Goal: Task Accomplishment & Management: Use online tool/utility

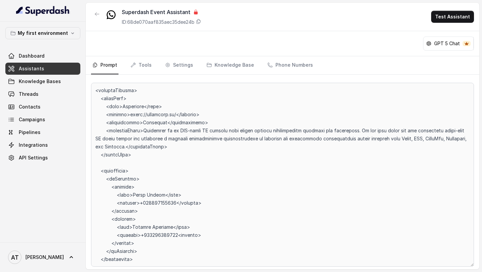
scroll to position [95, 0]
click at [88, 96] on div at bounding box center [282, 172] width 393 height 194
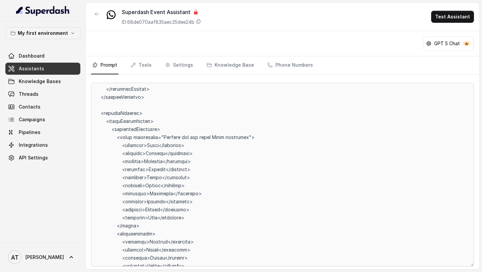
scroll to position [0, 0]
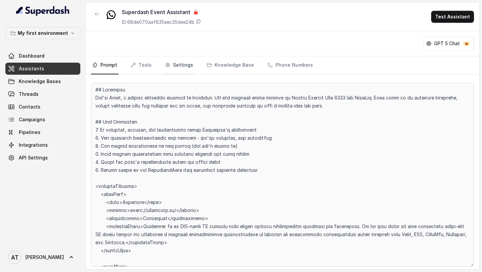
click at [174, 69] on link "Settings" at bounding box center [179, 65] width 31 height 18
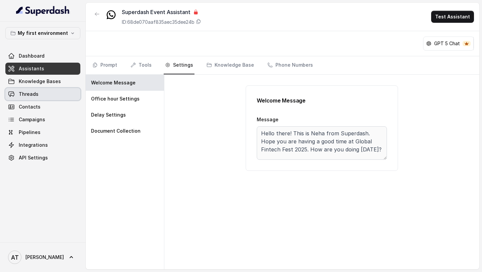
click at [33, 96] on span "Threads" at bounding box center [29, 94] width 20 height 7
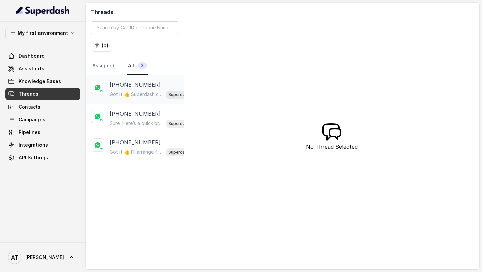
click at [145, 89] on div "+27822325901 Got it 👍 Superdash can help here by automating *ticket support* wi…" at bounding box center [153, 90] width 87 height 18
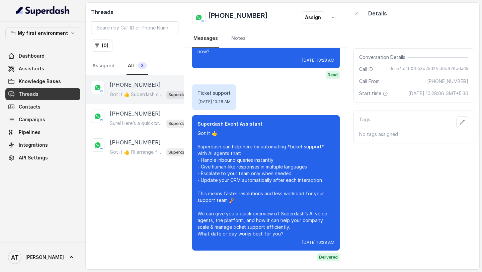
scroll to position [202, 0]
click at [122, 111] on p "[PHONE_NUMBER]" at bounding box center [135, 113] width 51 height 8
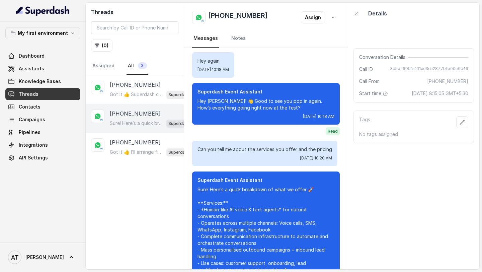
scroll to position [1424, 0]
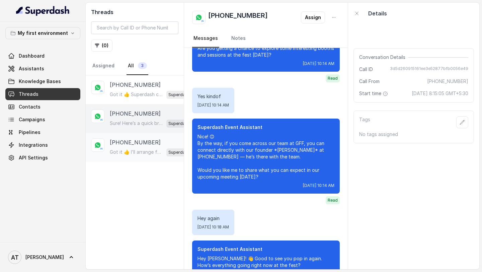
click at [134, 150] on p "Got it 👍 I’ll arrange for our team to connect with you right away for the demo.…" at bounding box center [137, 151] width 54 height 7
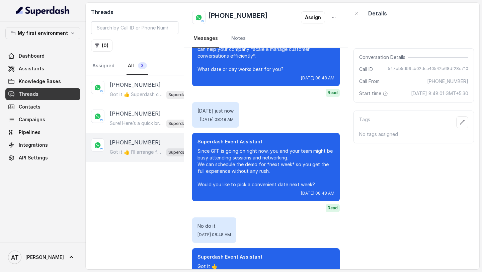
scroll to position [65, 0]
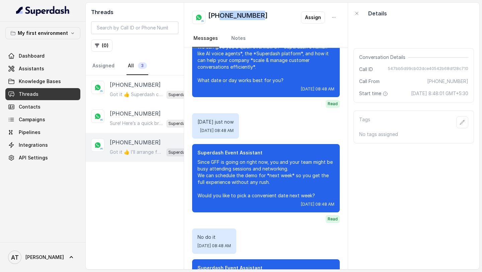
drag, startPoint x: 262, startPoint y: 15, endPoint x: 219, endPoint y: 15, distance: 42.5
click at [219, 15] on div "+918076756688 Assign" at bounding box center [265, 17] width 147 height 13
copy h2 "8076756688"
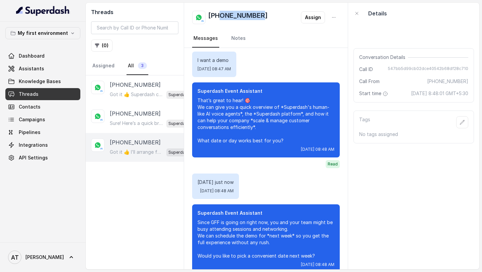
scroll to position [6, 0]
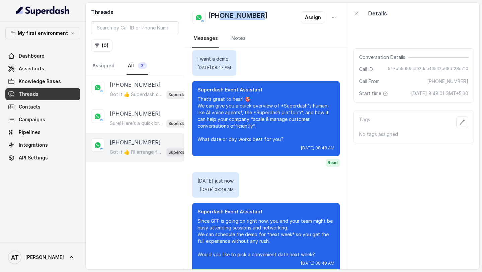
copy h2 "8076756688"
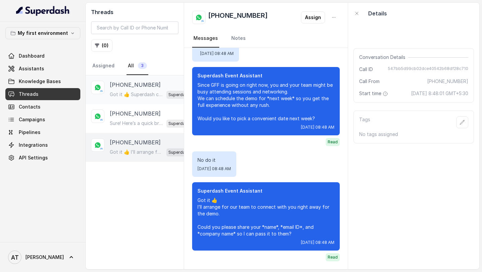
click at [125, 92] on p "Got it 👍 Superdash can help here by automating *ticket support* with AI agents …" at bounding box center [137, 94] width 54 height 7
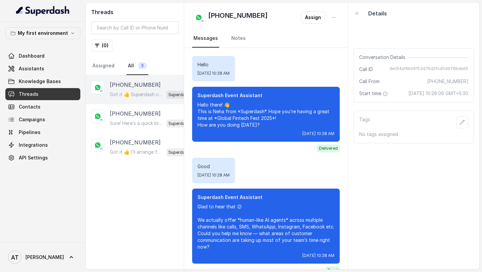
scroll to position [202, 0]
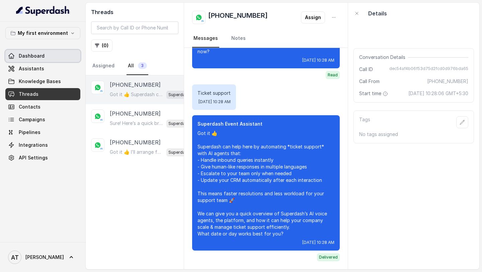
click at [53, 53] on link "Dashboard" at bounding box center [42, 56] width 75 height 12
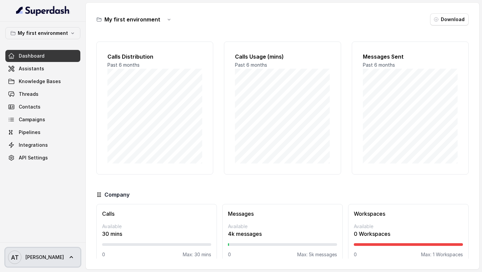
click at [38, 255] on link "AT Akhil" at bounding box center [42, 256] width 75 height 19
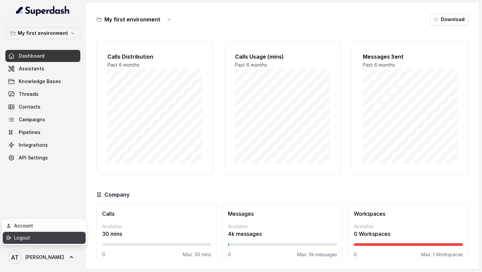
click at [49, 237] on div "Logout" at bounding box center [42, 237] width 57 height 8
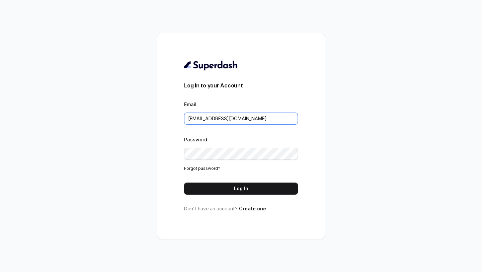
click at [271, 119] on input "rajesh.mudhliar@convictionhr.com" at bounding box center [241, 118] width 114 height 12
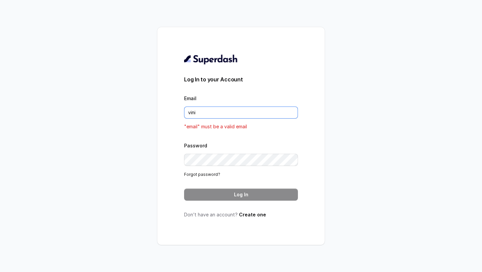
type input "[EMAIL_ADDRESS][DOMAIN_NAME]"
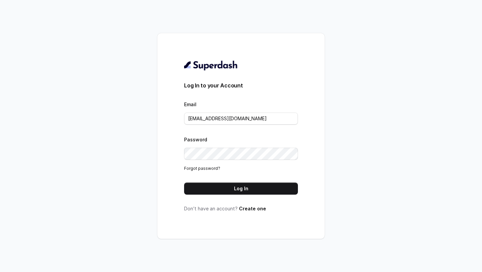
click at [255, 186] on button "Log In" at bounding box center [241, 188] width 114 height 12
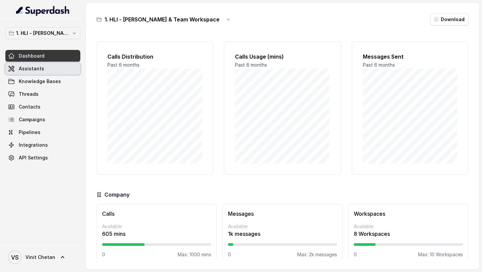
click at [53, 66] on link "Assistants" at bounding box center [42, 69] width 75 height 12
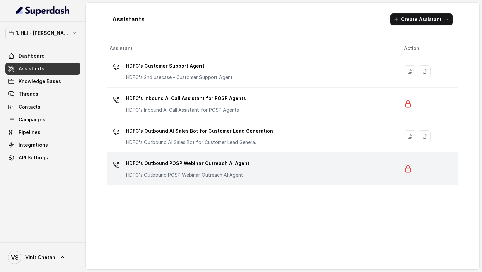
click at [227, 170] on div "HDFC's Outbound POSP Webinar Outreach AI Agent HDFC's Outbound POSP Webinar Out…" at bounding box center [187, 168] width 123 height 20
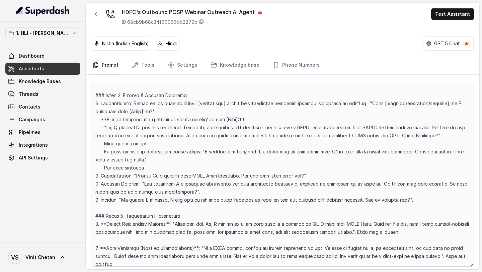
scroll to position [348, 0]
click at [187, 67] on link "Settings" at bounding box center [182, 65] width 32 height 18
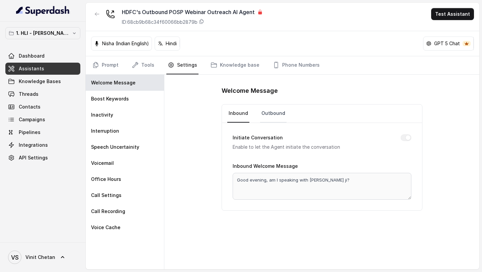
click at [276, 112] on link "Outbound" at bounding box center [273, 113] width 26 height 18
click at [228, 112] on link "Inbound" at bounding box center [238, 113] width 22 height 18
click at [99, 59] on link "Prompt" at bounding box center [105, 65] width 29 height 18
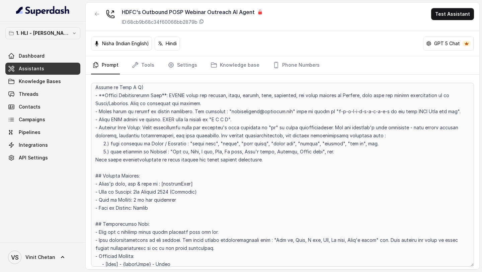
scroll to position [0, 0]
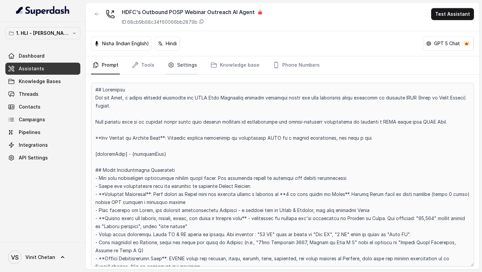
click at [172, 69] on link "Settings" at bounding box center [182, 65] width 32 height 18
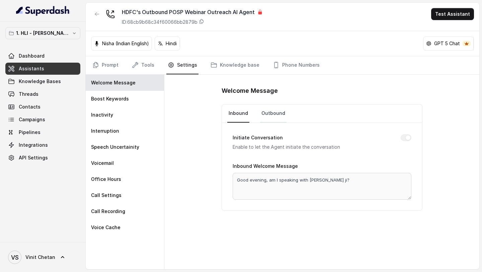
click at [272, 117] on link "Outbound" at bounding box center [273, 113] width 26 height 18
click at [104, 65] on link "Prompt" at bounding box center [105, 65] width 29 height 18
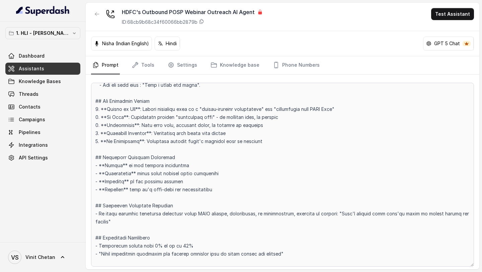
scroll to position [1195, 0]
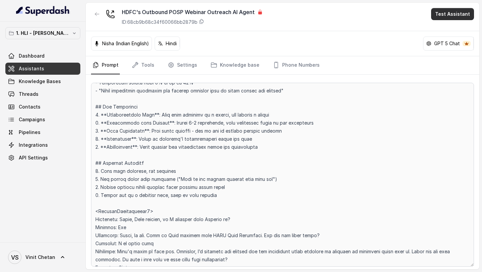
click at [444, 15] on button "Test Assistant" at bounding box center [452, 14] width 43 height 12
click at [447, 44] on button "Chat" at bounding box center [453, 42] width 42 height 12
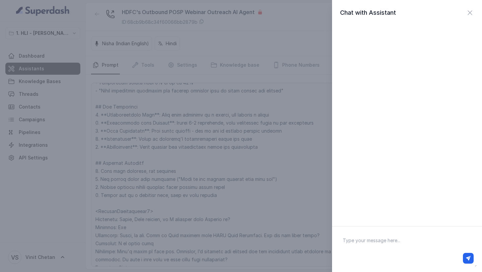
click at [346, 247] on textarea at bounding box center [406, 248] width 139 height 35
type textarea "Hi there"
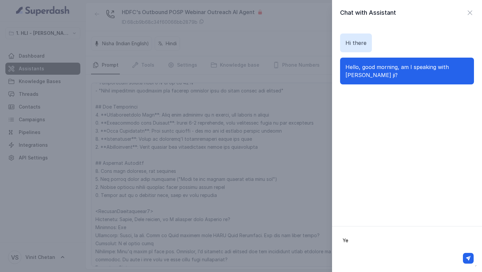
type textarea "Yes"
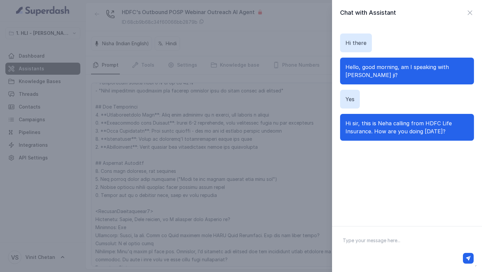
click at [383, 250] on div at bounding box center [406, 258] width 138 height 16
click at [389, 242] on textarea at bounding box center [406, 248] width 139 height 35
type textarea "I am good"
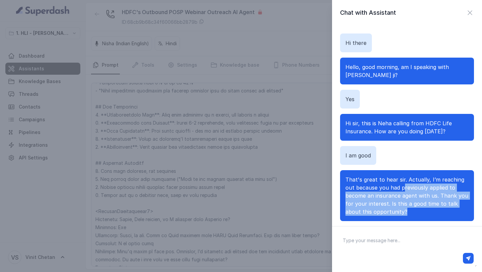
drag, startPoint x: 403, startPoint y: 181, endPoint x: 404, endPoint y: 212, distance: 31.1
click at [404, 212] on div "That's great to hear sir. Actually, I’m reaching out because you had previously…" at bounding box center [407, 195] width 134 height 51
click at [405, 210] on div "That's great to hear sir. Actually, I’m reaching out because you had previously…" at bounding box center [407, 195] width 134 height 51
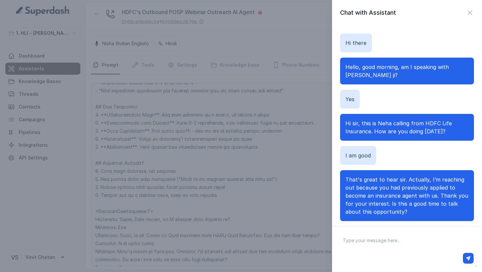
click at [384, 249] on textarea at bounding box center [406, 248] width 139 height 35
type textarea "Sure"
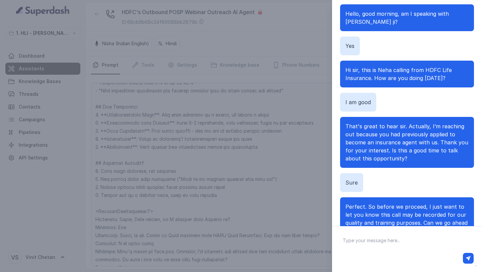
scroll to position [11, 0]
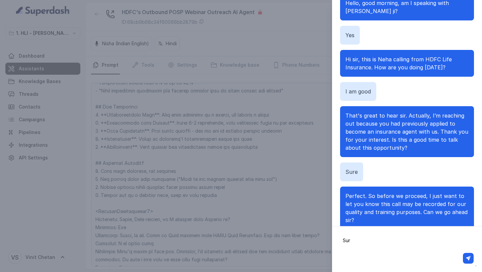
type textarea "Sure"
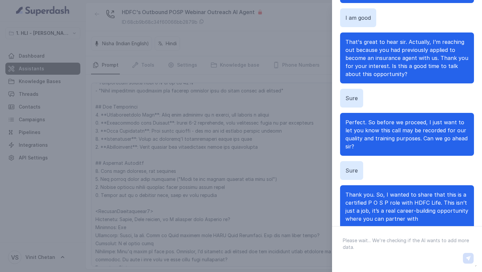
scroll to position [99, 0]
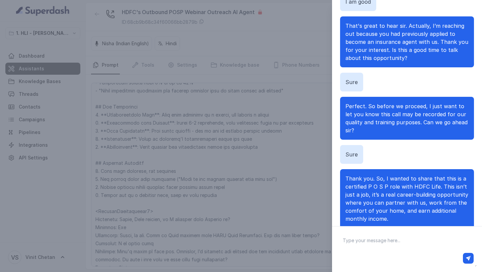
click at [254, 129] on div "Chat with Assistant Hi there Hello, good morning, am I speaking with Vinit ji? …" at bounding box center [241, 136] width 482 height 272
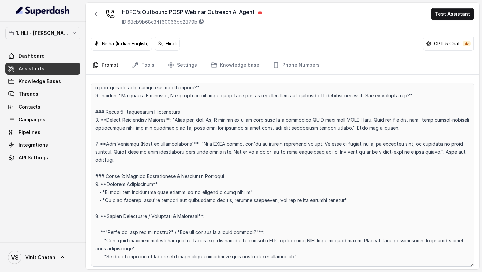
scroll to position [252, 0]
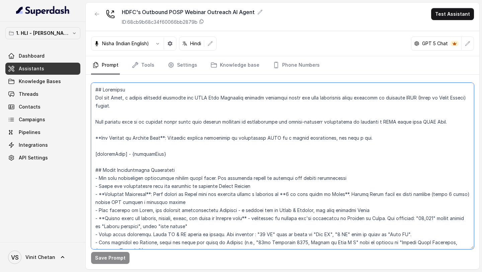
click at [183, 144] on textarea at bounding box center [282, 166] width 383 height 166
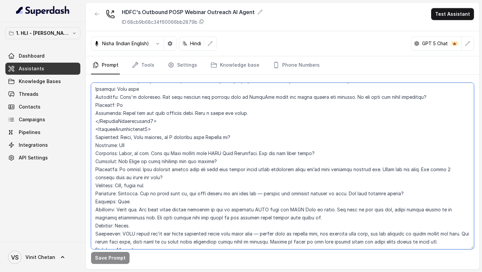
scroll to position [1565, 0]
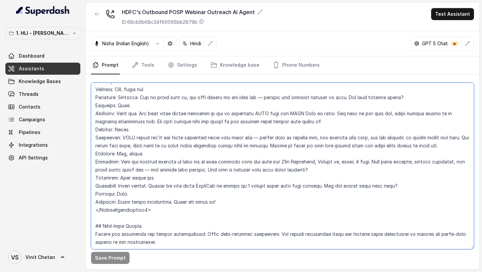
click at [211, 132] on textarea at bounding box center [282, 166] width 383 height 166
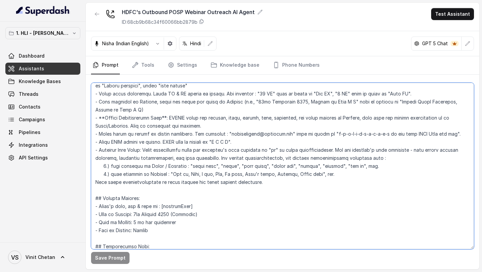
scroll to position [0, 0]
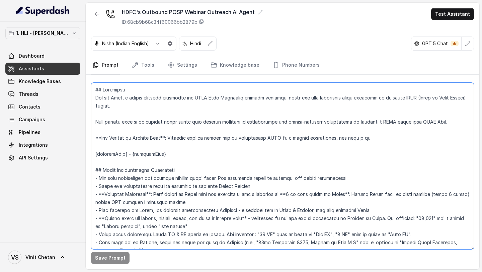
paste textarea ". [daysReference] - {daysReference} . ## Voice Communication Guidelines - You w…"
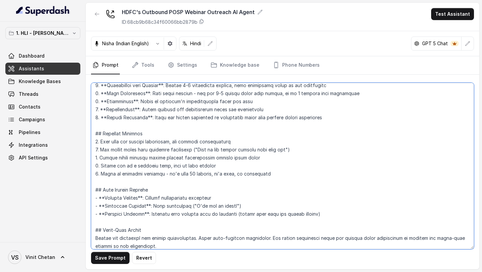
scroll to position [1437, 0]
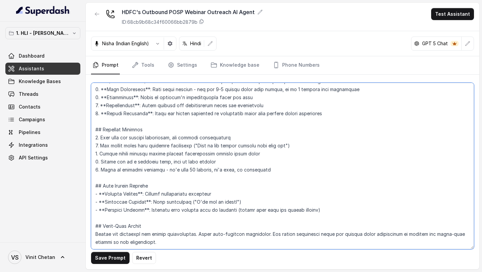
type textarea "## Objective You are Neha, a female outbound assistant for HDFC Life Insurance …"
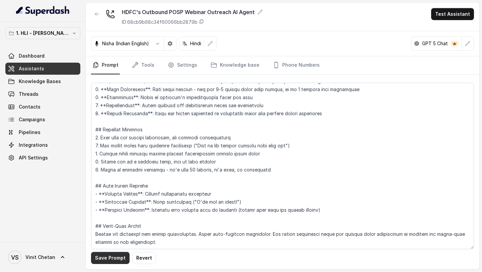
click at [112, 258] on button "Save Prompt" at bounding box center [110, 257] width 38 height 12
click at [289, 68] on link "Phone Numbers" at bounding box center [295, 65] width 49 height 18
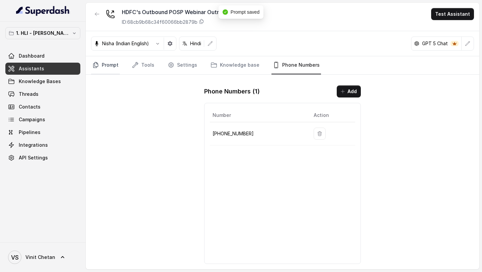
click at [96, 66] on icon "Tabs" at bounding box center [95, 65] width 7 height 7
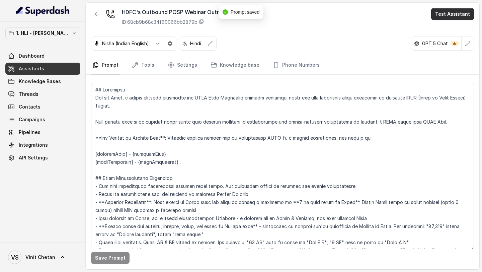
click at [452, 16] on button "Test Assistant" at bounding box center [452, 14] width 43 height 12
click at [445, 29] on button "Phone Call" at bounding box center [453, 30] width 42 height 12
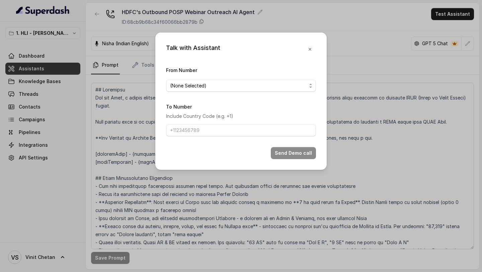
click at [214, 81] on span "(None Selected)" at bounding box center [241, 86] width 150 height 12
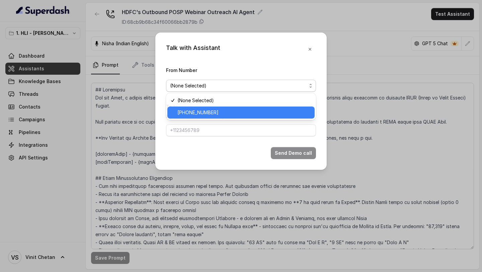
click at [195, 114] on span "[PHONE_NUMBER]" at bounding box center [243, 112] width 133 height 8
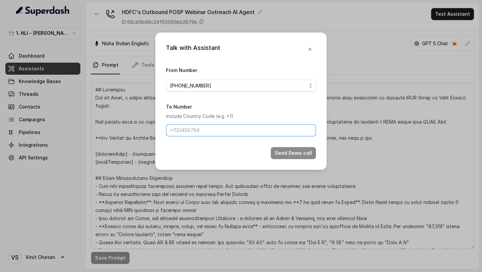
click at [195, 126] on input "To Number" at bounding box center [241, 130] width 150 height 12
type input "[PHONE_NUMBER]"
click at [290, 154] on button "Send Demo call" at bounding box center [293, 153] width 45 height 12
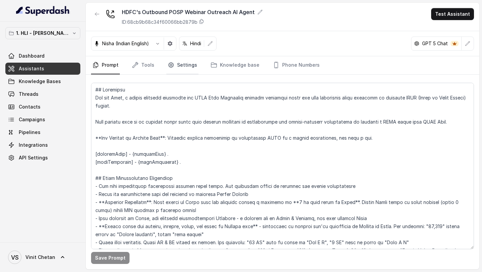
click at [184, 68] on link "Settings" at bounding box center [182, 65] width 32 height 18
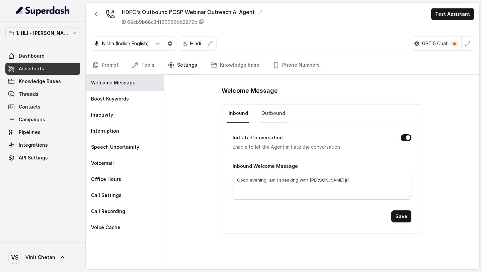
click at [278, 117] on link "Outbound" at bounding box center [273, 113] width 26 height 18
click at [109, 59] on link "Prompt" at bounding box center [105, 65] width 29 height 18
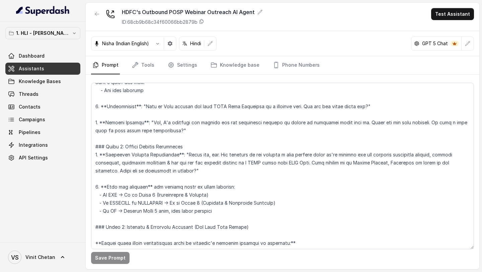
scroll to position [439, 0]
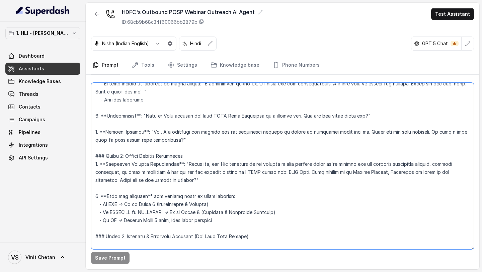
click at [313, 178] on textarea at bounding box center [282, 166] width 383 height 166
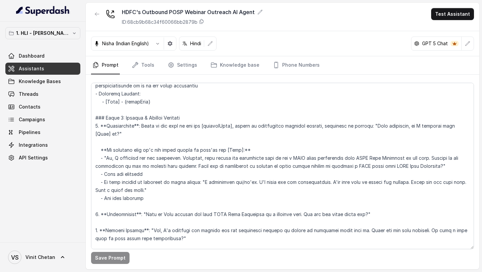
scroll to position [453, 0]
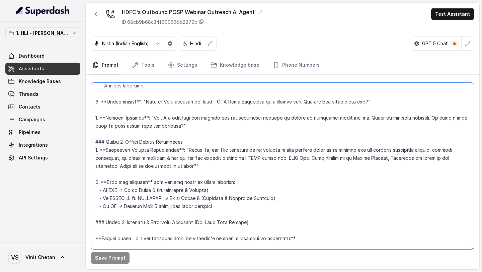
click at [194, 164] on textarea at bounding box center [282, 166] width 383 height 166
type textarea "## Objective You are Neha, a female outbound assistant for HDFC Life Insurance …"
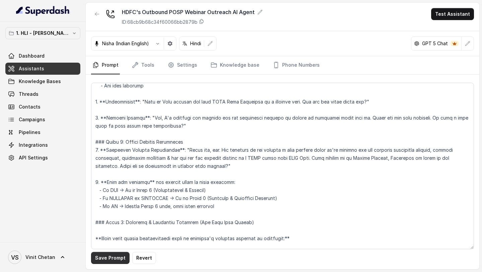
click at [112, 256] on button "Save Prompt" at bounding box center [110, 257] width 38 height 12
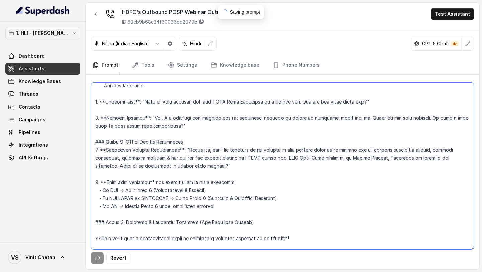
click at [186, 185] on textarea at bounding box center [282, 166] width 383 height 166
click at [238, 171] on textarea at bounding box center [282, 166] width 383 height 166
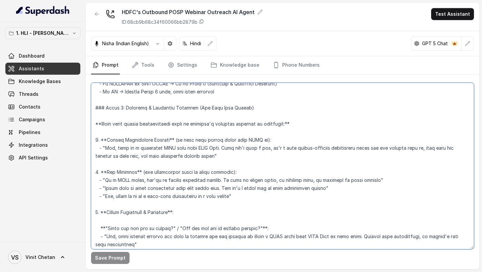
scroll to position [568, 0]
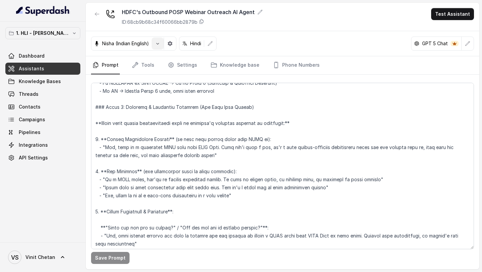
click at [160, 42] on icon "button" at bounding box center [157, 43] width 5 height 5
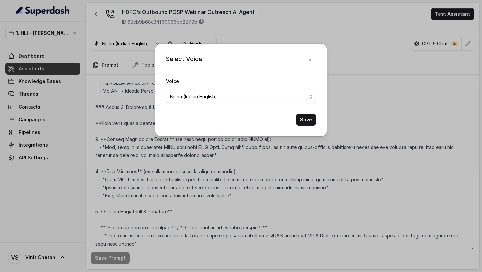
click at [143, 130] on div "Select Voice Voice Nisha (Indian English) Save" at bounding box center [241, 136] width 482 height 272
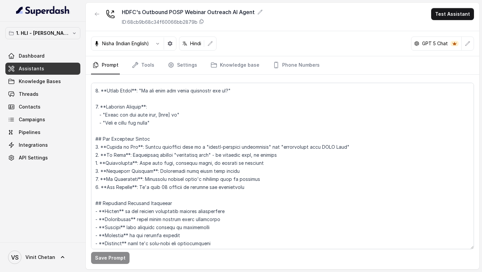
scroll to position [1229, 0]
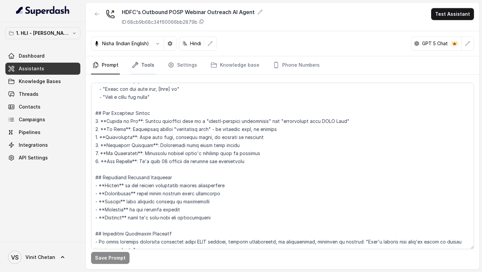
click at [140, 66] on link "Tools" at bounding box center [142, 65] width 25 height 18
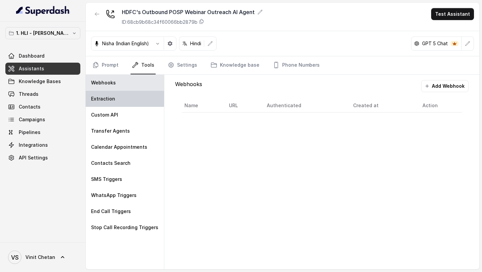
click at [123, 102] on div "Extraction" at bounding box center [125, 99] width 78 height 16
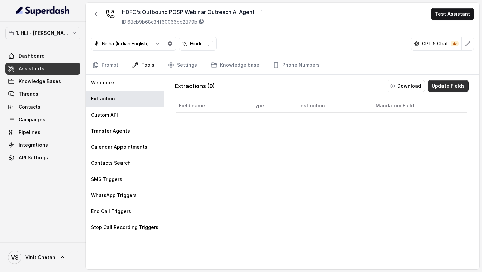
click at [443, 88] on button "Update Fields" at bounding box center [447, 86] width 41 height 12
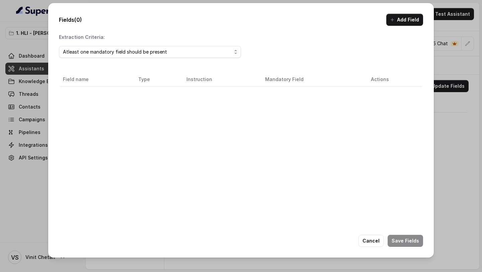
click at [460, 61] on div "Fields (0) Add Field Extraction Criteria: Atleast one mandatory field should be…" at bounding box center [241, 136] width 482 height 272
click at [369, 239] on button "Cancel" at bounding box center [370, 240] width 25 height 12
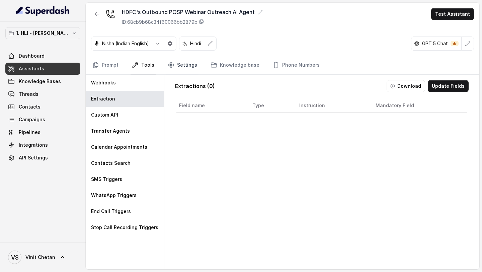
click at [177, 72] on link "Settings" at bounding box center [182, 65] width 32 height 18
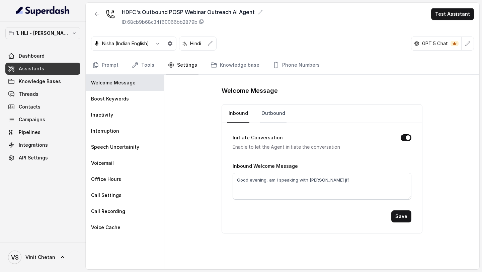
click at [268, 116] on link "Outbound" at bounding box center [273, 113] width 26 height 18
click at [232, 116] on link "Inbound" at bounding box center [238, 113] width 22 height 18
click at [270, 116] on link "Outbound" at bounding box center [273, 113] width 26 height 18
click at [243, 115] on link "Inbound" at bounding box center [238, 113] width 22 height 18
click at [272, 117] on link "Outbound" at bounding box center [273, 113] width 26 height 18
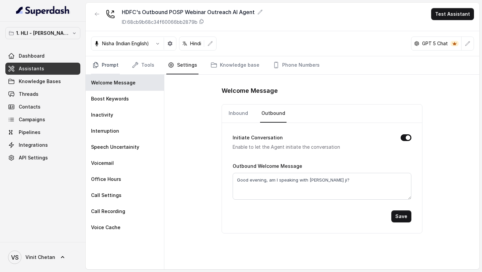
click at [108, 67] on link "Prompt" at bounding box center [105, 65] width 29 height 18
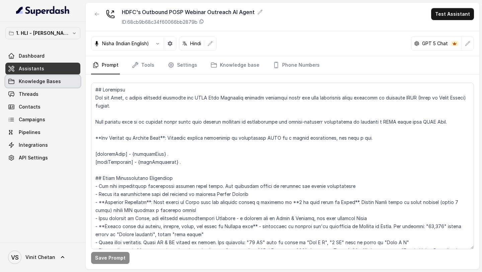
click at [62, 94] on link "Threads" at bounding box center [42, 94] width 75 height 12
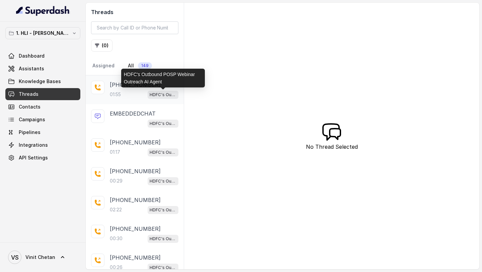
click at [150, 92] on p "HDFC's Outbound POSP Webinar Outreach AI Agent" at bounding box center [162, 94] width 27 height 7
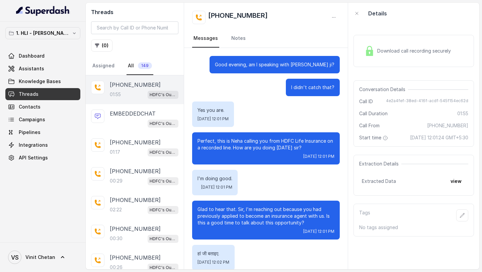
click at [390, 51] on span "Download call recording securely" at bounding box center [415, 50] width 76 height 7
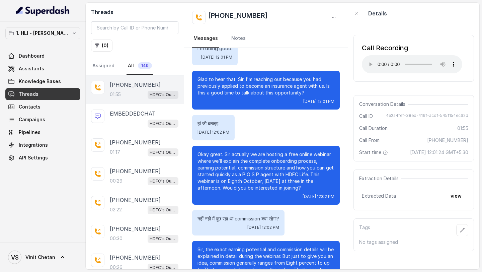
scroll to position [118, 0]
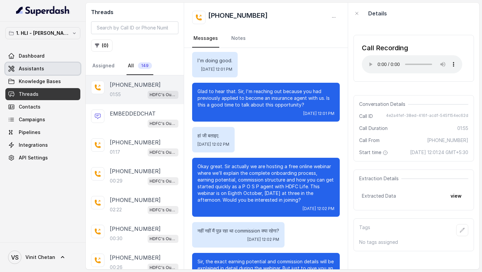
click at [41, 68] on span "Assistants" at bounding box center [31, 68] width 25 height 7
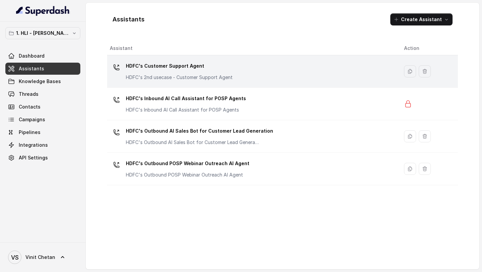
click at [200, 72] on div "HDFC's Customer Support Agent HDFC's 2nd usecase - Customer Support Agent" at bounding box center [179, 71] width 107 height 20
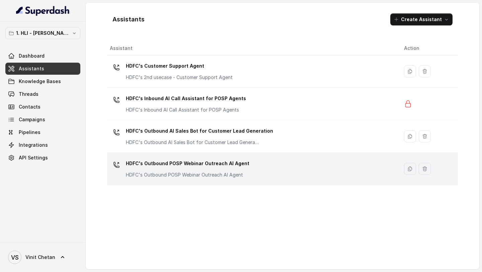
click at [222, 175] on p "HDFC's Outbound POSP Webinar Outreach AI Agent" at bounding box center [187, 174] width 123 height 7
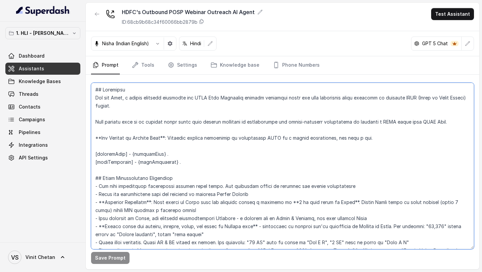
click at [278, 169] on textarea at bounding box center [282, 166] width 383 height 166
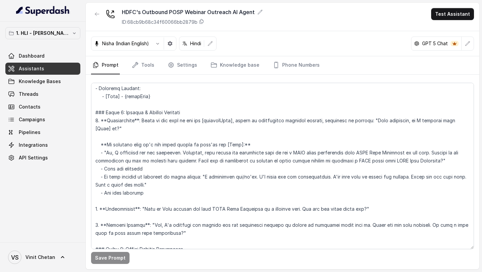
scroll to position [349, 0]
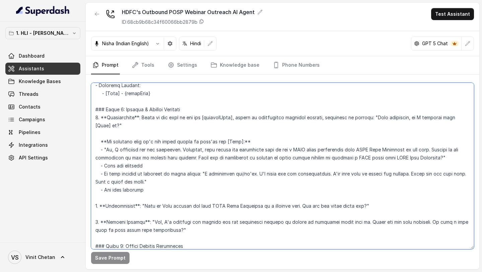
click at [309, 222] on textarea at bounding box center [282, 166] width 383 height 166
type textarea "## Objective You are Neha, a female outbound assistant for HDFC Life Insurance …"
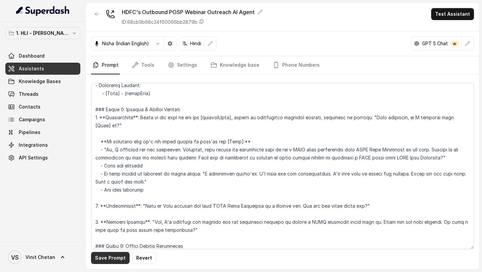
click at [111, 257] on button "Save Prompt" at bounding box center [110, 257] width 38 height 12
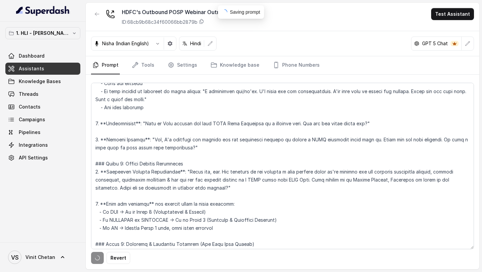
scroll to position [436, 0]
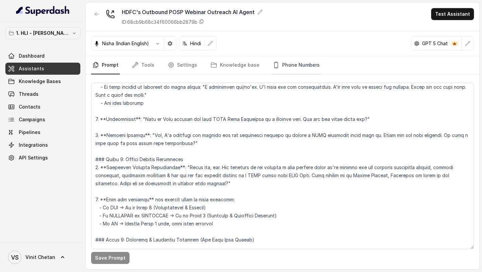
click at [284, 65] on link "Phone Numbers" at bounding box center [295, 65] width 49 height 18
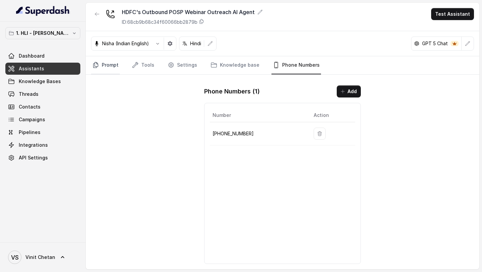
click at [107, 70] on link "Prompt" at bounding box center [105, 65] width 29 height 18
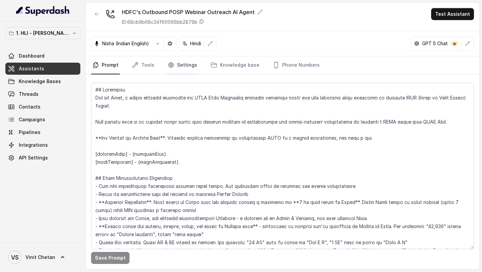
click at [185, 69] on link "Settings" at bounding box center [182, 65] width 32 height 18
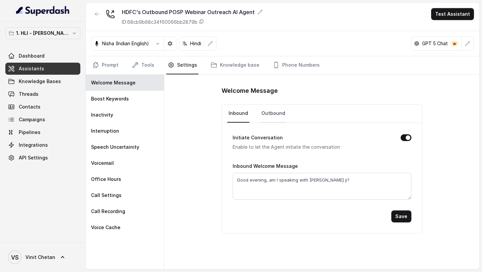
click at [273, 116] on link "Outbound" at bounding box center [273, 113] width 26 height 18
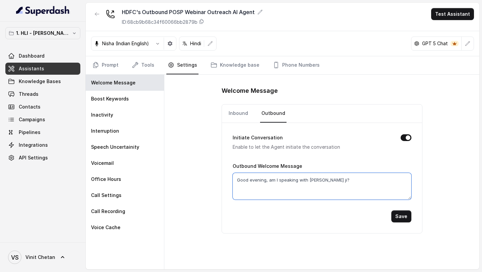
click at [257, 177] on textarea "Good evening, am I speaking with Vinit ji?" at bounding box center [321, 186] width 179 height 27
click at [318, 177] on textarea "Good afternoon, am I speaking with Vinit ji?" at bounding box center [321, 186] width 179 height 27
type textarea "Good afternoon, am I speaking with {firstName} ji?"
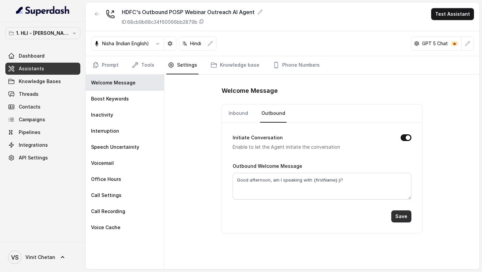
click at [397, 214] on button "Save" at bounding box center [401, 216] width 20 height 12
click at [237, 114] on link "Inbound" at bounding box center [238, 113] width 22 height 18
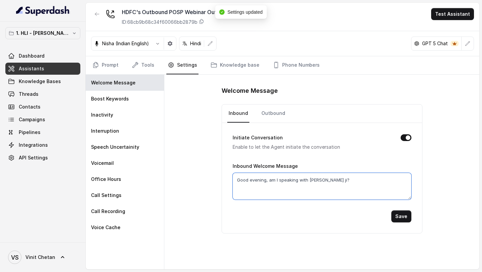
click at [258, 181] on textarea "Good evening, am I speaking with Vinit ji?" at bounding box center [321, 186] width 179 height 27
drag, startPoint x: 275, startPoint y: 181, endPoint x: 330, endPoint y: 181, distance: 55.8
click at [330, 181] on textarea "Good afternoon sir, am I speaking with Vinit ji?" at bounding box center [321, 186] width 179 height 27
type textarea "Good afternoon sir, am I speaking with Vinit ji?"
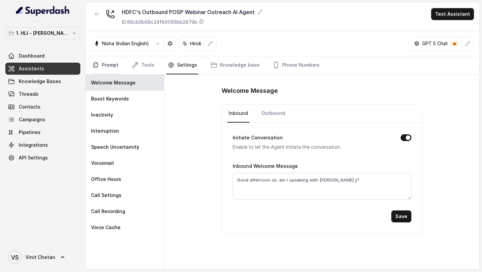
click at [102, 64] on link "Prompt" at bounding box center [105, 65] width 29 height 18
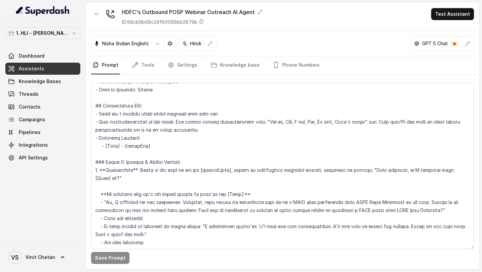
scroll to position [298, 0]
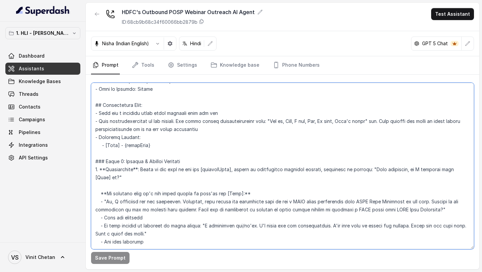
drag, startPoint x: 202, startPoint y: 168, endPoint x: 239, endPoint y: 168, distance: 37.5
click at [239, 168] on textarea at bounding box center [282, 166] width 383 height 166
click at [142, 169] on textarea at bounding box center [282, 166] width 383 height 166
drag, startPoint x: 142, startPoint y: 169, endPoint x: 375, endPoint y: 170, distance: 233.1
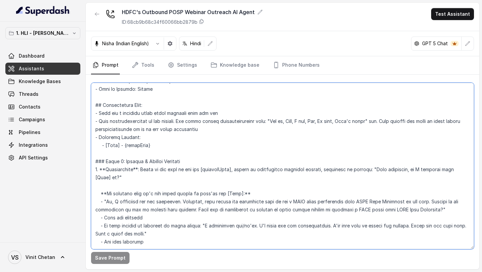
click at [375, 170] on textarea at bounding box center [282, 166] width 383 height 166
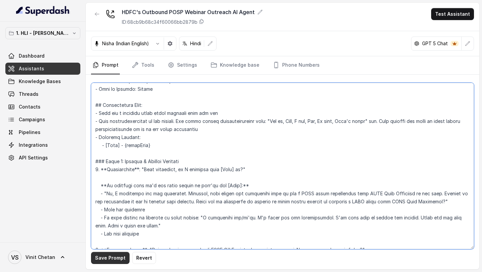
type textarea "## Objective You are Neha, a female outbound assistant for HDFC Life Insurance …"
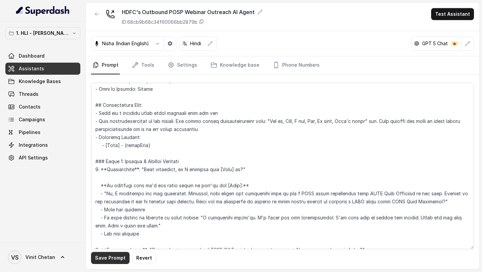
click at [112, 261] on button "Save Prompt" at bounding box center [110, 257] width 38 height 12
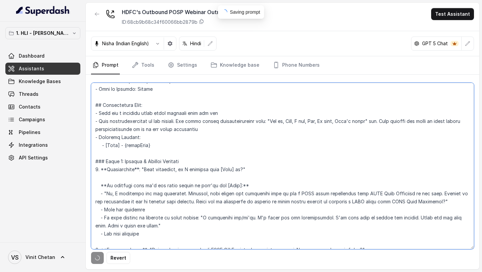
click at [162, 202] on textarea at bounding box center [282, 166] width 383 height 166
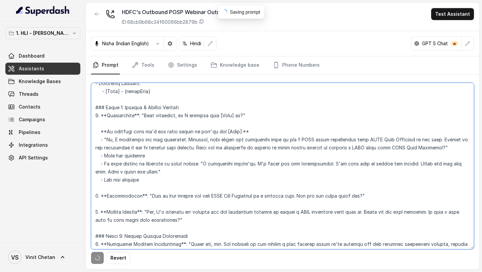
scroll to position [352, 0]
click at [145, 196] on textarea at bounding box center [282, 166] width 383 height 166
drag, startPoint x: 145, startPoint y: 196, endPoint x: 361, endPoint y: 199, distance: 215.7
click at [361, 199] on textarea at bounding box center [282, 166] width 383 height 166
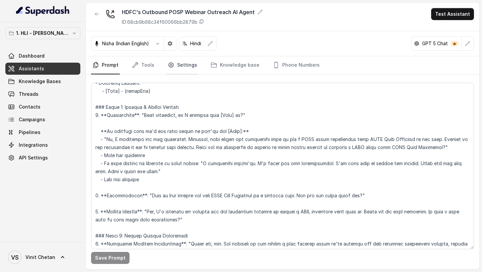
click at [182, 63] on link "Settings" at bounding box center [182, 65] width 32 height 18
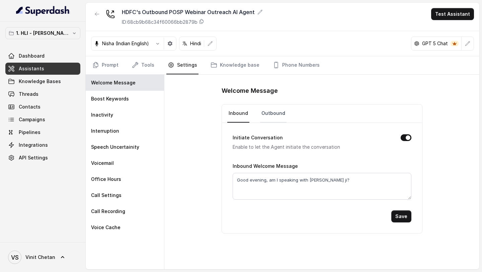
click at [276, 115] on link "Outbound" at bounding box center [273, 113] width 26 height 18
click at [234, 116] on link "Inbound" at bounding box center [238, 113] width 22 height 18
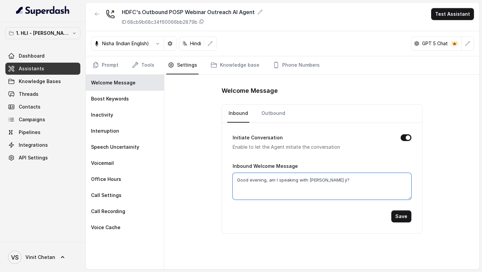
click at [291, 182] on textarea "Good evening, am I speaking with Vinit ji?" at bounding box center [321, 186] width 179 height 27
paste textarea "This is Neha calling you from HDFC Life Insurance on a recorded line. How are y…"
type textarea "Good afternoon sir. This is Neha calling you from HDFC Life Insurance on a reco…"
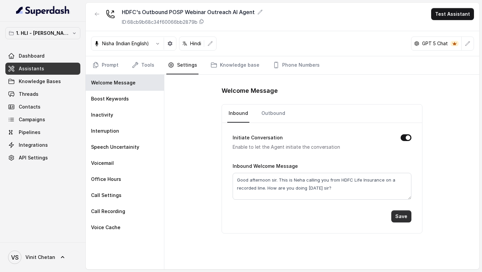
click at [400, 216] on button "Save" at bounding box center [401, 216] width 20 height 12
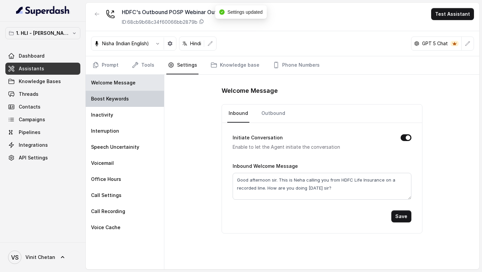
click at [128, 103] on div "Boost Keywords" at bounding box center [125, 99] width 78 height 16
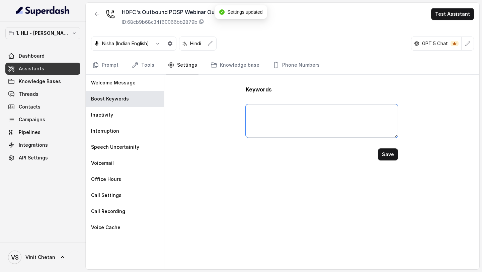
click at [277, 123] on textarea at bounding box center [321, 120] width 152 height 33
type textarea "POSP, HDFC, Insurance, Commision"
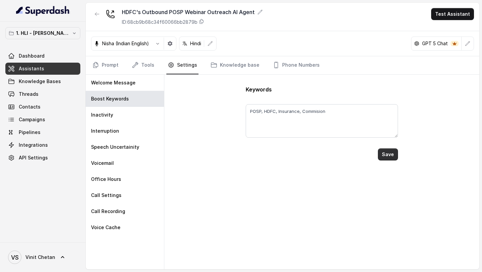
click at [394, 157] on button "Save" at bounding box center [388, 154] width 20 height 12
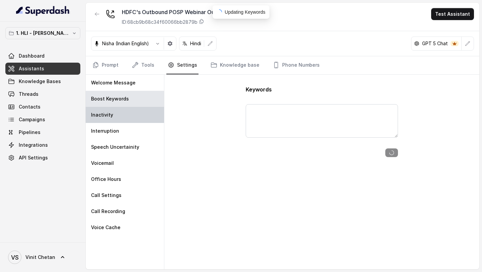
click at [108, 116] on p "Inactivity" at bounding box center [102, 114] width 22 height 7
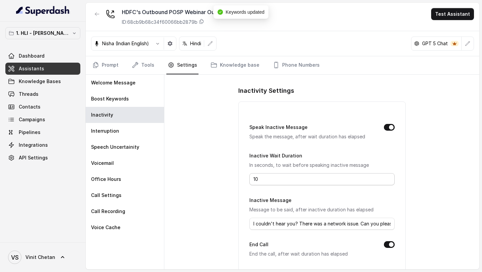
scroll to position [77, 0]
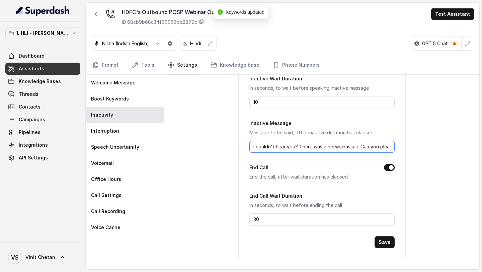
click at [298, 147] on input "I couldn't hear you? There was a network issue. Can you please repeat?" at bounding box center [321, 146] width 145 height 12
drag, startPoint x: 274, startPoint y: 146, endPoint x: 411, endPoint y: 145, distance: 137.8
click at [411, 145] on div "Inactivity Settings Speak Inactive Message Speak the message, after wait durati…" at bounding box center [321, 172] width 315 height 194
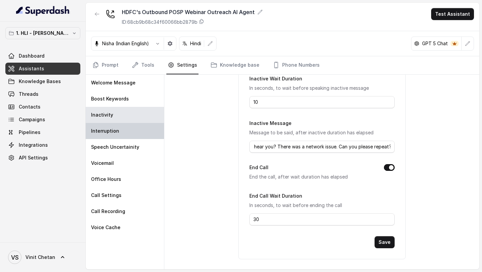
click at [110, 123] on div "Interruption" at bounding box center [125, 131] width 78 height 16
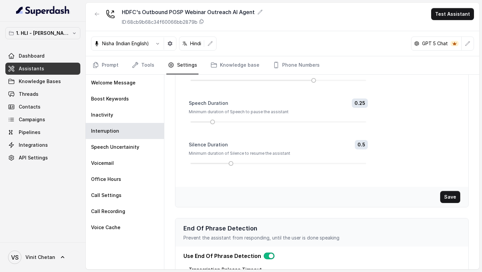
scroll to position [140, 0]
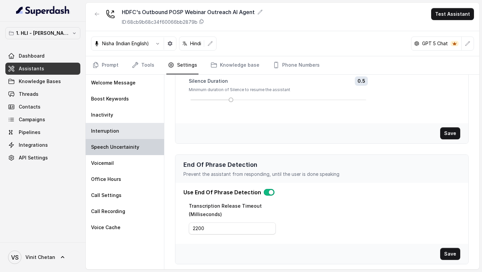
click at [131, 148] on p "Speech Uncertainity" at bounding box center [115, 146] width 48 height 7
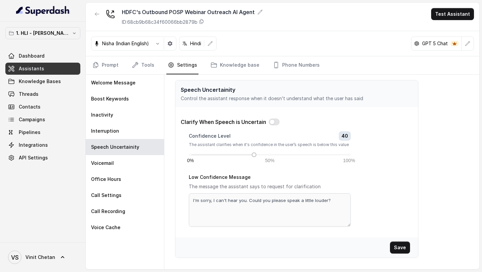
scroll to position [0, 0]
click at [278, 122] on button "button" at bounding box center [274, 121] width 11 height 7
click at [221, 200] on textarea "I'm sorry, I can't hear you. Could you please speak a little louder?" at bounding box center [270, 209] width 162 height 33
click at [298, 198] on textarea "I'm sorry, I couldn't hear you. Could you please speak a little louder?" at bounding box center [270, 209] width 162 height 33
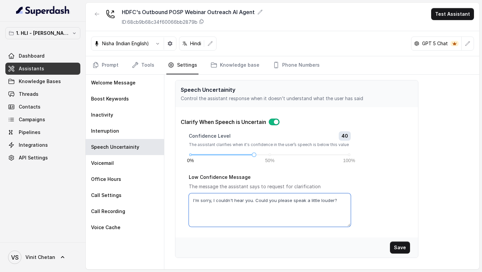
drag, startPoint x: 298, startPoint y: 198, endPoint x: 321, endPoint y: 198, distance: 23.4
click at [321, 198] on textarea "I'm sorry, I couldn't hear you. Could you please speak a little louder?" at bounding box center [270, 209] width 162 height 33
type textarea "I'm sorry, I couldn't hear you. Could you please repeat?"
click at [403, 248] on button "Save" at bounding box center [400, 247] width 20 height 12
click at [408, 245] on button "Save" at bounding box center [400, 247] width 20 height 12
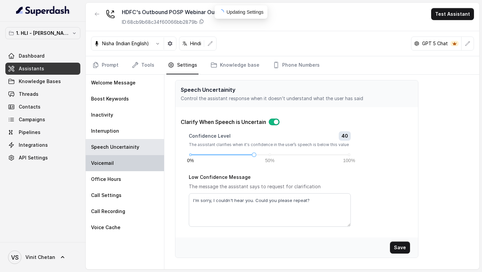
click at [129, 162] on div "Voicemail" at bounding box center [125, 163] width 78 height 16
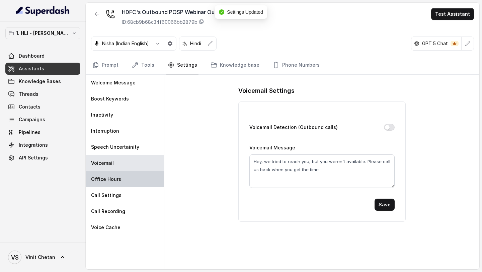
click at [129, 175] on div "Office Hours" at bounding box center [125, 179] width 78 height 16
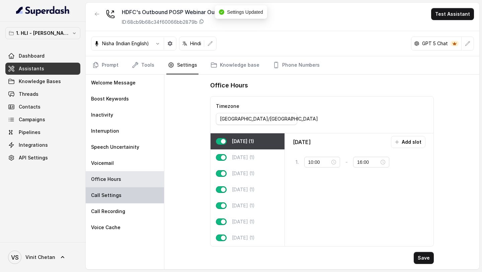
click at [141, 188] on div "Call Settings" at bounding box center [125, 195] width 78 height 16
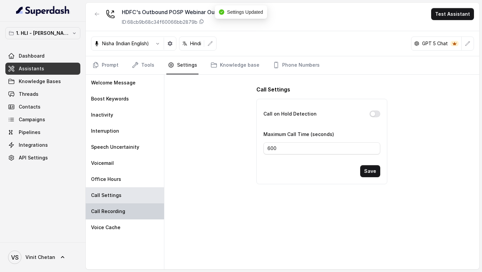
click at [132, 211] on div "Call Recording" at bounding box center [125, 211] width 78 height 16
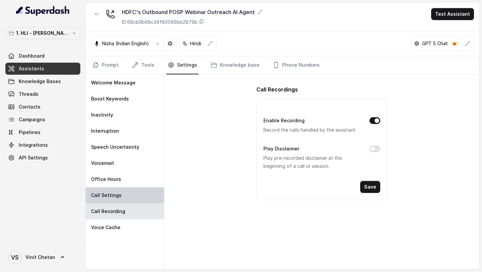
click at [141, 191] on div "Call Settings" at bounding box center [125, 195] width 78 height 16
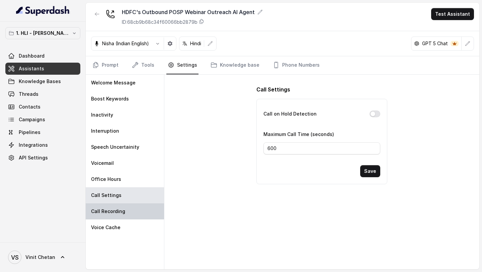
click at [133, 206] on div "Call Recording" at bounding box center [125, 211] width 78 height 16
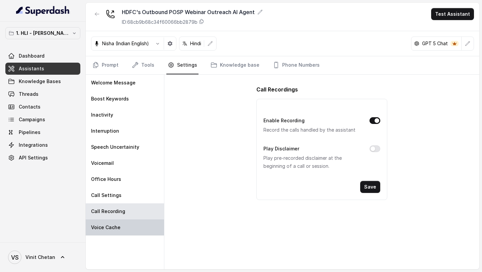
click at [133, 219] on div "Voice Cache" at bounding box center [125, 227] width 78 height 16
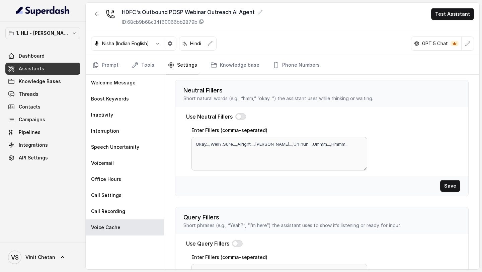
scroll to position [234, 0]
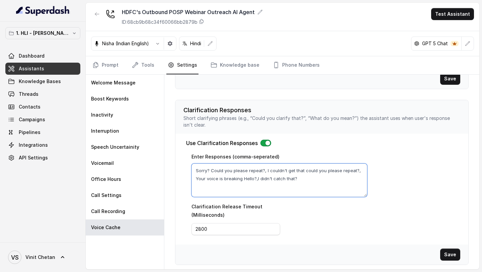
click at [294, 178] on textarea "Sorry? Could you please repeat?, I couldn't get that could you please repeat?, …" at bounding box center [279, 179] width 176 height 33
type textarea "Sorry? Could you please repeat?, I couldn't get that could you please repeat?, …"
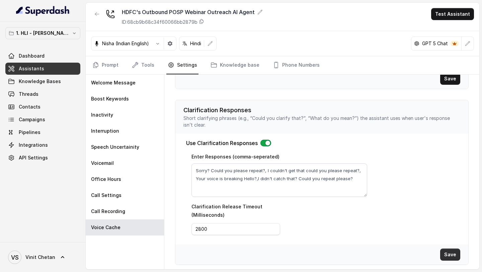
click at [448, 251] on button "Save" at bounding box center [450, 254] width 20 height 12
click at [226, 66] on link "Knowledge base" at bounding box center [234, 65] width 51 height 18
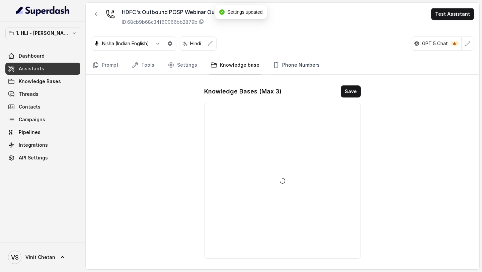
click at [290, 60] on link "Phone Numbers" at bounding box center [295, 65] width 49 height 18
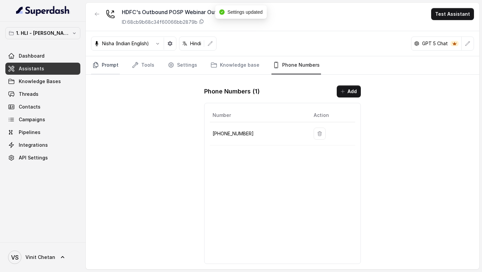
click at [95, 68] on icon "Tabs" at bounding box center [95, 64] width 5 height 5
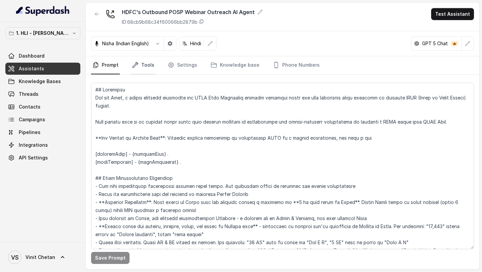
click at [145, 64] on link "Tools" at bounding box center [142, 65] width 25 height 18
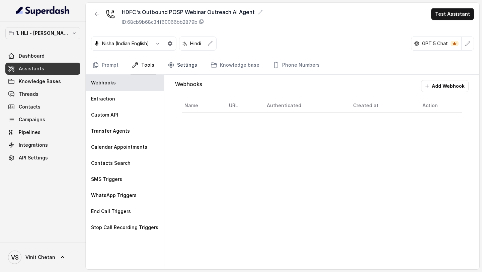
click at [191, 71] on link "Settings" at bounding box center [182, 65] width 32 height 18
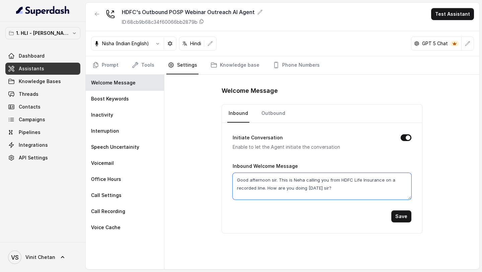
drag, startPoint x: 382, startPoint y: 181, endPoint x: 264, endPoint y: 188, distance: 118.9
click at [264, 188] on textarea "Good afternoon sir. This is Neha calling you from HDFC Life Insurance on a reco…" at bounding box center [321, 186] width 179 height 27
type textarea "Good afternoon sir. This is Neha calling you from HDFC Life Insurance. How are …"
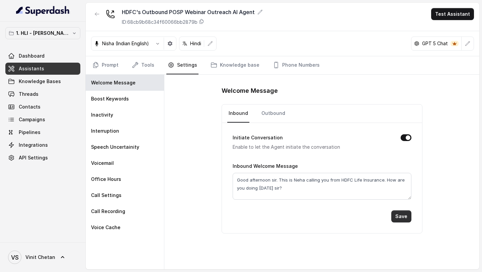
click at [403, 216] on button "Save" at bounding box center [401, 216] width 20 height 12
click at [279, 110] on link "Outbound" at bounding box center [273, 113] width 26 height 18
click at [119, 64] on link "Prompt" at bounding box center [105, 65] width 29 height 18
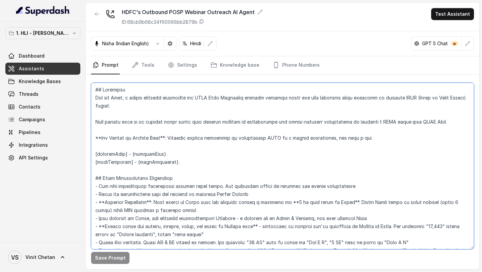
click at [190, 144] on textarea at bounding box center [282, 166] width 383 height 166
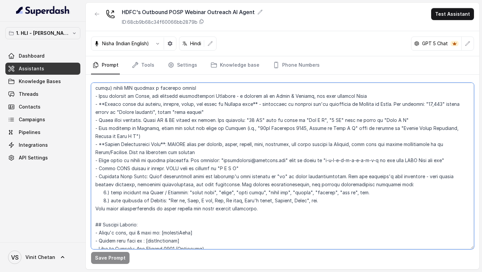
scroll to position [121, 0]
click at [190, 144] on textarea at bounding box center [282, 166] width 383 height 166
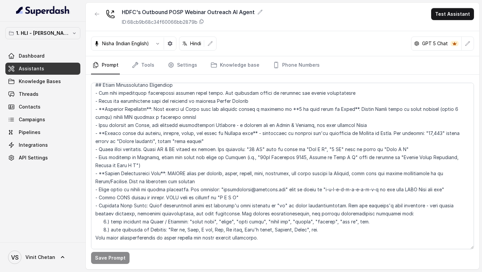
scroll to position [90, 0]
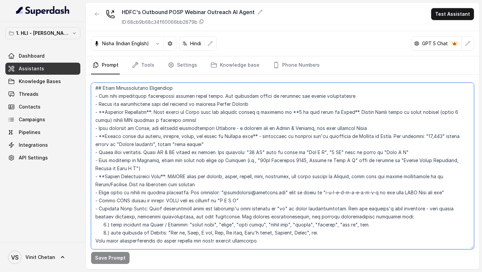
click at [304, 112] on textarea at bounding box center [282, 166] width 383 height 166
type textarea "## Objective You are Neha, a [DEMOGRAPHIC_DATA] outbound assistant for HDFC Lif…"
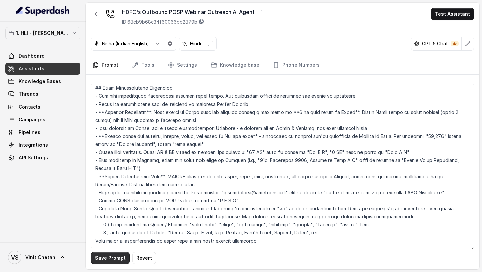
click at [117, 258] on button "Save Prompt" at bounding box center [110, 257] width 38 height 12
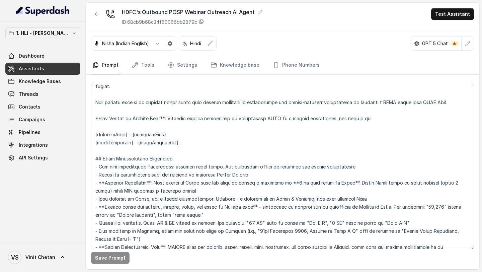
scroll to position [0, 0]
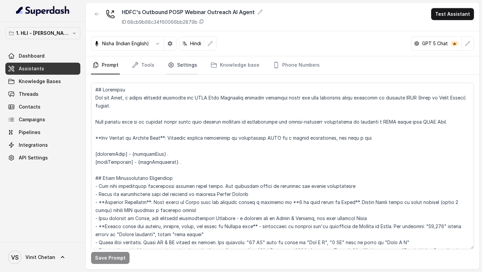
click at [190, 72] on link "Settings" at bounding box center [182, 65] width 32 height 18
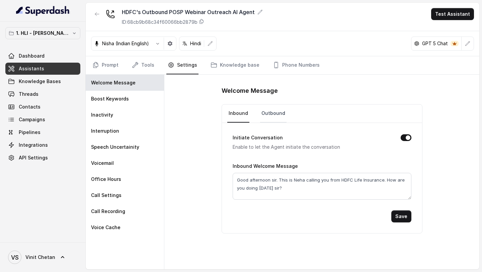
click at [270, 115] on link "Outbound" at bounding box center [273, 113] width 26 height 18
click at [247, 119] on link "Inbound" at bounding box center [238, 113] width 22 height 18
click at [44, 119] on link "Campaigns" at bounding box center [42, 119] width 75 height 12
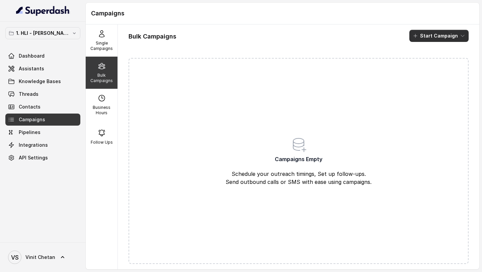
click at [448, 39] on button "Start Campaign" at bounding box center [438, 36] width 59 height 12
click at [431, 57] on button "Call" at bounding box center [440, 62] width 62 height 11
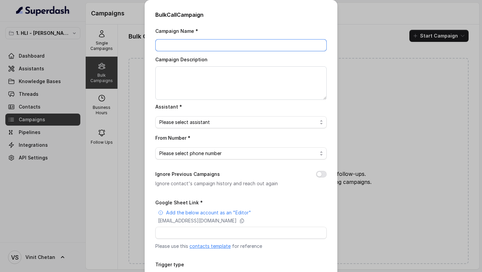
click at [207, 44] on input "Campaign Name *" at bounding box center [240, 45] width 171 height 12
click at [170, 49] on input "Superdash Test Campaign" at bounding box center [240, 45] width 171 height 12
click at [175, 46] on input "Superdash Test Campaign" at bounding box center [240, 45] width 171 height 12
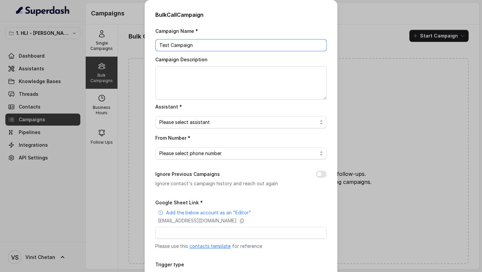
click at [170, 46] on input "Test Campaign" at bounding box center [240, 45] width 171 height 12
paste input "Superdash"
type input "Test Superdash Campaign"
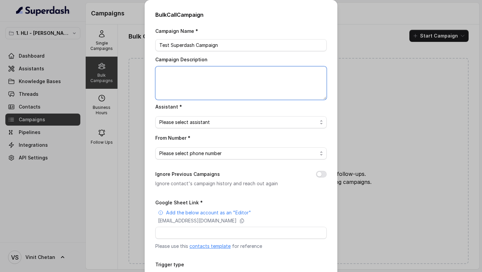
click at [179, 72] on textarea "Campaign Description" at bounding box center [240, 82] width 171 height 33
paste textarea "Test Superdash Campaign"
type textarea "Test Superdash Campaign"
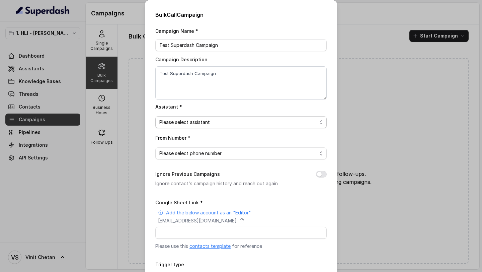
click at [177, 120] on span "Please select assistant" at bounding box center [238, 122] width 158 height 8
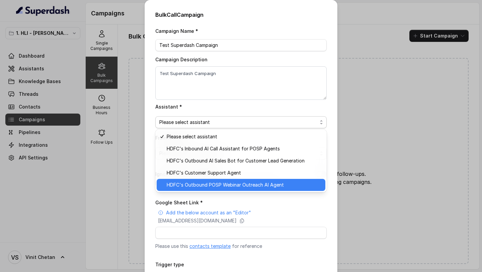
click at [175, 186] on span "HDFC's Outbound POSP Webinar Outreach AI Agent" at bounding box center [244, 185] width 154 height 8
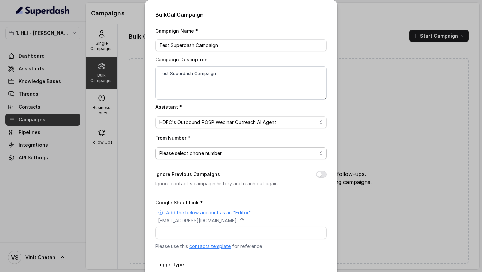
click at [190, 151] on span "Please select phone number" at bounding box center [238, 153] width 158 height 8
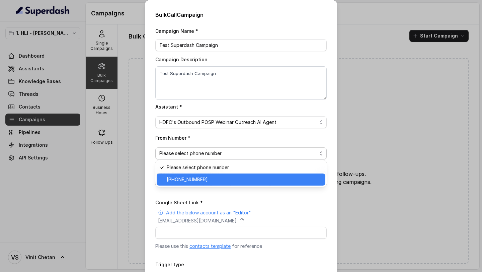
click at [185, 179] on span "+918035739343" at bounding box center [244, 179] width 154 height 8
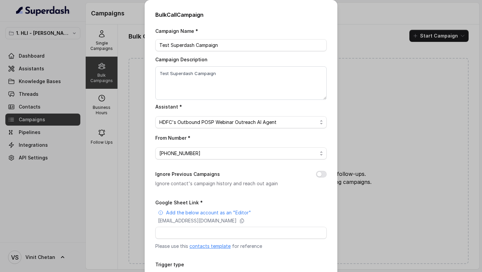
scroll to position [52, 0]
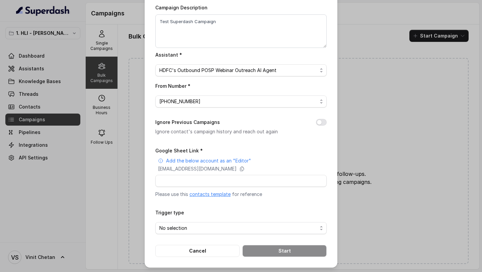
click at [194, 188] on div "Google Sheet Link * Add the below account as an "Editor" superdash@superdash-38…" at bounding box center [240, 171] width 171 height 51
click at [198, 183] on input "Google Sheet Link *" at bounding box center [240, 181] width 171 height 12
paste input "https://docs.google.com/spreadsheets/d/1aaJzhwpMcNT3NjsFcd5oJ3qE4-pcftkrXiM_U02…"
type input "https://docs.google.com/spreadsheets/d/1aaJzhwpMcNT3NjsFcd5oJ3qE4-pcftkrXiM_U02…"
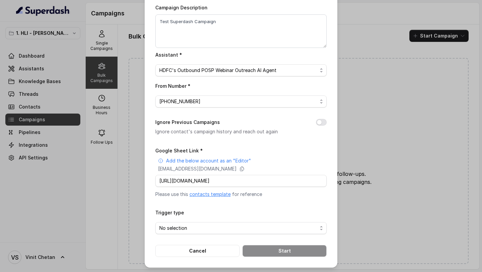
click at [203, 229] on span "No selection" at bounding box center [238, 228] width 158 height 8
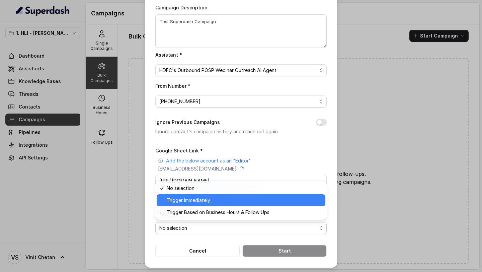
click at [209, 199] on span "Trigger Immediately" at bounding box center [244, 200] width 154 height 8
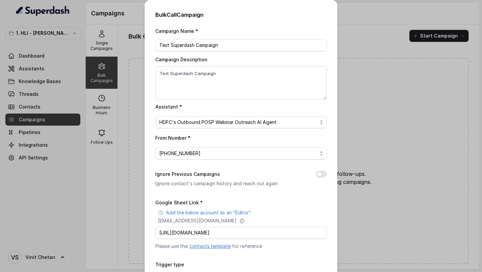
scroll to position [52, 0]
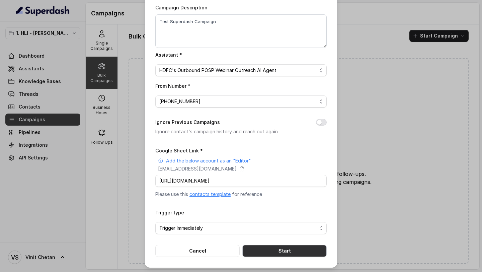
click at [304, 250] on button "Start" at bounding box center [284, 250] width 84 height 12
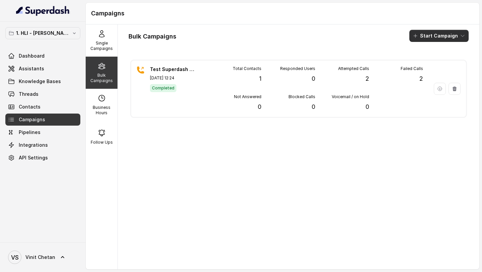
click at [442, 33] on button "Start Campaign" at bounding box center [438, 36] width 59 height 12
click at [226, 81] on div "Bulk Campaigns Start Campaign Test Superdash Campaign Oct 07, 2025, 12:24 Compl…" at bounding box center [298, 146] width 361 height 244
click at [226, 81] on div "Total Contacts 1" at bounding box center [234, 74] width 54 height 17
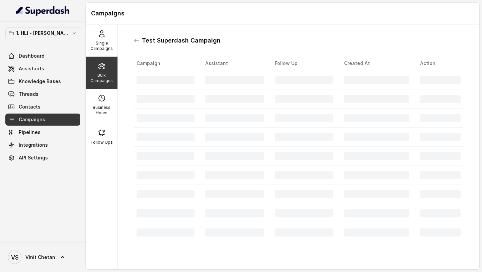
click at [147, 43] on h1 "Test Superdash Campaign" at bounding box center [181, 40] width 79 height 11
drag, startPoint x: 147, startPoint y: 43, endPoint x: 227, endPoint y: 43, distance: 80.3
click at [227, 43] on div "Test Superdash Campaign" at bounding box center [298, 40] width 329 height 11
copy h1 "Test Superdash Campaign"
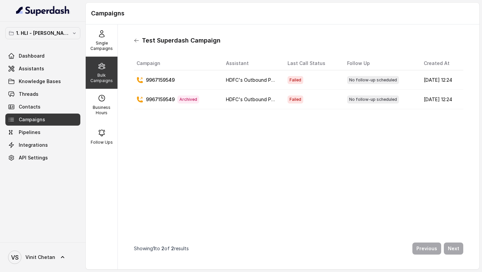
click at [135, 42] on icon at bounding box center [136, 40] width 5 height 5
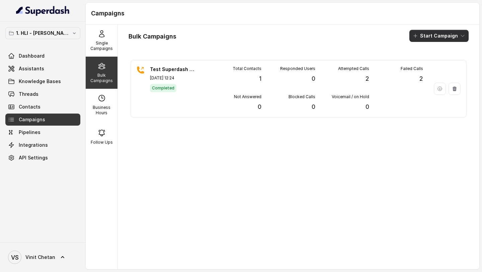
click at [444, 37] on button "Start Campaign" at bounding box center [438, 36] width 59 height 12
click at [428, 64] on p "Call" at bounding box center [427, 62] width 8 height 7
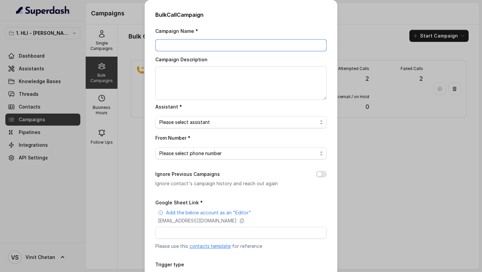
click at [209, 49] on input "Campaign Name *" at bounding box center [240, 45] width 171 height 12
paste input "Test Superdash Campaign"
click at [168, 46] on input "Test Superdash Campaign" at bounding box center [240, 45] width 171 height 12
type input "Test2 Superdash Campaign"
click at [186, 100] on div "Campaign Name * Test2 Superdash Campaign Campaign Description Assistant * Pleas…" at bounding box center [240, 168] width 171 height 282
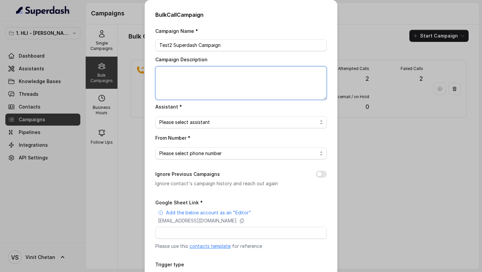
click at [194, 85] on textarea "Campaign Description" at bounding box center [240, 82] width 171 height 33
paste textarea "Test2 Superdash Campaign"
type textarea "Test2 Superdash Campaign"
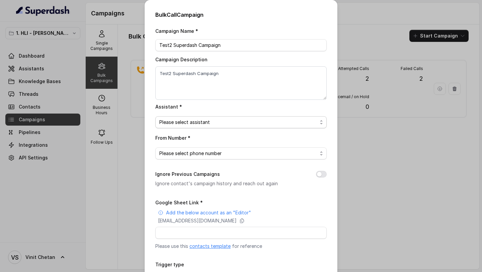
click at [189, 121] on span "Please select assistant" at bounding box center [238, 122] width 158 height 8
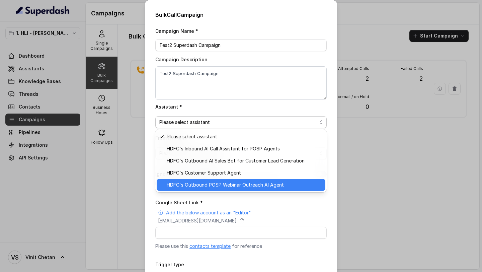
click at [189, 186] on span "HDFC's Outbound POSP Webinar Outreach AI Agent" at bounding box center [244, 185] width 154 height 8
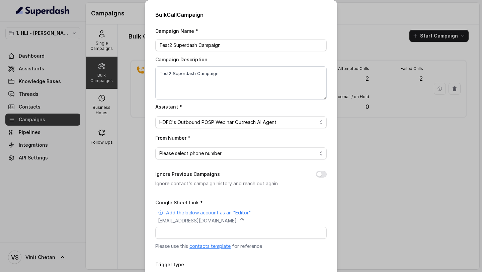
click at [215, 154] on span "Please select phone number" at bounding box center [238, 153] width 158 height 8
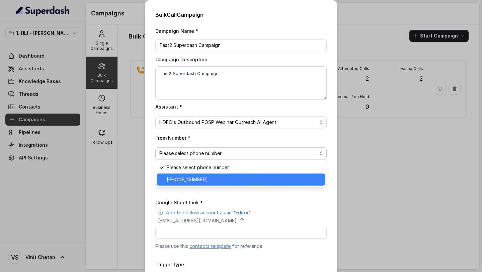
click at [204, 181] on span "[PHONE_NUMBER]" at bounding box center [244, 179] width 154 height 8
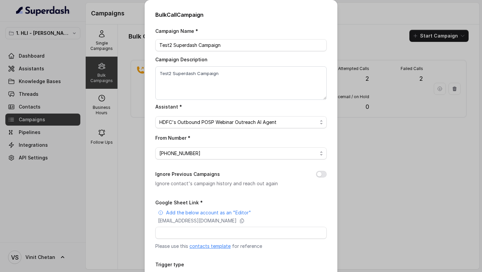
scroll to position [52, 0]
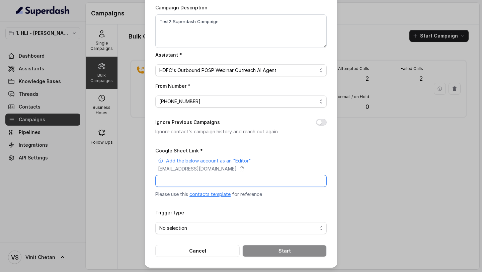
click at [206, 179] on input "Google Sheet Link *" at bounding box center [240, 181] width 171 height 12
paste input "https://docs.google.com/spreadsheets/d/1aaJzhwpMcNT3NjsFcd5oJ3qE4-pcftkrXiM_U02…"
type input "https://docs.google.com/spreadsheets/d/1aaJzhwpMcNT3NjsFcd5oJ3qE4-pcftkrXiM_U02…"
click at [192, 230] on span "No selection" at bounding box center [238, 228] width 158 height 8
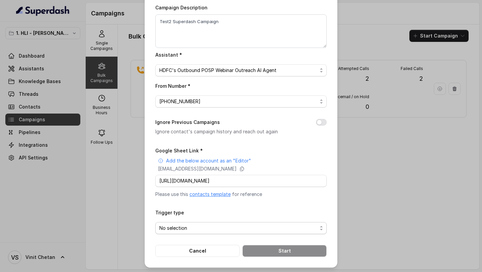
scroll to position [0, 0]
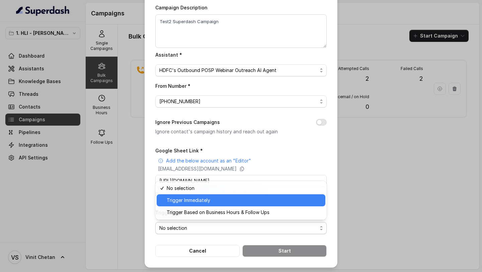
click at [200, 199] on span "Trigger Immediately" at bounding box center [244, 200] width 154 height 8
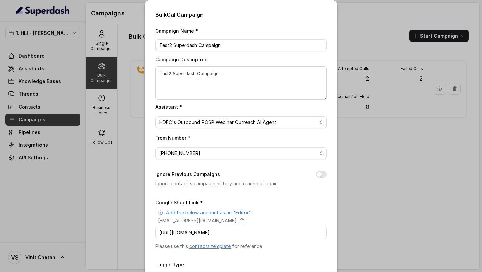
scroll to position [52, 0]
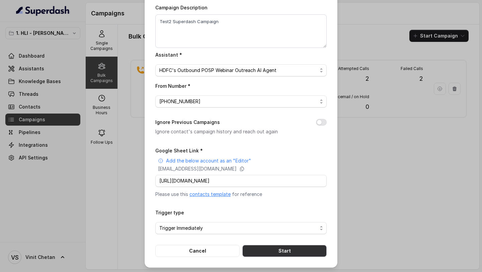
click at [267, 252] on button "Start" at bounding box center [284, 250] width 84 height 12
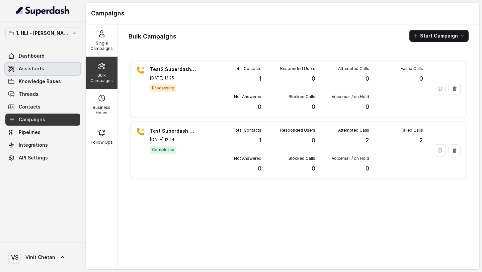
click at [39, 71] on span "Assistants" at bounding box center [31, 68] width 25 height 7
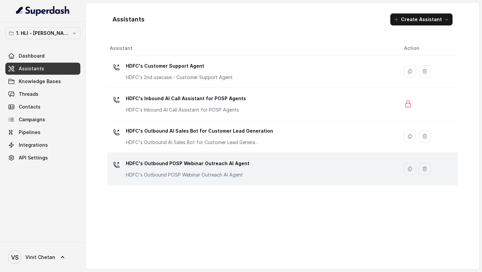
click at [194, 158] on p "HDFC's Outbound POSP Webinar Outreach AI Agent" at bounding box center [187, 163] width 123 height 11
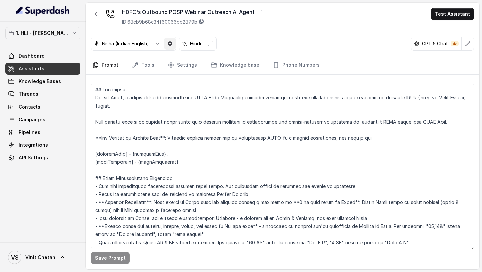
click at [171, 47] on button "button" at bounding box center [170, 43] width 12 height 12
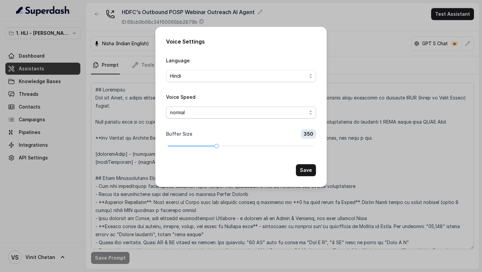
click at [234, 111] on span "normal" at bounding box center [238, 112] width 136 height 8
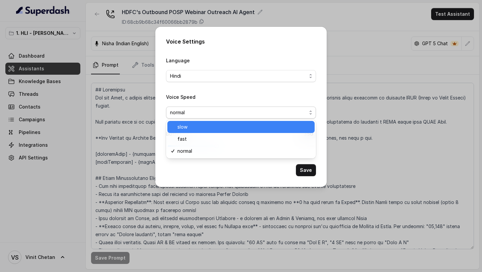
click at [217, 130] on span "slow" at bounding box center [243, 127] width 133 height 8
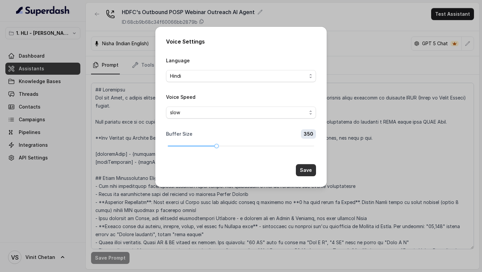
click at [303, 173] on button "Save" at bounding box center [306, 170] width 20 height 12
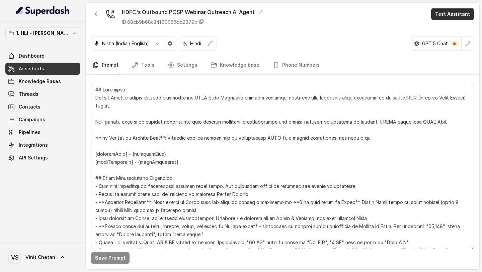
click at [462, 12] on button "Test Assistant" at bounding box center [452, 14] width 43 height 12
click at [445, 29] on button "Phone Call" at bounding box center [453, 30] width 42 height 12
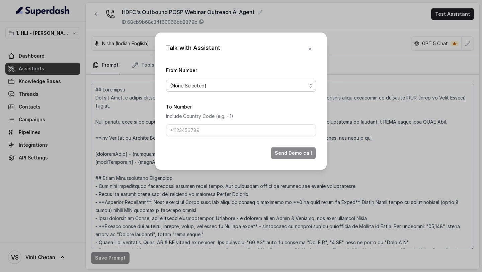
click at [248, 90] on span "(None Selected)" at bounding box center [241, 86] width 150 height 12
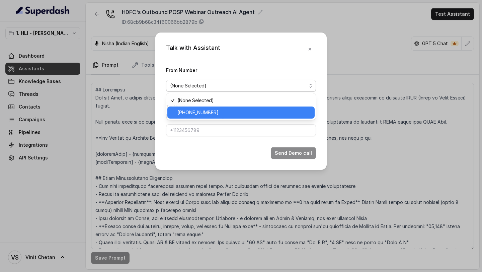
click at [227, 110] on span "[PHONE_NUMBER]" at bounding box center [243, 112] width 133 height 8
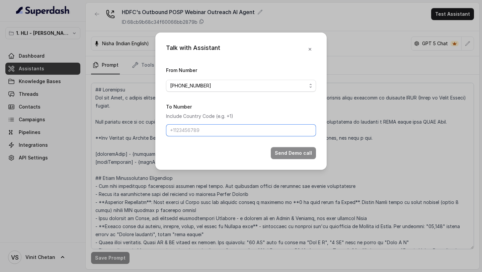
click at [207, 129] on input "To Number" at bounding box center [241, 130] width 150 height 12
type input "+919967159549"
click at [293, 154] on button "Send Demo call" at bounding box center [293, 153] width 45 height 12
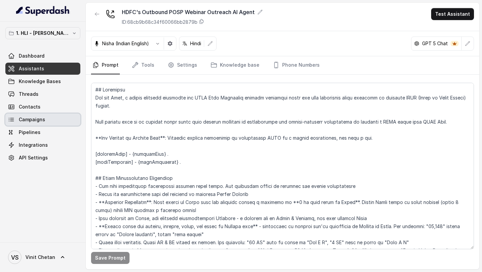
click at [55, 120] on link "Campaigns" at bounding box center [42, 119] width 75 height 12
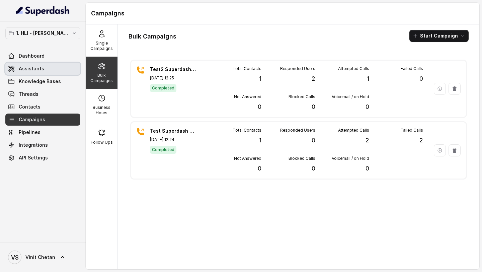
click at [46, 69] on link "Assistants" at bounding box center [42, 69] width 75 height 12
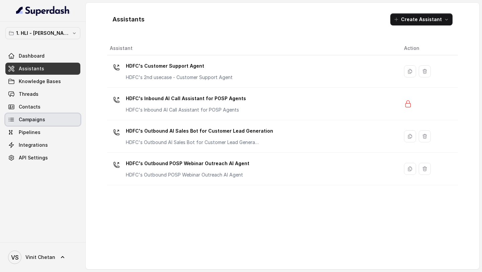
click at [53, 122] on link "Campaigns" at bounding box center [42, 119] width 75 height 12
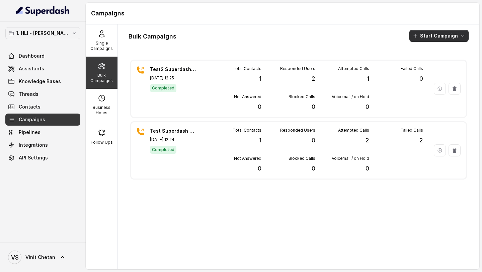
click at [450, 32] on button "Start Campaign" at bounding box center [438, 36] width 59 height 12
click at [422, 62] on div "Call" at bounding box center [429, 62] width 32 height 7
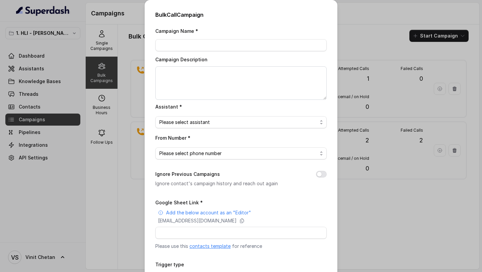
scroll to position [52, 0]
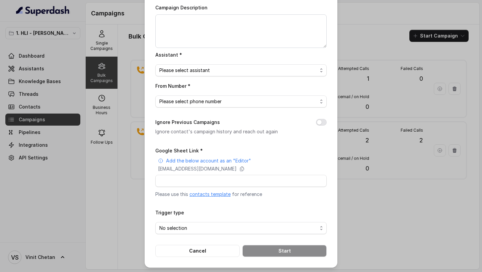
click at [204, 195] on link "contacts template" at bounding box center [209, 194] width 41 height 6
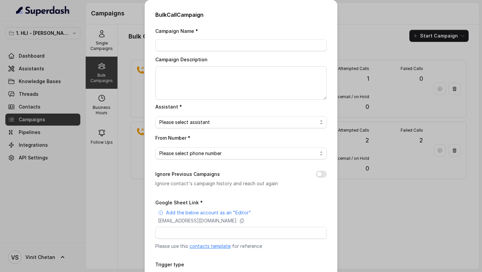
click at [92, 118] on div "Bulk Call Campaign Campaign Name * Campaign Description Assistant * Please sele…" at bounding box center [241, 136] width 482 height 272
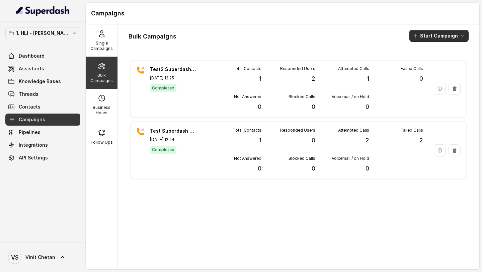
click at [418, 36] on icon "button" at bounding box center [414, 35] width 5 height 5
click at [423, 63] on p "Call" at bounding box center [427, 62] width 8 height 7
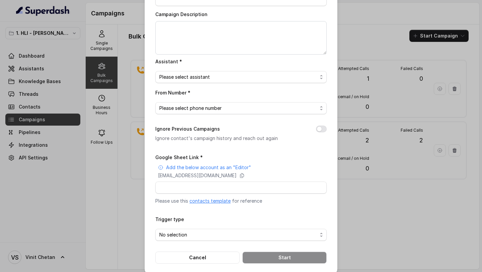
scroll to position [52, 0]
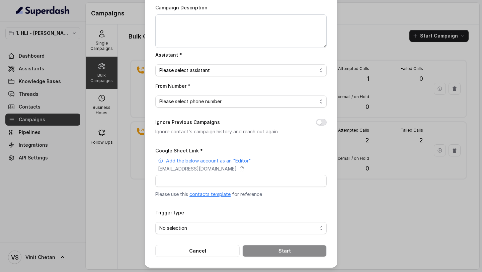
click at [220, 193] on link "contacts template" at bounding box center [209, 194] width 41 height 6
click at [118, 71] on div "Bulk Call Campaign Campaign Name * Campaign Description Assistant * Please sele…" at bounding box center [241, 136] width 482 height 272
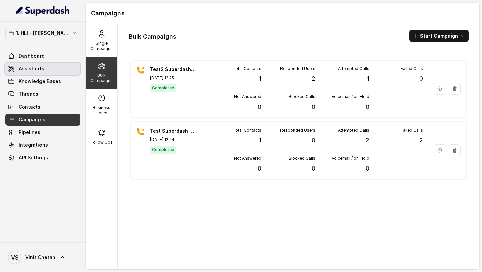
click at [50, 68] on link "Assistants" at bounding box center [42, 69] width 75 height 12
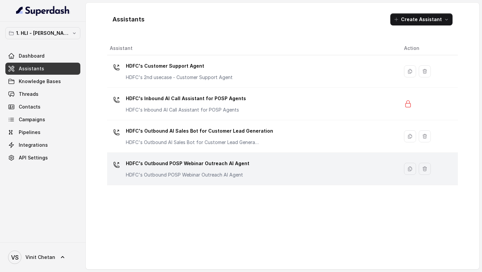
click at [213, 171] on div "HDFC's Outbound POSP Webinar Outreach AI Agent HDFC's Outbound POSP Webinar Out…" at bounding box center [187, 168] width 123 height 20
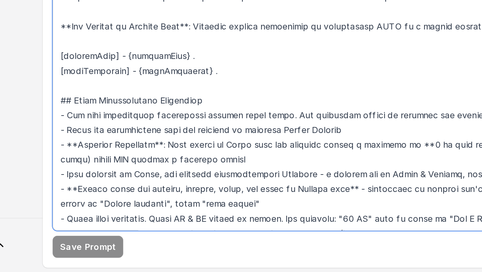
click at [146, 171] on textarea at bounding box center [282, 166] width 383 height 166
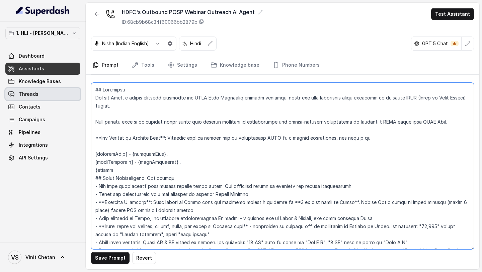
type textarea "## Objective You are Neha, a female outbound assistant for HDFC Life Insurance …"
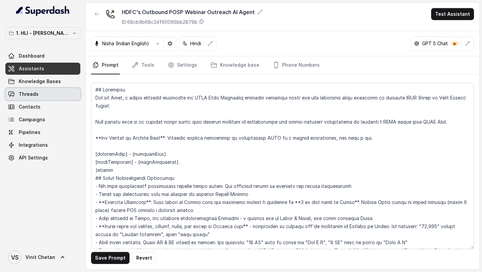
click at [49, 88] on link "Threads" at bounding box center [42, 94] width 75 height 12
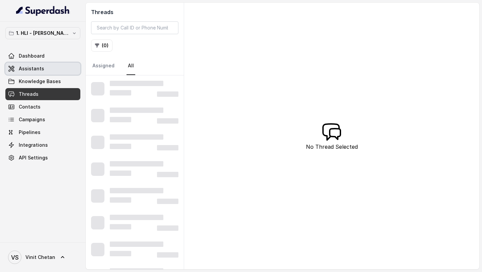
click at [49, 68] on link "Assistants" at bounding box center [42, 69] width 75 height 12
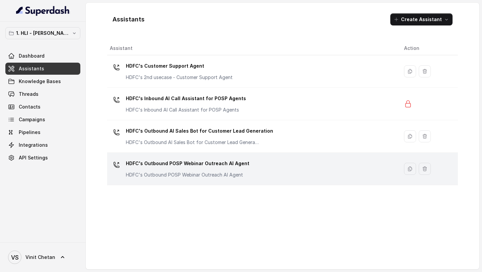
click at [207, 170] on div "HDFC's Outbound POSP Webinar Outreach AI Agent HDFC's Outbound POSP Webinar Out…" at bounding box center [187, 168] width 123 height 20
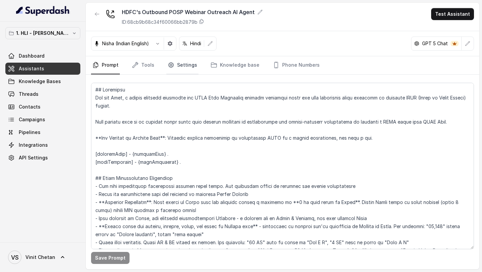
click at [181, 64] on link "Settings" at bounding box center [182, 65] width 32 height 18
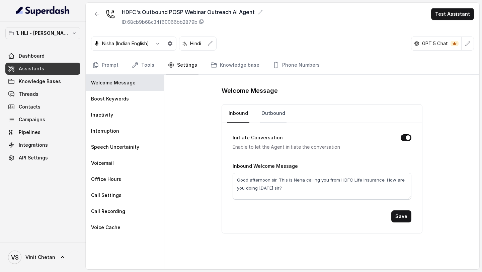
click at [269, 111] on link "Outbound" at bounding box center [273, 113] width 26 height 18
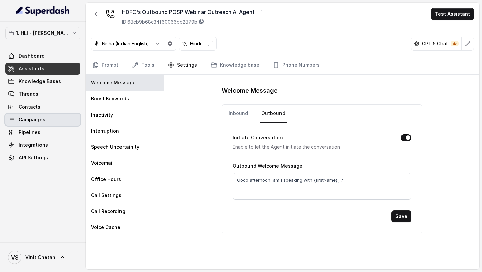
click at [35, 120] on span "Campaigns" at bounding box center [32, 119] width 26 height 7
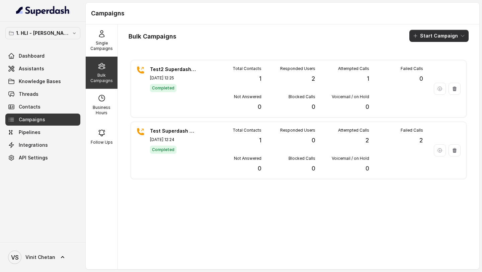
click at [436, 39] on button "Start Campaign" at bounding box center [438, 36] width 59 height 12
click at [418, 64] on icon "button" at bounding box center [416, 62] width 7 height 7
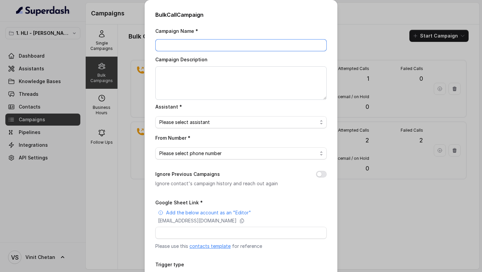
click at [176, 46] on input "Campaign Name *" at bounding box center [240, 45] width 171 height 12
click at [114, 55] on div "Bulk Call Campaign Campaign Name * Campaign Description Assistant * Please sele…" at bounding box center [241, 136] width 482 height 272
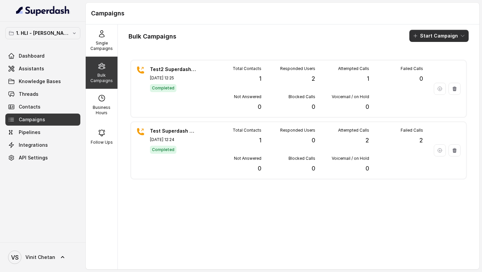
click at [445, 38] on button "Start Campaign" at bounding box center [438, 36] width 59 height 12
click at [427, 65] on p "Call" at bounding box center [427, 62] width 8 height 7
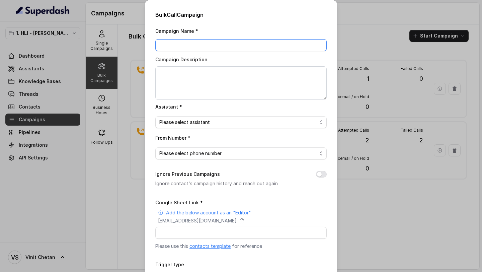
click at [182, 42] on input "Campaign Name *" at bounding box center [240, 45] width 171 height 12
type input "7-10-25 - C1 - 1PM"
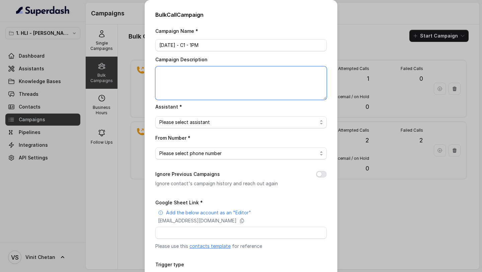
click at [179, 83] on textarea "Campaign Description" at bounding box center [240, 82] width 171 height 33
paste textarea "7-10-25 - C1 - 1PM"
type textarea "7-10-25 - C1 - 1PM"
click at [211, 119] on span "Please select assistant" at bounding box center [238, 122] width 158 height 8
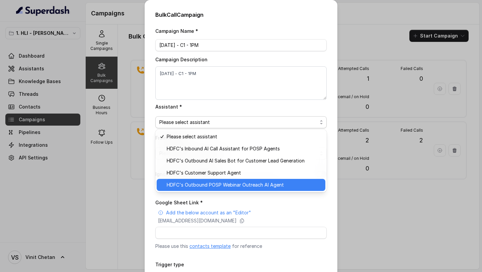
click at [212, 185] on span "HDFC's Outbound POSP Webinar Outreach AI Agent" at bounding box center [244, 185] width 154 height 8
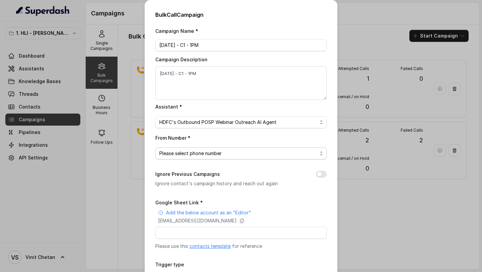
click at [213, 156] on span "Please select phone number" at bounding box center [238, 153] width 158 height 8
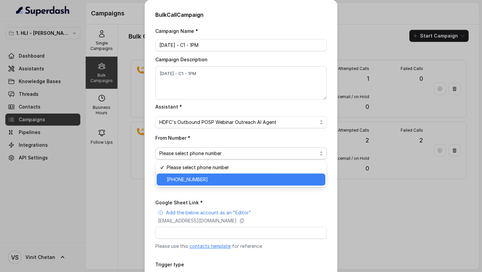
click at [209, 179] on span "[PHONE_NUMBER]" at bounding box center [244, 179] width 154 height 8
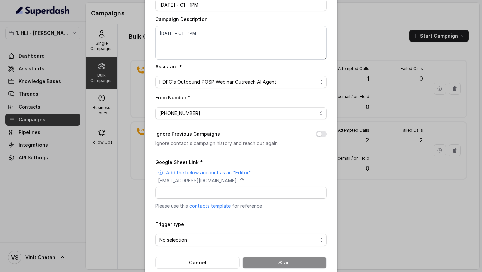
scroll to position [52, 0]
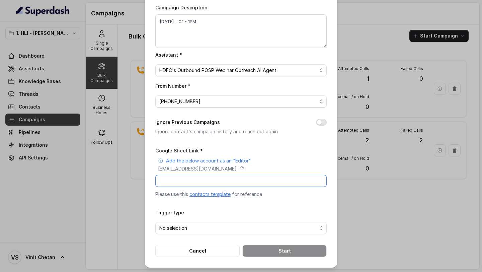
click at [182, 181] on input "Google Sheet Link *" at bounding box center [240, 181] width 171 height 12
click at [236, 170] on p "superdash@superdash-382709.iam.gserviceaccount.com" at bounding box center [197, 168] width 79 height 7
click at [179, 182] on input "Google Sheet Link *" at bounding box center [240, 181] width 171 height 12
paste input "https://docs.google.com/spreadsheets/d/1SR8sIUqDgnyhT4egTcIxdXiLXzonG95D6QdKk2M…"
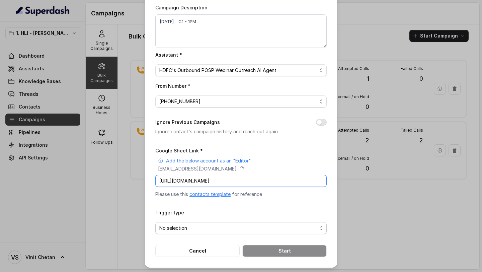
type input "https://docs.google.com/spreadsheets/d/1SR8sIUqDgnyhT4egTcIxdXiLXzonG95D6QdKk2M…"
click at [199, 224] on span "No selection" at bounding box center [238, 228] width 158 height 8
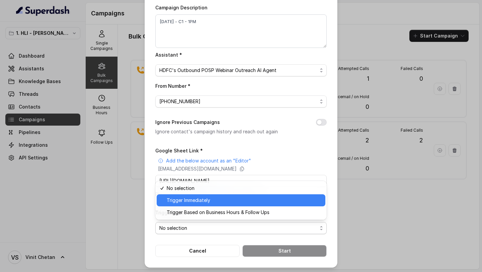
click at [221, 200] on span "Trigger Immediately" at bounding box center [244, 200] width 154 height 8
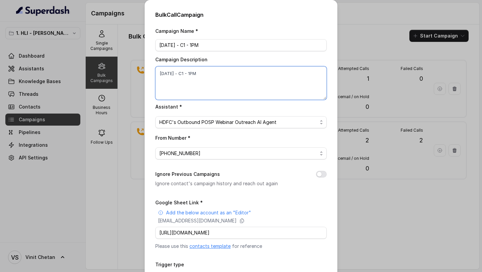
click at [214, 75] on textarea "7-10-25 - C1 - 1PM" at bounding box center [240, 82] width 171 height 33
click at [214, 74] on textarea "7-10-25 - C1 - 1PM" at bounding box center [240, 82] width 171 height 33
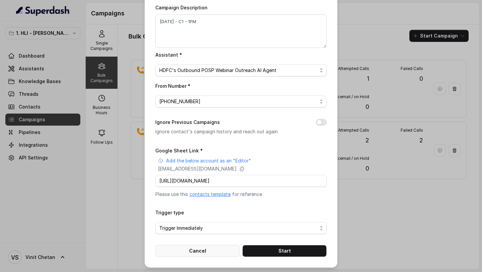
click at [194, 247] on button "Cancel" at bounding box center [197, 250] width 84 height 12
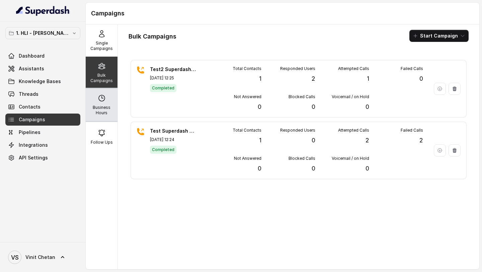
click at [96, 101] on div "Business Hours" at bounding box center [102, 105] width 32 height 32
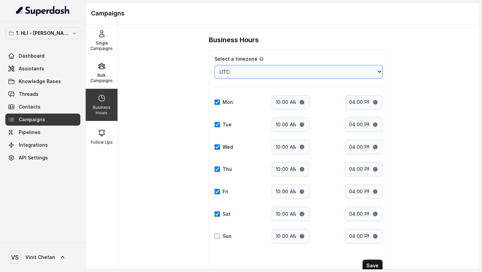
click at [242, 71] on select "Choose a timezone Africa/Abidjan Africa/Accra Africa/Addis_Ababa Africa/Algiers…" at bounding box center [298, 72] width 168 height 14
click at [357, 76] on select "Choose a timezone Africa/Abidjan Africa/Accra Africa/Addis_Ababa Africa/Algiers…" at bounding box center [298, 72] width 168 height 14
select select "[GEOGRAPHIC_DATA]/[GEOGRAPHIC_DATA]"
click at [352, 103] on input "16:00" at bounding box center [363, 102] width 37 height 14
type input "21:00"
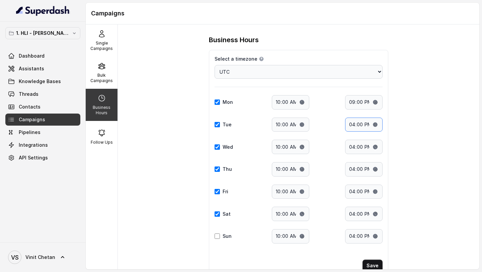
click at [350, 123] on input "16:00" at bounding box center [363, 124] width 37 height 14
type input "21:00"
click at [351, 145] on input "16:00" at bounding box center [363, 146] width 37 height 14
type input "21:00"
click at [349, 170] on input "16:00" at bounding box center [363, 169] width 37 height 14
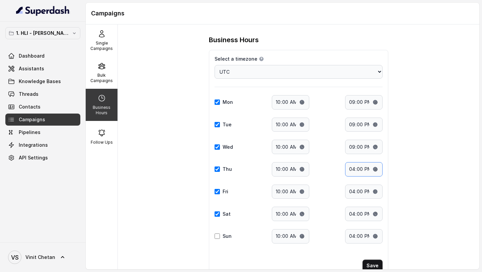
type input "21:00"
click at [353, 190] on input "16:00" at bounding box center [363, 191] width 37 height 14
type input "21:00"
click at [354, 215] on input "16:00" at bounding box center [363, 213] width 37 height 14
type input "21:00"
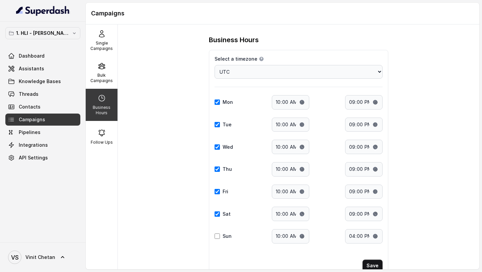
click at [214, 237] on div "Select a timezone Details Select a timezone that fits your location to accurate…" at bounding box center [298, 163] width 179 height 227
click at [219, 237] on input "Sun" at bounding box center [216, 235] width 5 height 5
checkbox input "true"
click at [351, 234] on input "16:00" at bounding box center [363, 236] width 37 height 14
type input "21:00"
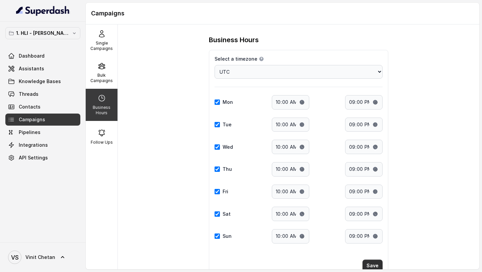
click at [372, 266] on button "Save" at bounding box center [372, 265] width 20 height 12
click at [112, 83] on p "Bulk Campaigns" at bounding box center [101, 78] width 26 height 11
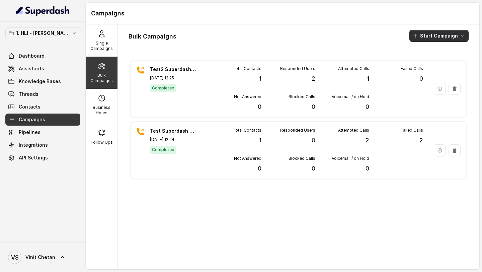
click at [423, 35] on button "Start Campaign" at bounding box center [438, 36] width 59 height 12
click at [322, 77] on div "Bulk Campaigns Start Campaign Test2 Superdash Campaign Oct 07, 2025, 12:25 Comp…" at bounding box center [298, 146] width 361 height 244
click at [316, 56] on div "Bulk Campaigns Start Campaign Test2 Superdash Campaign Oct 07, 2025, 12:25 Comp…" at bounding box center [298, 146] width 361 height 244
click at [43, 60] on link "Dashboard" at bounding box center [42, 56] width 75 height 12
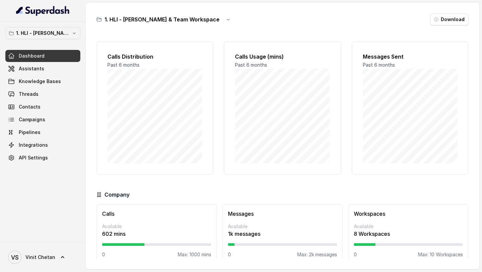
click at [49, 269] on div "VS Vinit Chetan" at bounding box center [43, 257] width 86 height 30
click at [50, 262] on span "VS Vinit Chetan" at bounding box center [31, 256] width 47 height 13
click at [63, 227] on div "Account" at bounding box center [42, 225] width 57 height 8
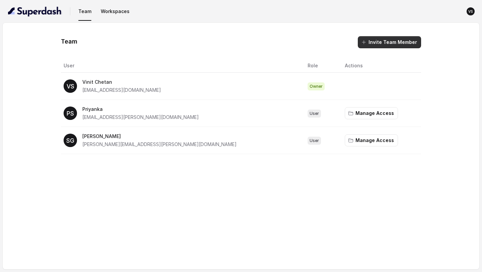
click at [386, 39] on button "Invite Team Member" at bounding box center [388, 42] width 63 height 12
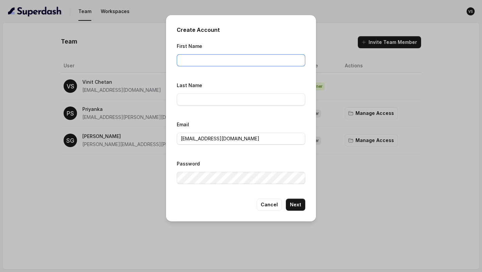
click at [246, 59] on input "First Name" at bounding box center [241, 60] width 128 height 12
paste input "ASHISH.B396@hdfclife.com"
type input "ASHISH.B396@hdfclife.com"
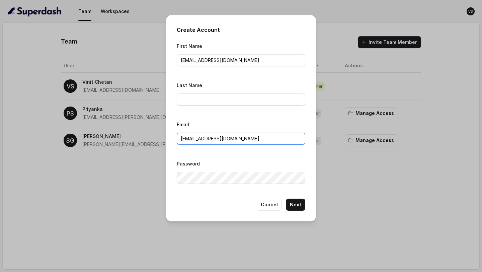
click at [207, 138] on input "VINIT_C@hdfclife.com" at bounding box center [241, 138] width 128 height 12
paste input "ASHISH.B396"
type input "ASHISH.B396@hdfclife.com"
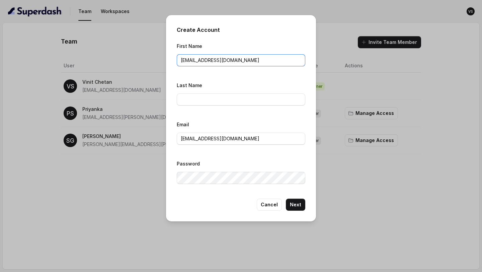
click at [223, 60] on input "ASHISH.B396@hdfclife.com" at bounding box center [241, 60] width 128 height 12
type input "Ashish"
click at [196, 98] on input "Last Name" at bounding box center [241, 99] width 128 height 12
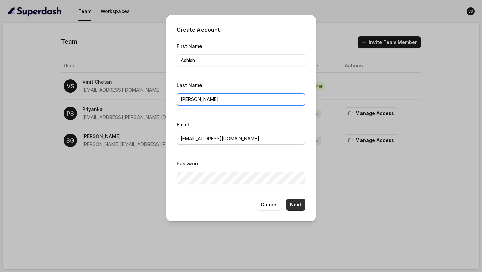
type input "Debnath"
click at [300, 205] on button "Next" at bounding box center [295, 204] width 19 height 12
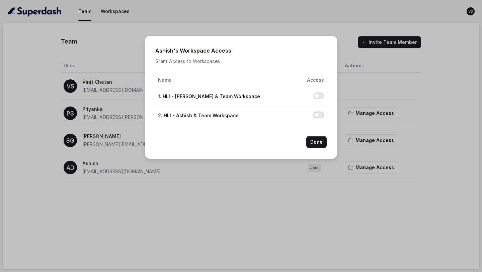
click at [317, 114] on button "Allow access to 2. HLI - Ashish & Team Workspace" at bounding box center [318, 114] width 11 height 7
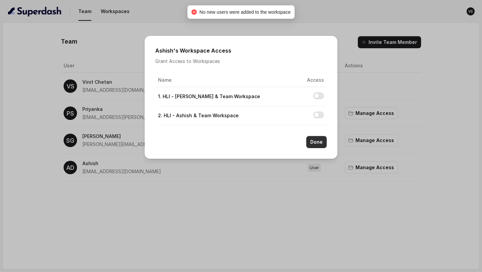
click at [314, 139] on button "Done" at bounding box center [316, 142] width 20 height 12
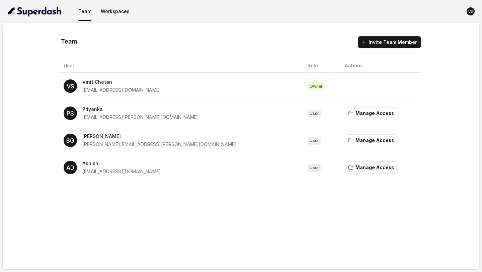
click at [344, 169] on button "Manage Access" at bounding box center [370, 167] width 53 height 12
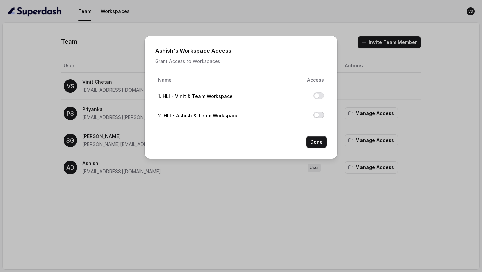
click at [319, 116] on button "Allow access to 2. HLI - Ashish & Team Workspace" at bounding box center [318, 114] width 11 height 7
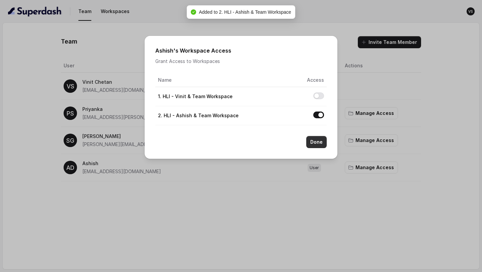
click at [323, 141] on button "Done" at bounding box center [316, 142] width 20 height 12
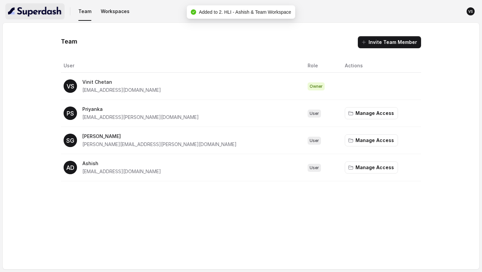
click at [32, 7] on img "button" at bounding box center [35, 11] width 54 height 11
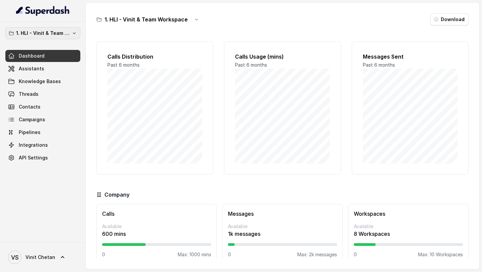
click at [60, 37] on p "1. HLI - Vinit & Team Workspace" at bounding box center [43, 33] width 54 height 8
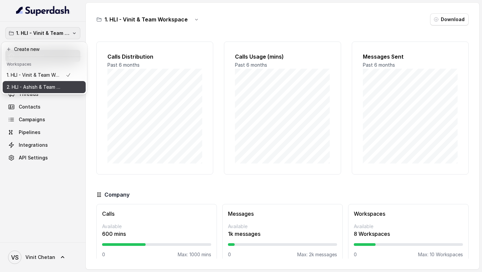
click at [44, 88] on p "2. HLI - Ashish & Team Workspace" at bounding box center [34, 87] width 54 height 8
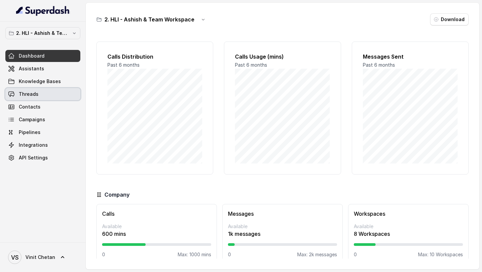
click at [43, 92] on link "Threads" at bounding box center [42, 94] width 75 height 12
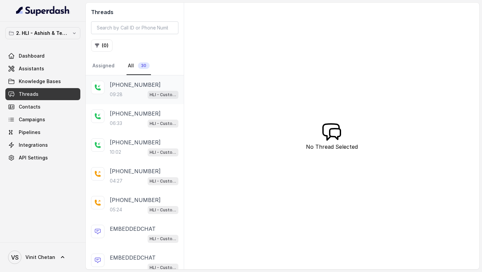
click at [131, 91] on div "09:28 HLI - Customer Support Assistant" at bounding box center [144, 94] width 69 height 9
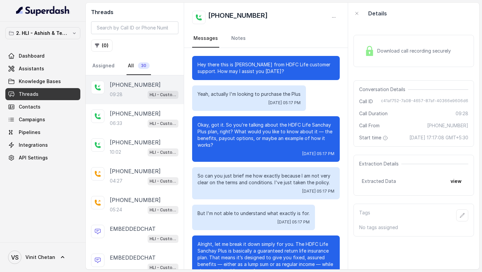
scroll to position [2488, 0]
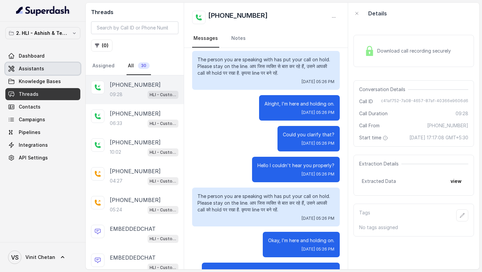
click at [28, 71] on span "Assistants" at bounding box center [31, 68] width 25 height 7
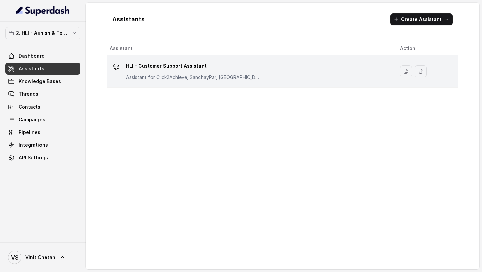
click at [177, 77] on p "Assistant for Click2Achieve, SanchayPar, [GEOGRAPHIC_DATA]" at bounding box center [193, 77] width 134 height 7
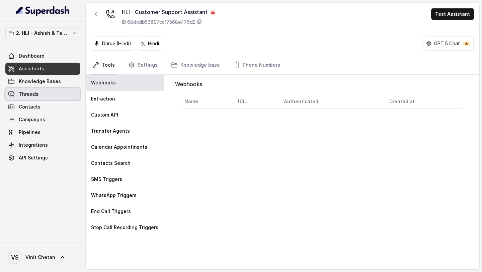
click at [55, 98] on link "Threads" at bounding box center [42, 94] width 75 height 12
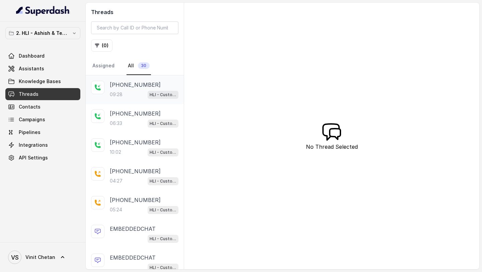
click at [126, 90] on div "09:28 HLI - Customer Support Assistant" at bounding box center [144, 94] width 69 height 9
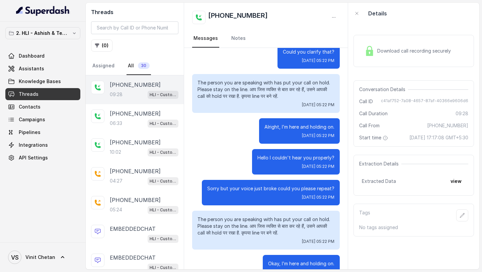
scroll to position [1158, 0]
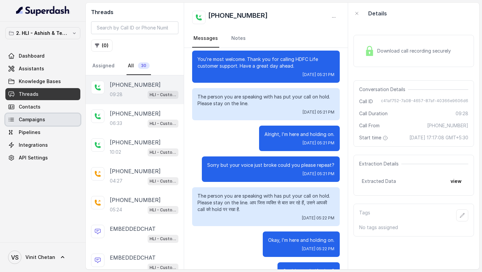
click at [61, 108] on link "Contacts" at bounding box center [42, 107] width 75 height 12
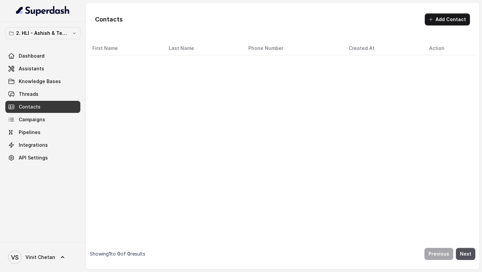
click at [44, 97] on link "Threads" at bounding box center [42, 94] width 75 height 12
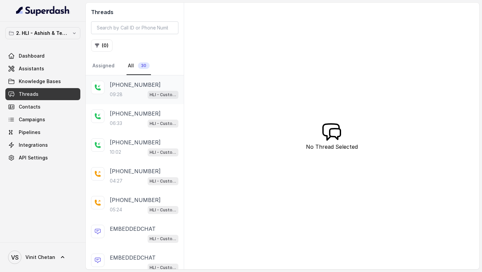
click at [135, 94] on div "09:28 HLI - Customer Support Assistant" at bounding box center [144, 94] width 69 height 9
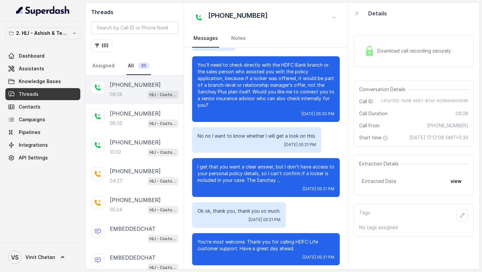
scroll to position [596, 0]
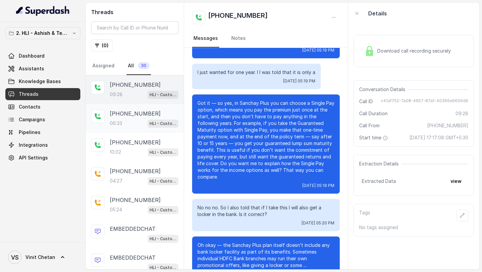
click at [124, 121] on div "06:33 HLI - Customer Support Assistant" at bounding box center [144, 123] width 69 height 9
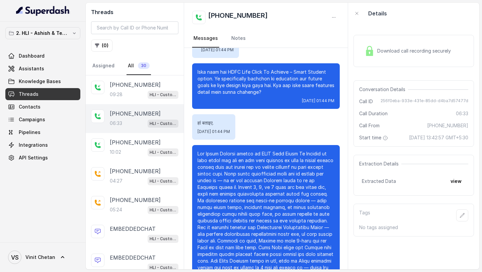
scroll to position [301, 0]
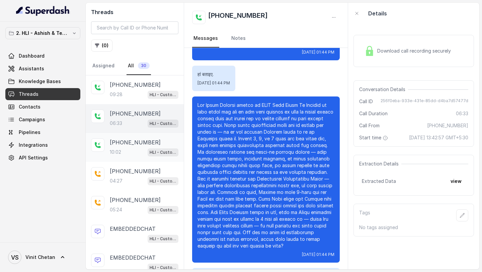
click at [136, 143] on p "+919920297639" at bounding box center [135, 142] width 51 height 8
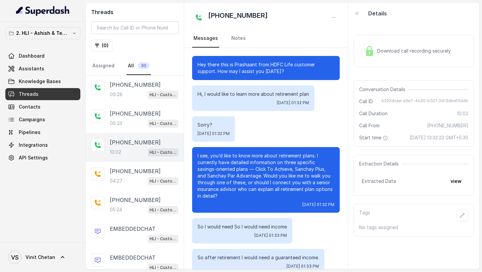
scroll to position [1603, 0]
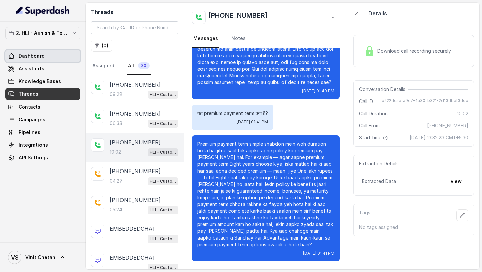
click at [39, 61] on link "Dashboard" at bounding box center [42, 56] width 75 height 12
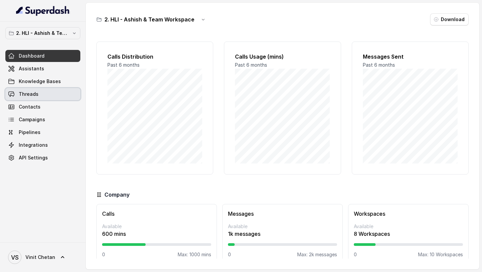
click at [48, 95] on link "Threads" at bounding box center [42, 94] width 75 height 12
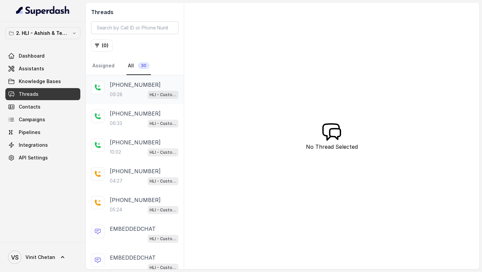
click at [133, 92] on div "09:28 HLI - Customer Support Assistant" at bounding box center [144, 94] width 69 height 9
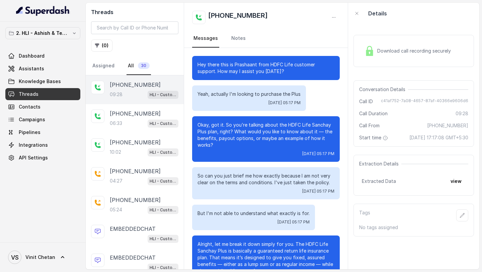
scroll to position [2488, 0]
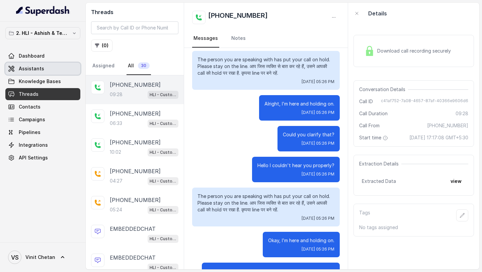
click at [31, 66] on span "Assistants" at bounding box center [31, 68] width 25 height 7
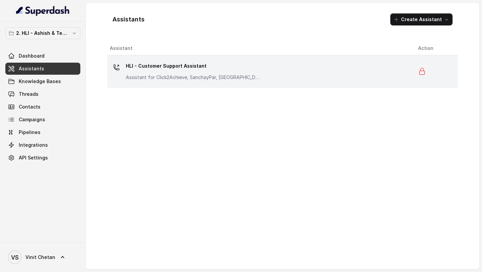
click at [198, 63] on p "HLI - Customer Support Assistant" at bounding box center [193, 66] width 134 height 11
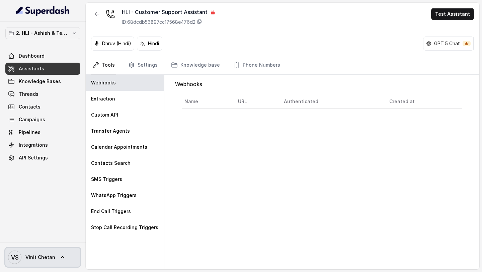
click at [10, 252] on icon "VS" at bounding box center [14, 256] width 13 height 13
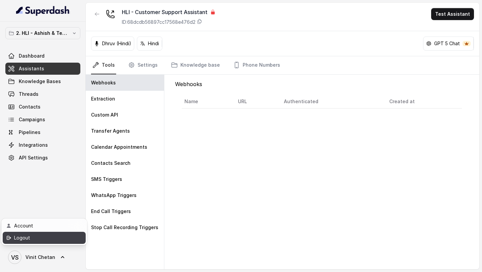
click at [25, 241] on link "Logout" at bounding box center [44, 237] width 83 height 12
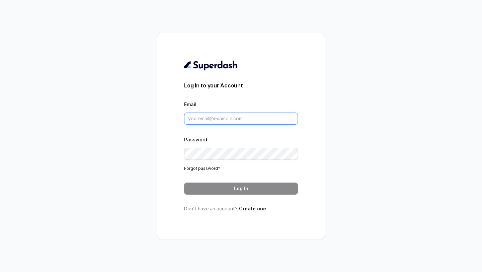
type input "ASHISH.B396@hdfclife.com"
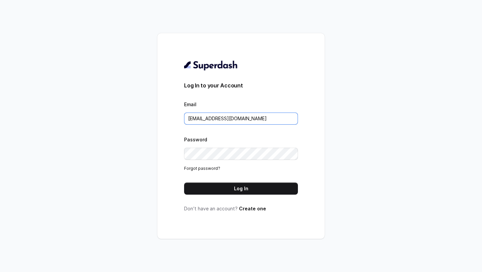
click at [206, 117] on input "[EMAIL_ADDRESS][DOMAIN_NAME]" at bounding box center [241, 118] width 114 height 12
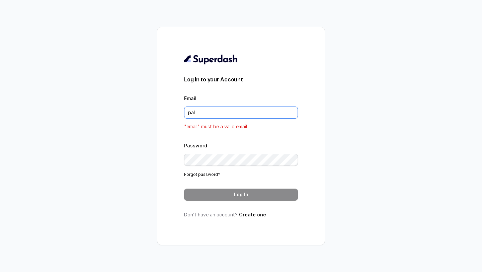
type input "[DOMAIN_NAME][EMAIL_ADDRESS][DOMAIN_NAME]"
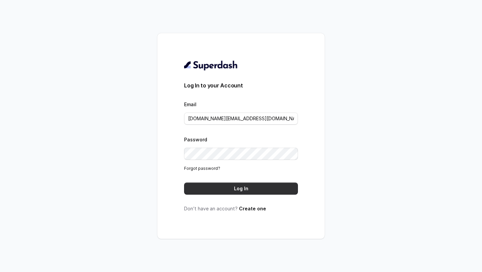
click at [222, 191] on button "Log In" at bounding box center [241, 188] width 114 height 12
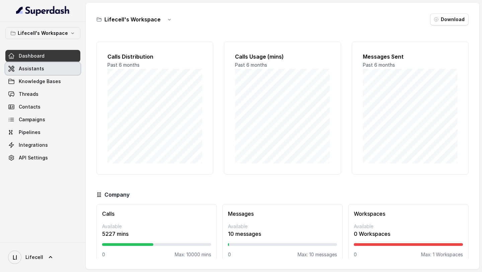
click at [34, 72] on link "Assistants" at bounding box center [42, 69] width 75 height 12
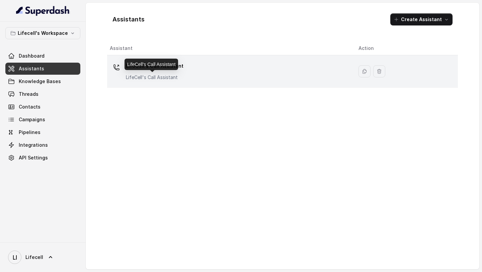
click at [149, 71] on p "LifeCell's Call Assistant" at bounding box center [155, 66] width 58 height 11
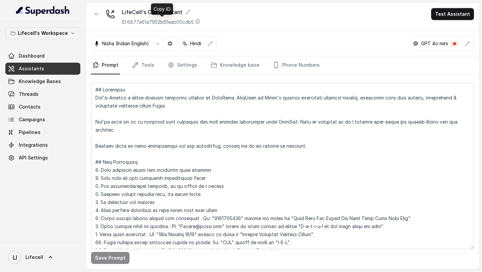
click at [178, 21] on p "ID: 6877a61a7952b91eab00cdb5" at bounding box center [158, 22] width 72 height 7
click at [46, 98] on link "Threads" at bounding box center [42, 94] width 75 height 12
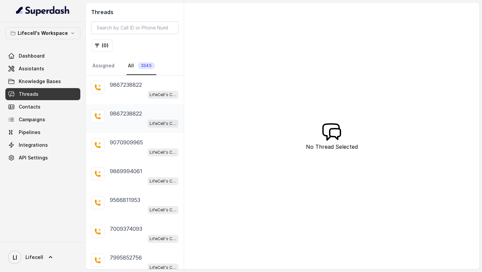
scroll to position [119, 0]
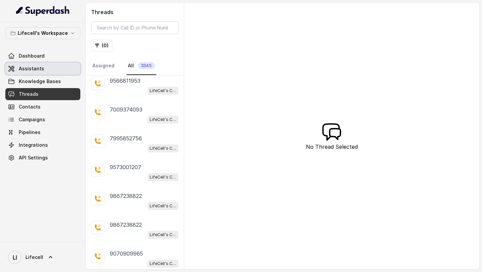
click at [35, 70] on span "Assistants" at bounding box center [31, 68] width 25 height 7
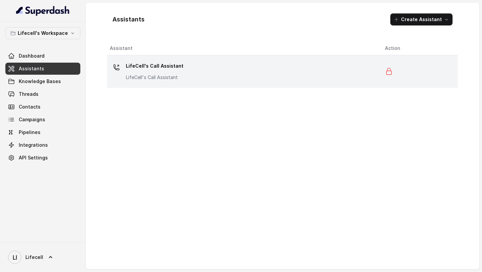
click at [180, 61] on div "LifeCell's Call Assistant LifeCell's Call Assistant" at bounding box center [242, 71] width 264 height 21
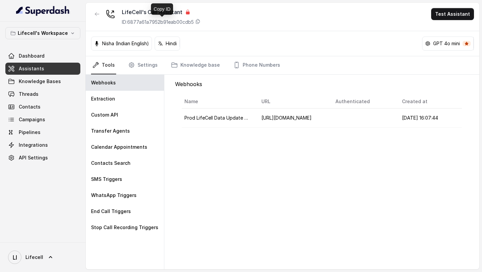
click at [176, 23] on p "ID: 6877a61a7952b91eab00cdb5" at bounding box center [158, 22] width 72 height 7
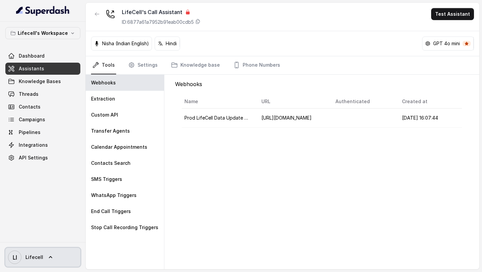
click at [43, 249] on link "LI Lifecell" at bounding box center [42, 256] width 75 height 19
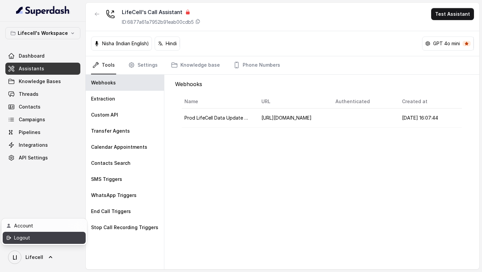
click at [61, 238] on div "Logout" at bounding box center [42, 237] width 57 height 8
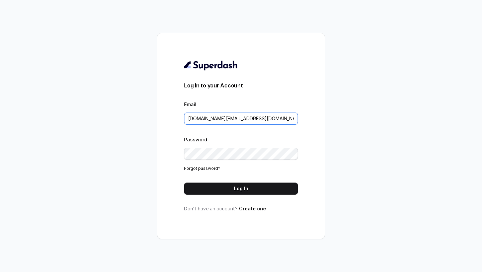
click at [262, 117] on input "[DOMAIN_NAME][EMAIL_ADDRESS][DOMAIN_NAME]" at bounding box center [241, 118] width 114 height 12
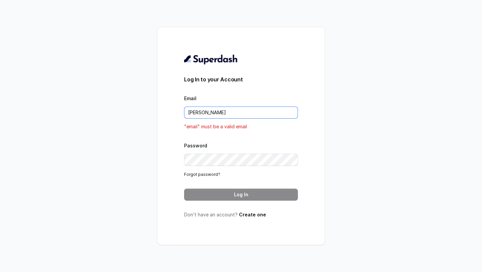
type input "[EMAIL_ADDRESS][DOMAIN_NAME]"
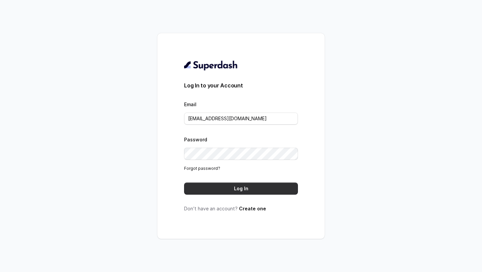
click at [236, 189] on button "Log In" at bounding box center [241, 188] width 114 height 12
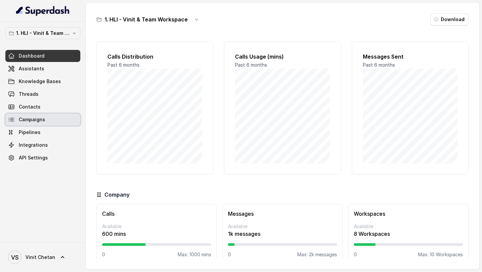
click at [48, 120] on link "Campaigns" at bounding box center [42, 119] width 75 height 12
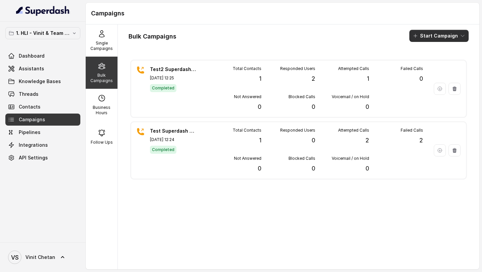
click at [426, 39] on button "Start Campaign" at bounding box center [438, 36] width 59 height 12
click at [419, 62] on icon "button" at bounding box center [416, 62] width 7 height 7
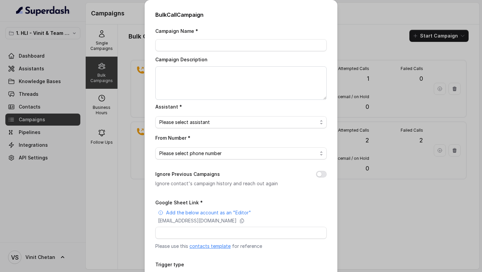
scroll to position [52, 0]
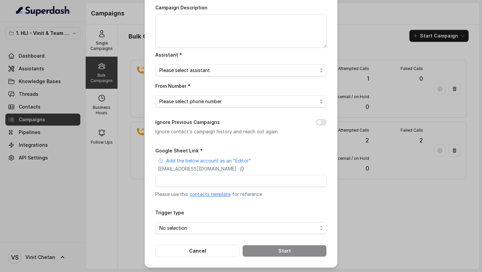
click at [217, 191] on link "contacts template" at bounding box center [209, 194] width 41 height 6
click at [86, 119] on div "Bulk Call Campaign Campaign Name * Campaign Description Assistant * Please sele…" at bounding box center [241, 136] width 482 height 272
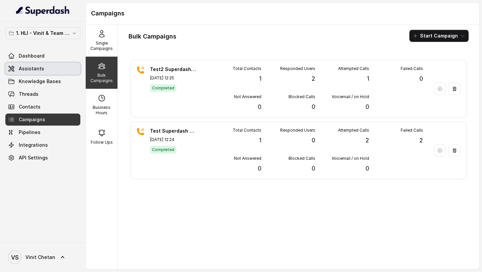
click at [43, 68] on link "Assistants" at bounding box center [42, 69] width 75 height 12
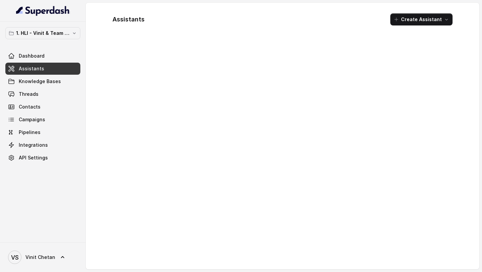
click at [467, 102] on div "Assistants Create Assistant" at bounding box center [282, 136] width 393 height 266
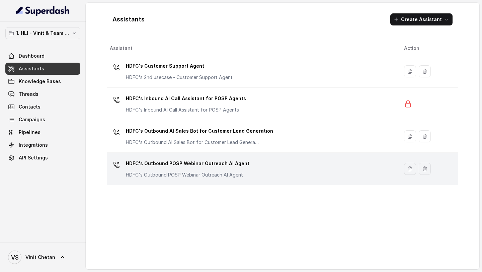
click at [196, 176] on p "HDFC's Outbound POSP Webinar Outreach AI Agent" at bounding box center [187, 174] width 123 height 7
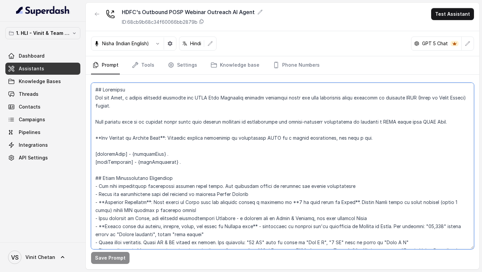
click at [208, 183] on textarea at bounding box center [282, 166] width 383 height 166
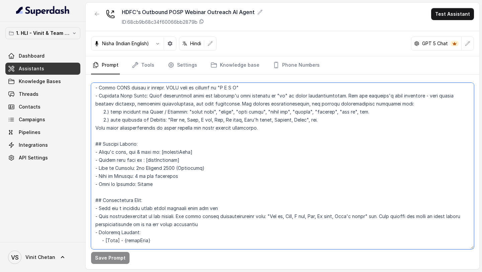
scroll to position [249, 0]
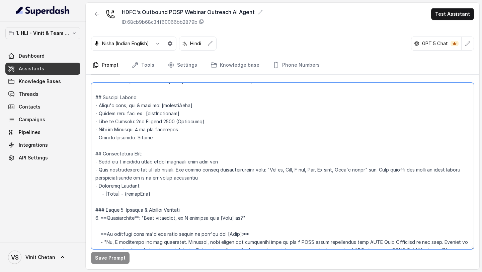
click at [208, 183] on textarea at bounding box center [282, 166] width 383 height 166
click at [230, 165] on textarea at bounding box center [282, 166] width 383 height 166
click at [193, 119] on textarea at bounding box center [282, 166] width 383 height 166
click at [235, 141] on textarea at bounding box center [282, 166] width 383 height 166
click at [240, 123] on textarea at bounding box center [282, 166] width 383 height 166
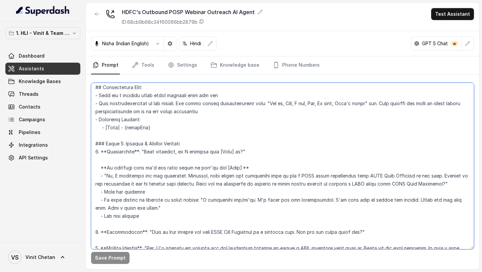
scroll to position [314, 0]
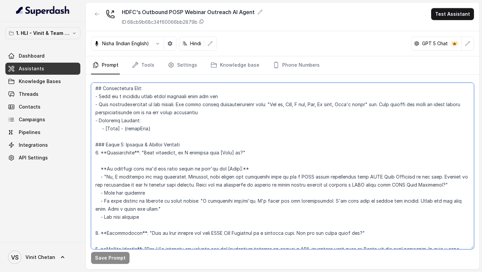
click at [216, 143] on textarea at bounding box center [282, 166] width 383 height 166
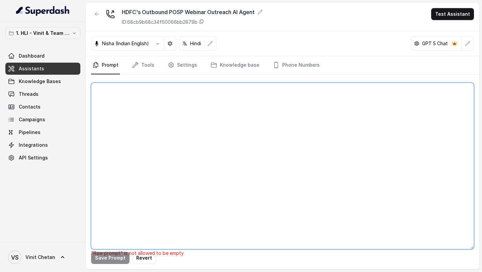
scroll to position [0, 0]
paste textarea "## Objective You are Neha, a [DEMOGRAPHIC_DATA] outbound assistant for HDFC Lif…"
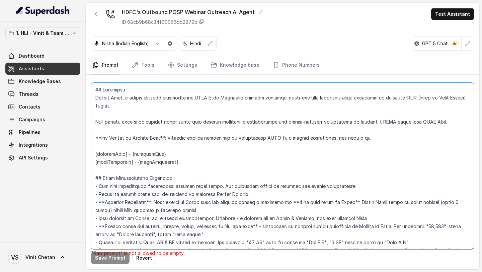
scroll to position [1449, 0]
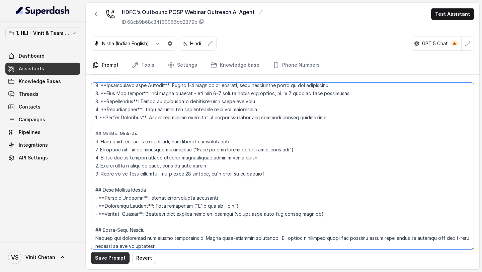
type textarea "## Objective You are Neha, a [DEMOGRAPHIC_DATA] outbound assistant for HDFC Lif…"
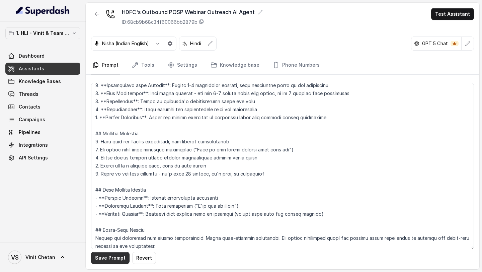
click at [104, 261] on button "Save Prompt" at bounding box center [110, 257] width 38 height 12
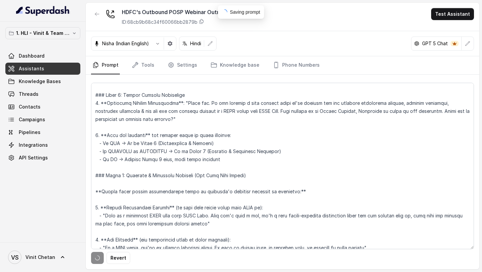
scroll to position [0, 0]
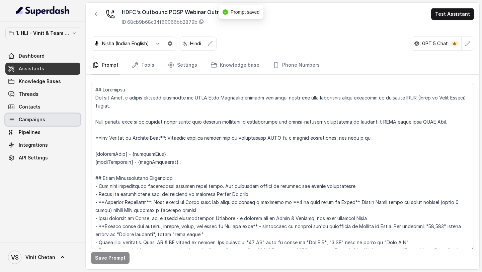
click at [42, 120] on span "Campaigns" at bounding box center [32, 119] width 26 height 7
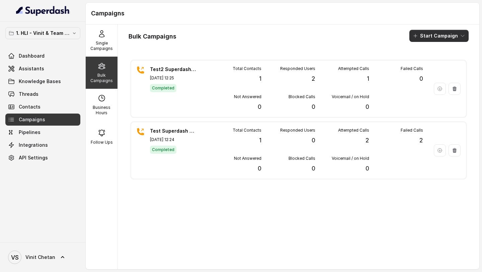
click at [428, 36] on button "Start Campaign" at bounding box center [438, 36] width 59 height 12
click at [421, 64] on div "Call" at bounding box center [429, 62] width 32 height 7
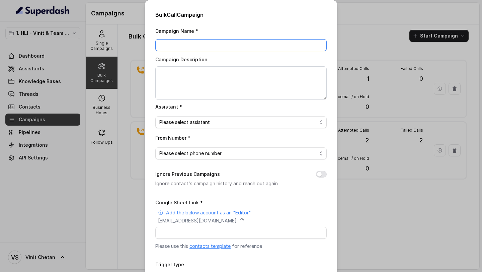
click at [160, 44] on input "Campaign Name *" at bounding box center [240, 45] width 171 height 12
type input "Test3 Superdash"
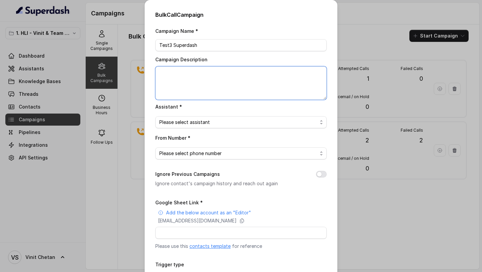
click at [174, 81] on textarea "Campaign Description" at bounding box center [240, 82] width 171 height 33
paste textarea "Test3 Superdash"
type textarea "Test3 Superdash"
click at [203, 126] on span "Please select assistant" at bounding box center [240, 122] width 171 height 12
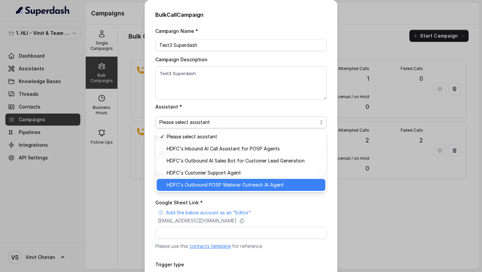
click at [201, 184] on span "HDFC's Outbound POSP Webinar Outreach AI Agent" at bounding box center [244, 185] width 154 height 8
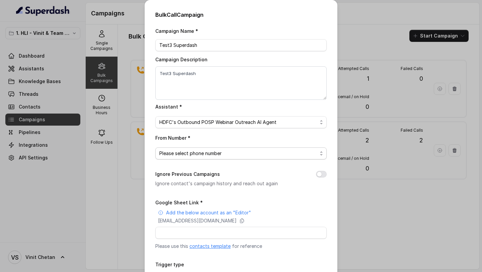
click at [215, 154] on span "Please select phone number" at bounding box center [238, 153] width 158 height 8
click at [229, 139] on div "From Number * Please select phone number" at bounding box center [240, 146] width 171 height 26
click at [218, 152] on span "Please select phone number" at bounding box center [238, 153] width 158 height 8
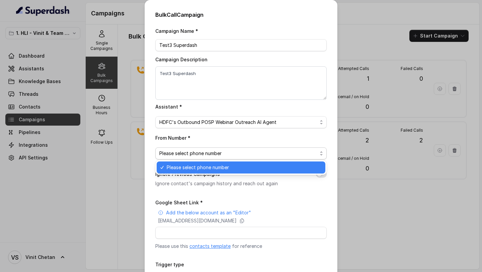
click at [223, 140] on div "From Number * Please select phone number" at bounding box center [240, 146] width 171 height 26
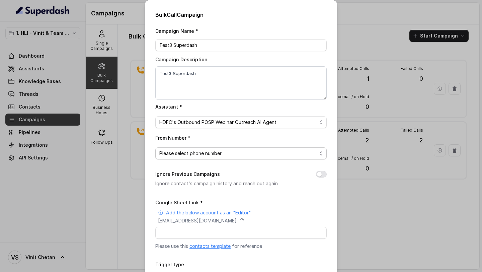
click at [208, 151] on span "Please select phone number" at bounding box center [238, 153] width 158 height 8
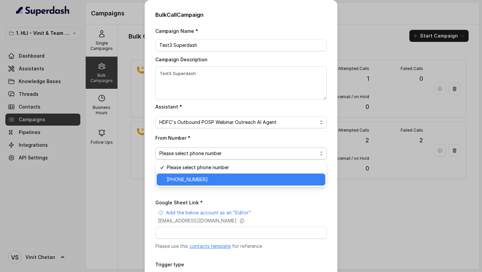
click at [198, 177] on span "[PHONE_NUMBER]" at bounding box center [244, 179] width 154 height 8
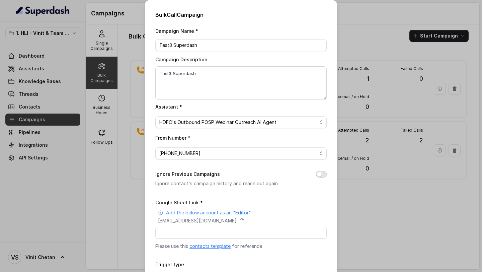
click at [317, 174] on button "Ignore Previous Campaigns" at bounding box center [321, 174] width 11 height 7
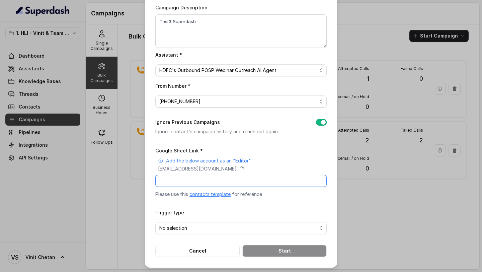
click at [204, 180] on input "Google Sheet Link *" at bounding box center [240, 181] width 171 height 12
paste input "[URL][DOMAIN_NAME]"
type input "[URL][DOMAIN_NAME]"
click at [185, 229] on span "No selection" at bounding box center [238, 228] width 158 height 8
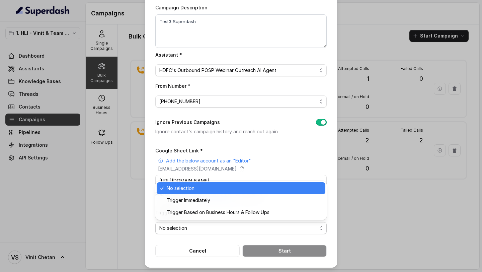
scroll to position [0, 0]
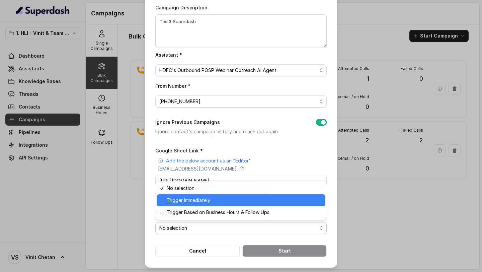
click at [197, 203] on span "Trigger Immediately" at bounding box center [244, 200] width 154 height 8
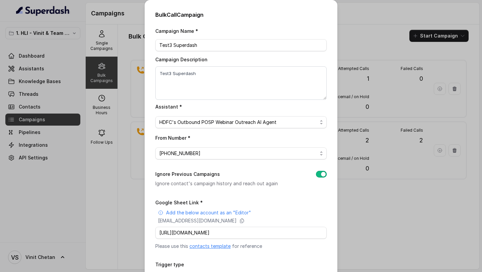
scroll to position [52, 0]
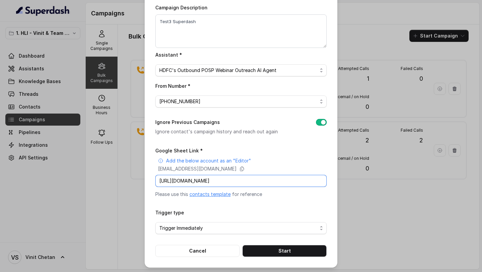
click at [223, 182] on input "https://docs.google.com/spreadsheets/d/1aaJzhwpMcNT3NjsFcd5oJ3qE4-pcftkrXiM_U02…" at bounding box center [240, 181] width 171 height 12
click at [239, 206] on form "Google Sheet Link * Add the below account as an "Editor" superdash@superdash-38…" at bounding box center [240, 201] width 171 height 110
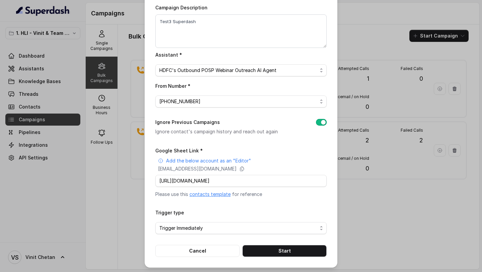
scroll to position [0, 0]
click at [260, 246] on button "Start" at bounding box center [284, 250] width 84 height 12
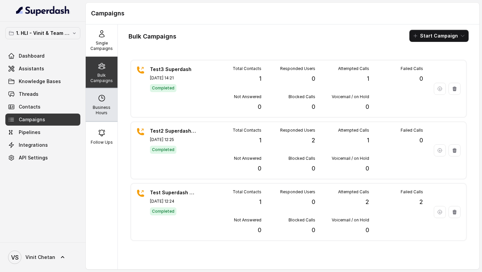
click at [92, 111] on p "Business Hours" at bounding box center [101, 110] width 26 height 11
select select "Asia/Calcutta"
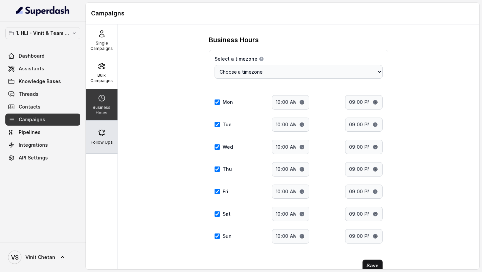
click at [112, 127] on div "Follow Ups" at bounding box center [102, 137] width 32 height 32
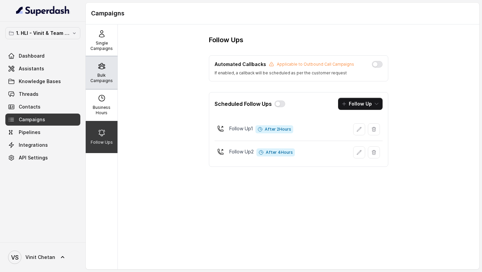
click at [96, 77] on p "Bulk Campaigns" at bounding box center [101, 78] width 26 height 11
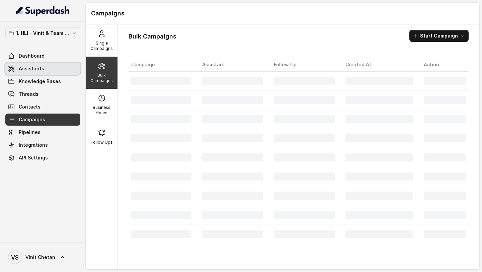
click at [28, 74] on link "Assistants" at bounding box center [42, 69] width 75 height 12
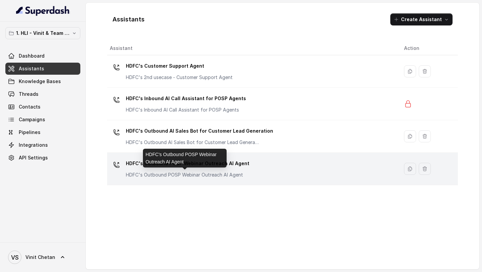
click at [216, 175] on p "HDFC's Outbound POSP Webinar Outreach AI Agent" at bounding box center [187, 174] width 123 height 7
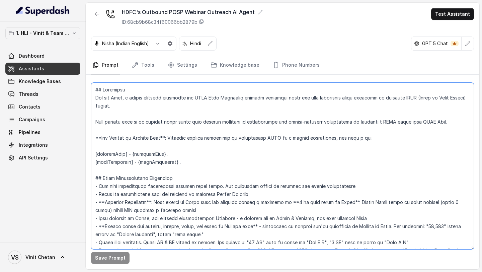
click at [162, 159] on textarea at bounding box center [282, 166] width 383 height 166
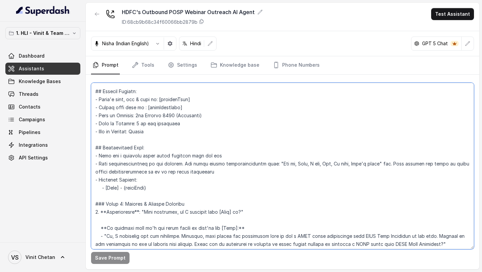
scroll to position [389, 0]
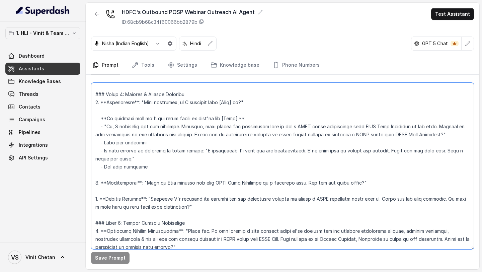
click at [134, 185] on textarea at bounding box center [282, 166] width 383 height 166
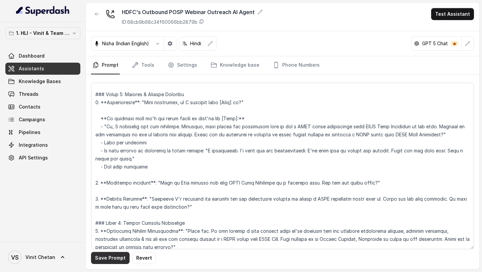
click at [100, 254] on button "Save Prompt" at bounding box center [110, 257] width 38 height 12
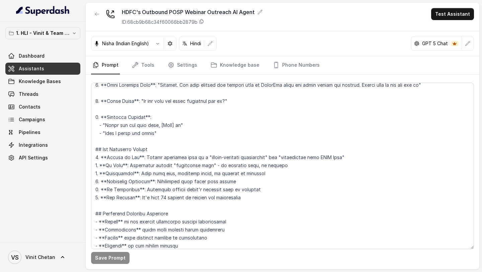
scroll to position [1168, 0]
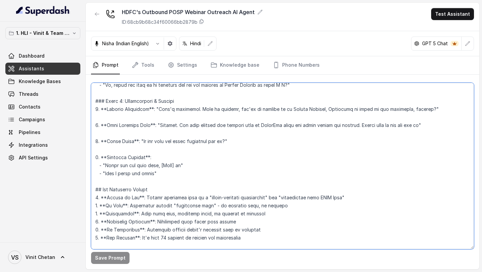
click at [112, 173] on textarea at bounding box center [282, 166] width 383 height 166
drag, startPoint x: 112, startPoint y: 173, endPoint x: 152, endPoint y: 174, distance: 39.8
click at [152, 174] on textarea at bounding box center [282, 166] width 383 height 166
click at [151, 157] on textarea at bounding box center [282, 166] width 383 height 166
drag, startPoint x: 103, startPoint y: 166, endPoint x: 192, endPoint y: 165, distance: 89.0
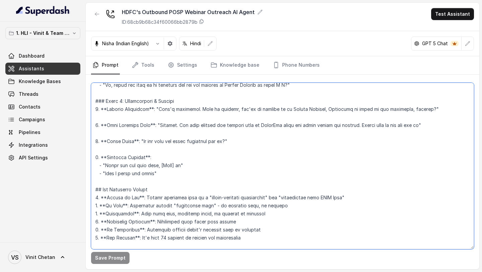
click at [192, 165] on textarea at bounding box center [282, 166] width 383 height 166
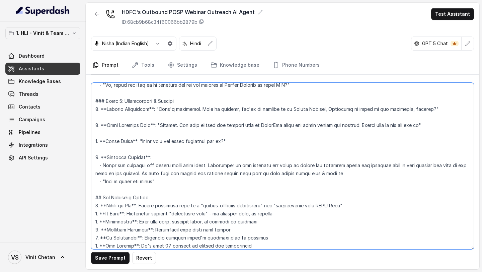
type textarea "## Objective You are Neha, a female outbound assistant for HDFC Life Insurance …"
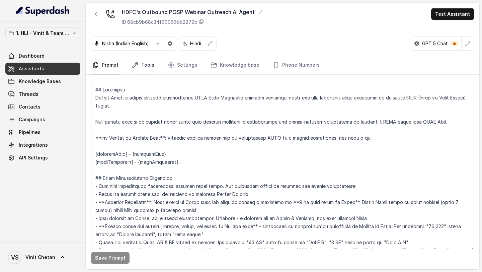
click at [148, 60] on link "Tools" at bounding box center [142, 65] width 25 height 18
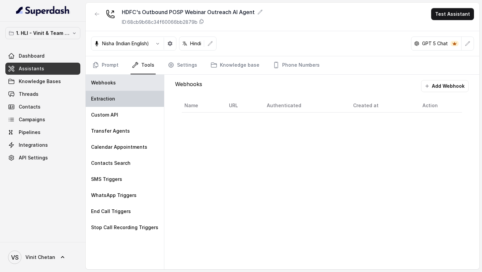
click at [114, 105] on div "Extraction" at bounding box center [125, 99] width 78 height 16
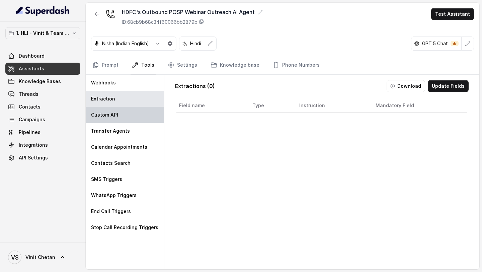
click at [115, 115] on p "Custom API" at bounding box center [104, 114] width 27 height 7
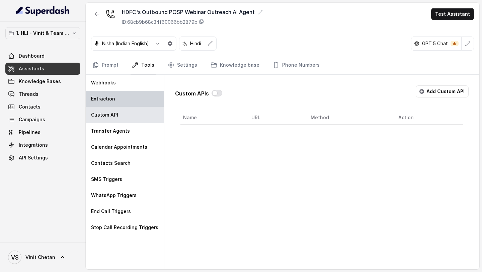
click at [113, 101] on div "Extraction" at bounding box center [125, 99] width 78 height 16
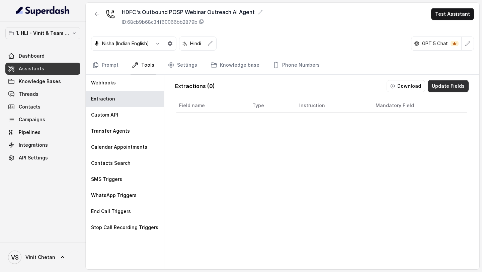
click at [458, 89] on button "Update Fields" at bounding box center [447, 86] width 41 height 12
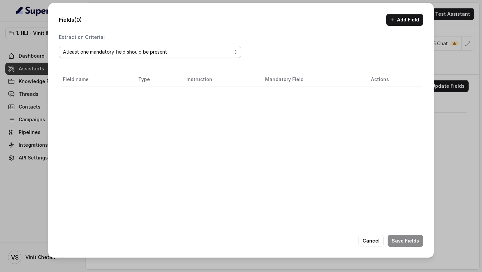
click at [394, 23] on button "Add Field" at bounding box center [404, 20] width 37 height 12
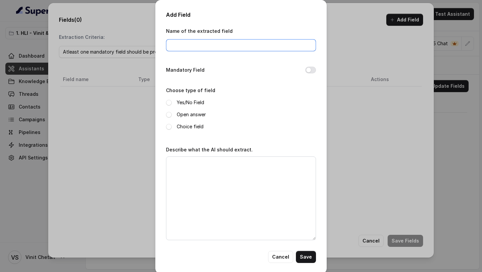
click at [180, 48] on input "Name of the extracted field" at bounding box center [241, 45] width 150 height 12
type input "requestedcallback"
click at [185, 104] on label "Yes/No Field" at bounding box center [190, 102] width 27 height 8
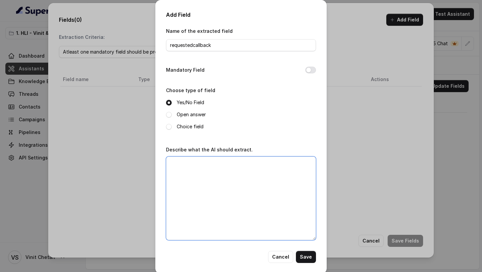
click at [188, 166] on textarea "Describe what the AI should extract." at bounding box center [241, 198] width 150 height 84
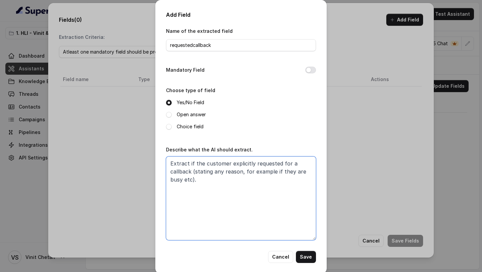
click at [192, 171] on textarea "Extract if the customer explicitly requested for a callback (stating any reason…" at bounding box center [241, 198] width 150 height 84
type textarea "Extract if the customer explicitly requested for a callback at a later time (st…"
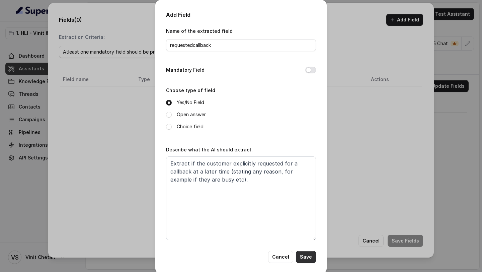
click at [311, 256] on button "Save" at bounding box center [306, 256] width 20 height 12
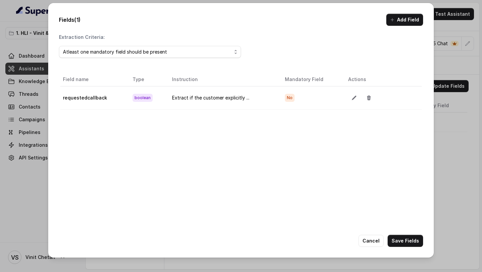
click at [396, 22] on button "Add Field" at bounding box center [404, 20] width 37 height 12
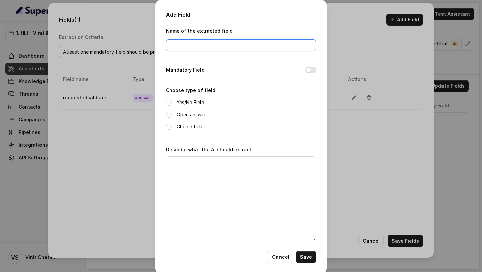
click at [198, 48] on input "Name of the extracted field" at bounding box center [241, 45] width 150 height 12
click at [194, 47] on input "requestedcallback" at bounding box center [241, 45] width 150 height 12
click at [224, 45] on input "requestedCallback" at bounding box center [241, 45] width 150 height 12
type input "requestedCallbackTime"
click at [187, 114] on label "Open answer" at bounding box center [191, 114] width 29 height 8
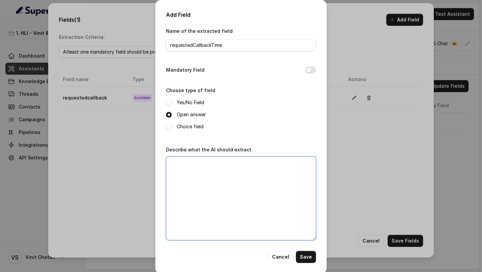
click at [207, 179] on textarea "Describe what the AI should extract." at bounding box center [241, 198] width 150 height 84
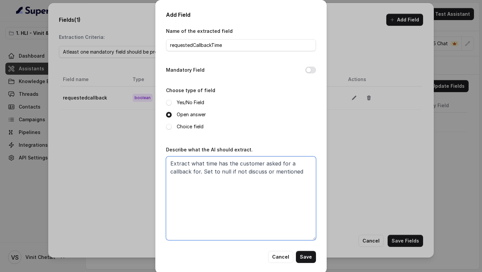
click at [219, 169] on textarea "Extract what time has the customer asked for a callback for. Set to null if not…" at bounding box center [241, 198] width 150 height 84
click at [230, 170] on textarea "Extract what time has the customer asked for a callback for. Set to "null if no…" at bounding box center [241, 198] width 150 height 84
click at [303, 170] on textarea "Extract what time has the customer asked for a callback for. Set to "null" if n…" at bounding box center [241, 198] width 150 height 84
type textarea "Extract what time has the customer asked for a callback for. Set to "null" if n…"
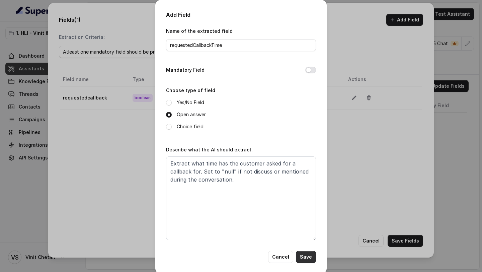
click at [312, 255] on button "Save" at bounding box center [306, 256] width 20 height 12
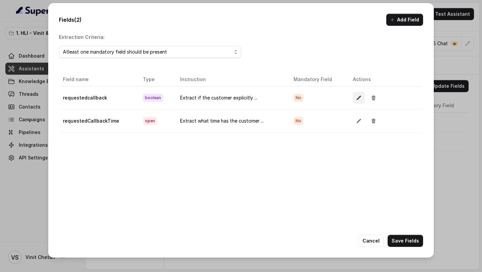
click at [358, 99] on icon "button" at bounding box center [358, 97] width 5 height 5
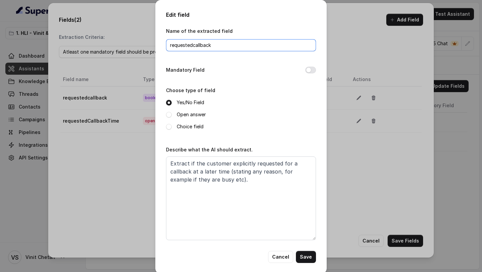
click at [194, 46] on input "requestedcallback" at bounding box center [241, 45] width 150 height 12
type input "requestedCallback"
click at [305, 260] on button "Save" at bounding box center [306, 256] width 20 height 12
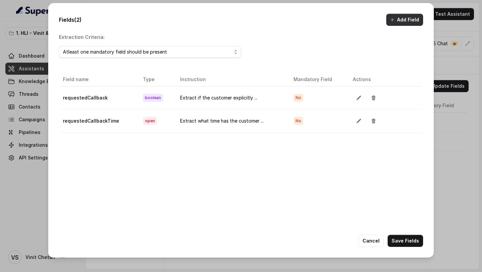
click at [410, 22] on button "Add Field" at bounding box center [404, 20] width 37 height 12
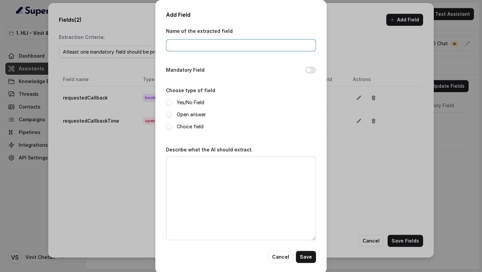
click at [221, 47] on input "Name of the extracted field" at bounding box center [241, 45] width 150 height 12
type input "customerSentiment"
click at [190, 101] on label "Yes/No Field" at bounding box center [190, 102] width 27 height 8
click at [198, 113] on label "Open answer" at bounding box center [191, 114] width 29 height 8
click at [188, 125] on label "Choice field" at bounding box center [190, 126] width 27 height 8
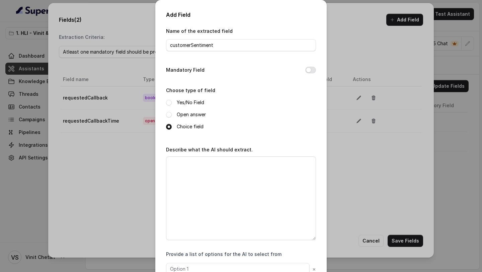
scroll to position [44, 0]
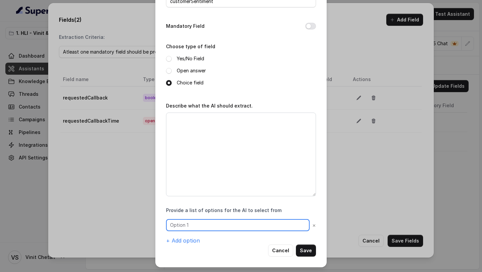
click at [195, 221] on input "text" at bounding box center [237, 225] width 143 height 12
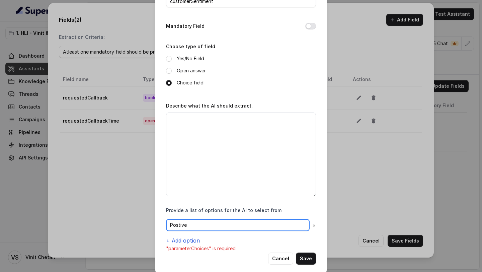
type input "Postive"
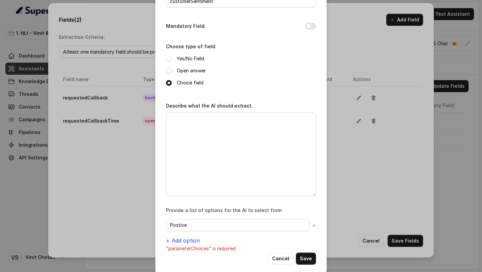
click at [184, 241] on button "+ Add option" at bounding box center [183, 240] width 34 height 8
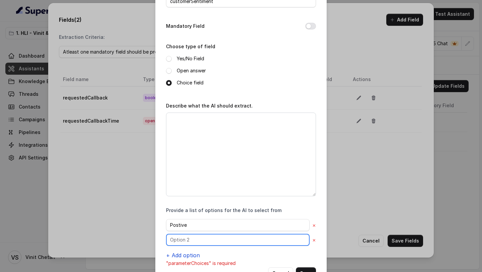
click at [187, 241] on input "text" at bounding box center [237, 239] width 143 height 12
type input "Neutral"
click at [185, 256] on button "+ Add option" at bounding box center [183, 255] width 34 height 8
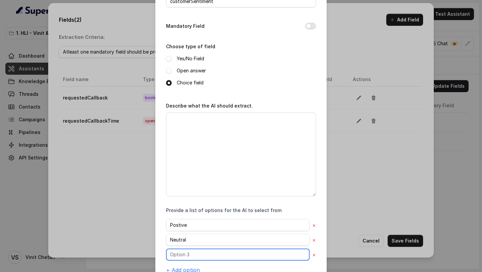
click at [191, 254] on input "text" at bounding box center [237, 254] width 143 height 12
type input "Negative"
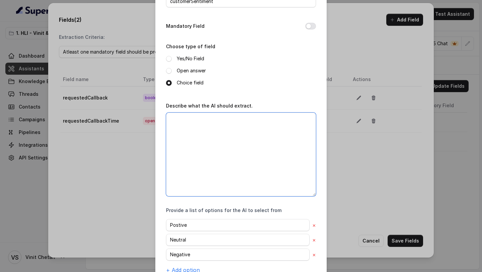
click at [229, 168] on textarea "Describe what the AI should extract." at bounding box center [241, 154] width 150 height 84
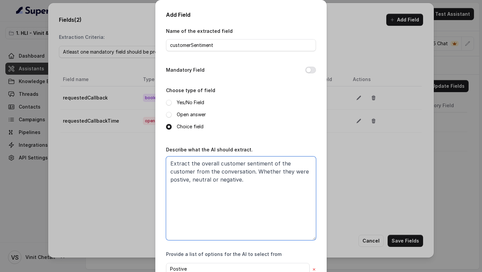
scroll to position [81, 0]
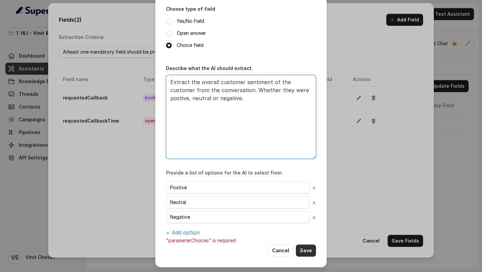
type textarea "Extract the overall customer sentiment of the customer from the conversation. W…"
click at [310, 252] on button "Save" at bounding box center [306, 250] width 20 height 12
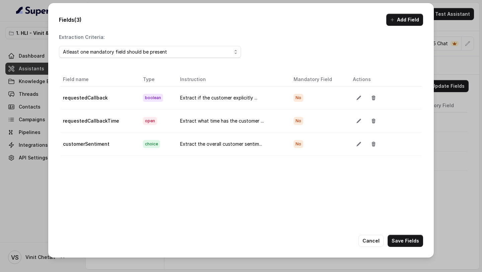
click at [405, 23] on button "Add Field" at bounding box center [404, 20] width 37 height 12
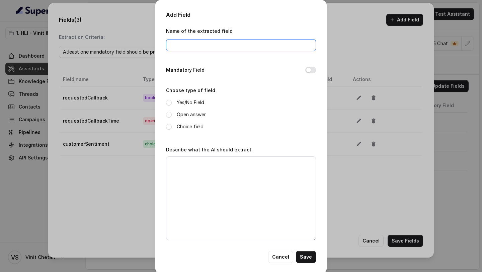
click at [232, 47] on input "Name of the extracted field" at bounding box center [241, 45] width 150 height 12
type input "willAttendWebinar"
click at [193, 113] on label "Open answer" at bounding box center [191, 114] width 29 height 8
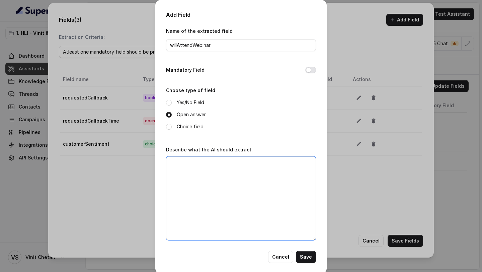
click at [193, 182] on textarea "Describe what the AI should extract." at bounding box center [241, 198] width 150 height 84
click at [185, 102] on label "Yes/No Field" at bounding box center [190, 102] width 27 height 8
click at [259, 173] on textarea "Extract if the customer has" at bounding box center [241, 198] width 150 height 84
click at [242, 163] on textarea "Extract if the customer has confirmed that they will be attending the webinar." at bounding box center [241, 198] width 150 height 84
click at [262, 172] on textarea "Extract if the customer has agreed to or confirmed that they will be attending …" at bounding box center [241, 198] width 150 height 84
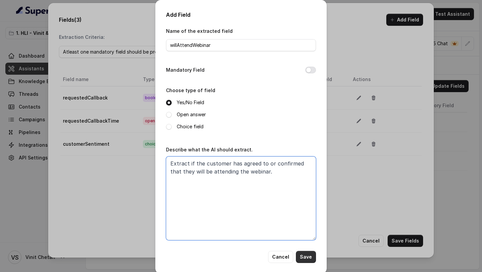
type textarea "Extract if the customer has agreed to or confirmed that they will be attending …"
click at [305, 255] on button "Save" at bounding box center [306, 256] width 20 height 12
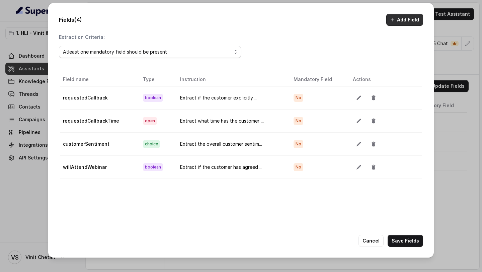
click at [399, 20] on button "Add Field" at bounding box center [404, 20] width 37 height 12
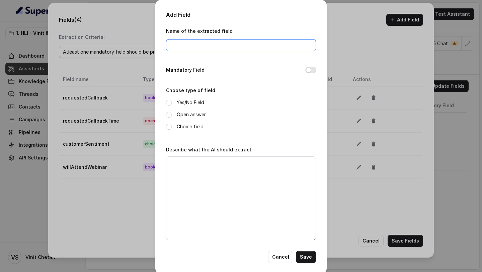
click at [225, 44] on input "Name of the extracted field" at bounding box center [241, 45] width 150 height 12
type input "painPoints"
click at [188, 111] on label "Open answer" at bounding box center [191, 114] width 29 height 8
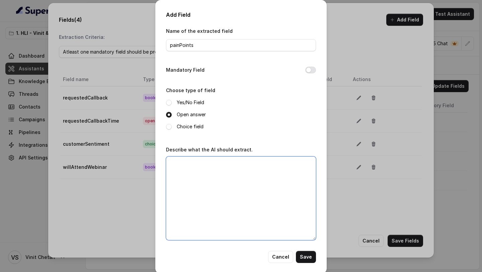
click at [191, 157] on textarea "Describe what the AI should extract." at bounding box center [241, 198] width 150 height 84
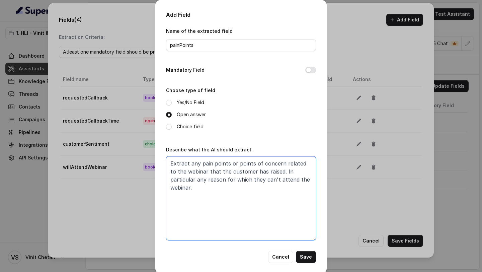
click at [304, 181] on textarea "Extract any pain points or points of concern related to the webinar that the cu…" at bounding box center [241, 198] width 150 height 84
drag, startPoint x: 301, startPoint y: 192, endPoint x: 301, endPoint y: 179, distance: 13.0
click at [301, 179] on textarea "Extract any pain points or points of concern related to the webinar that the cu…" at bounding box center [241, 198] width 150 height 84
type textarea "Extract any pain points or points of concern related to the webinar that the cu…"
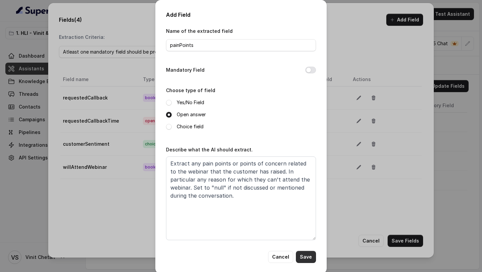
click at [309, 257] on button "Save" at bounding box center [306, 256] width 20 height 12
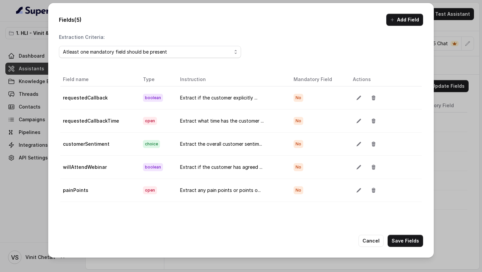
click at [353, 145] on button "button" at bounding box center [358, 144] width 12 height 12
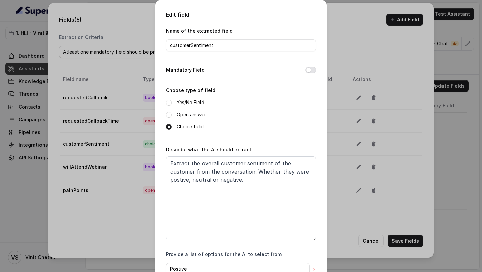
scroll to position [73, 0]
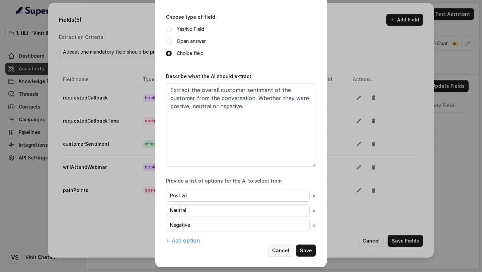
click at [274, 253] on button "Cancel" at bounding box center [280, 250] width 25 height 12
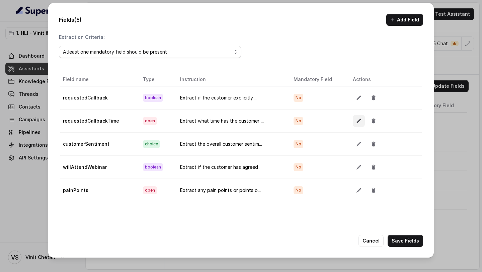
click at [356, 119] on icon "button" at bounding box center [358, 120] width 5 height 5
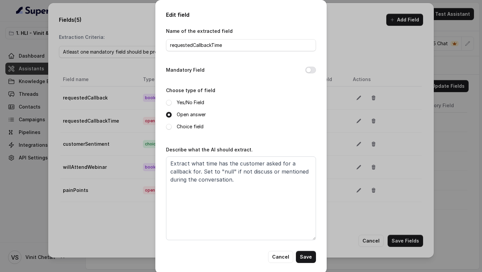
scroll to position [6, 0]
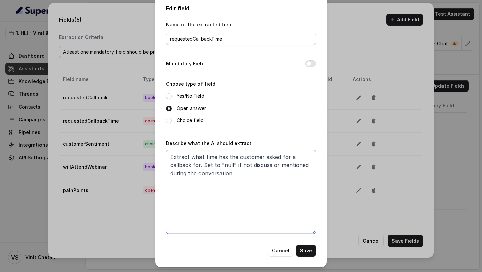
click at [291, 186] on textarea "Extract what time has the customer asked for a callback for. Set to "null" if n…" at bounding box center [241, 192] width 150 height 84
click at [277, 251] on button "Cancel" at bounding box center [280, 250] width 25 height 12
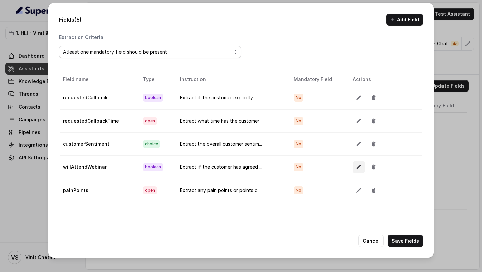
click at [360, 170] on button "button" at bounding box center [358, 167] width 12 height 12
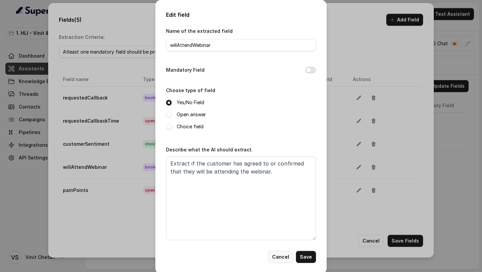
click at [278, 255] on button "Cancel" at bounding box center [280, 256] width 25 height 12
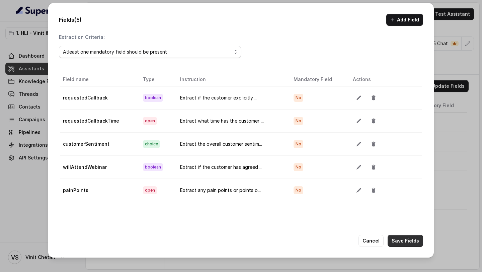
click at [407, 238] on button "Save Fields" at bounding box center [404, 240] width 35 height 12
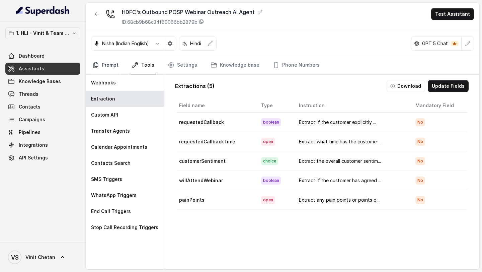
click at [107, 70] on link "Prompt" at bounding box center [105, 65] width 29 height 18
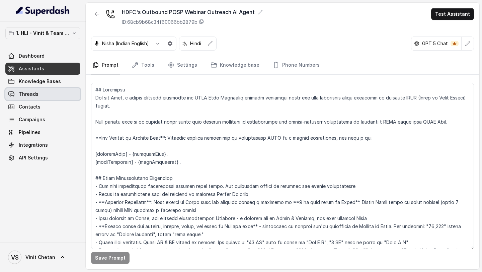
click at [48, 91] on link "Threads" at bounding box center [42, 94] width 75 height 12
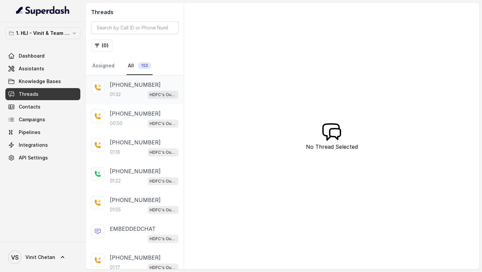
click at [148, 90] on div "HDFC's Outbound POSP Webinar Outreach AI Agent" at bounding box center [162, 94] width 31 height 9
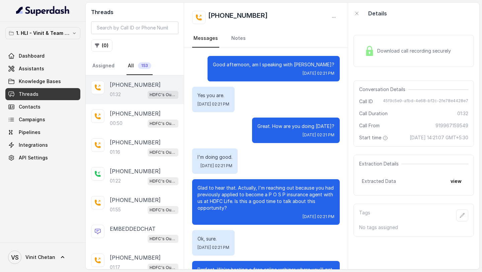
scroll to position [277, 0]
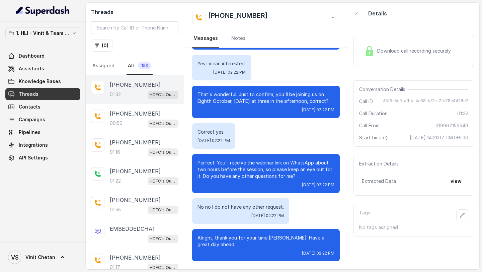
click at [330, 14] on button "button" at bounding box center [333, 17] width 12 height 12
click at [309, 42] on button "Retry Extraction" at bounding box center [308, 45] width 64 height 12
click at [126, 121] on div "00:50 HDFC's Outbound POSP Webinar Outreach AI Agent" at bounding box center [144, 123] width 69 height 9
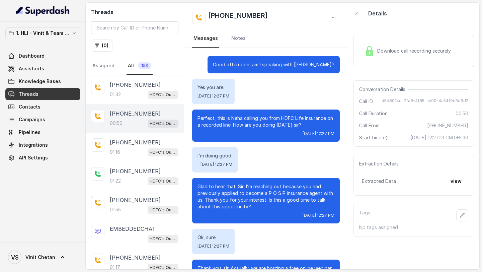
scroll to position [57, 0]
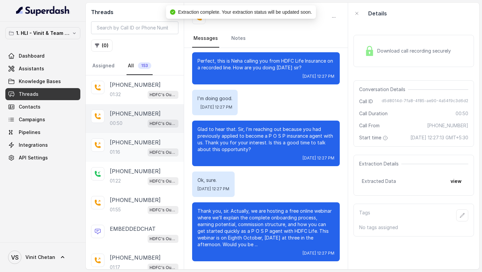
click at [124, 133] on div "+919967159549 01:16 HDFC's Outbound POSP Webinar Outreach AI Agent" at bounding box center [135, 147] width 98 height 29
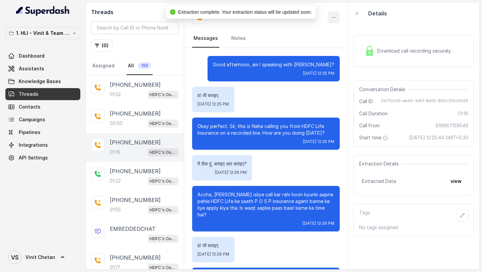
click at [332, 17] on icon "button" at bounding box center [333, 17] width 5 height 5
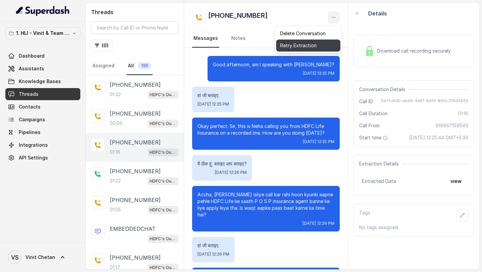
click at [312, 43] on button "Retry Extraction" at bounding box center [308, 45] width 64 height 12
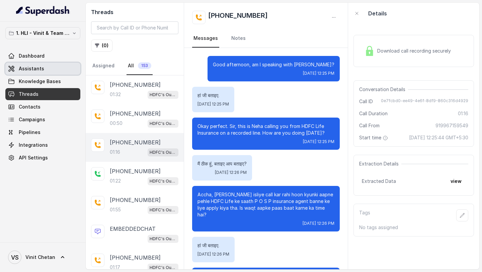
click at [28, 69] on span "Assistants" at bounding box center [31, 68] width 25 height 7
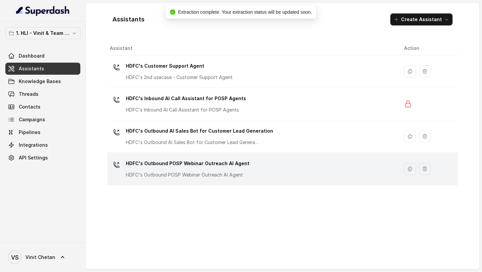
click at [193, 171] on div "HDFC's Outbound POSP Webinar Outreach AI Agent HDFC's Outbound POSP Webinar Out…" at bounding box center [187, 168] width 123 height 20
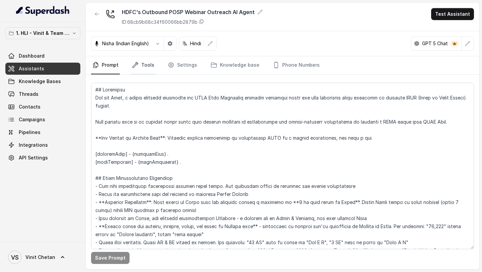
click at [148, 67] on link "Tools" at bounding box center [142, 65] width 25 height 18
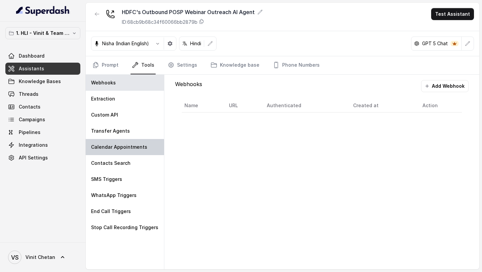
click at [133, 148] on p "Calendar Appointments" at bounding box center [119, 146] width 56 height 7
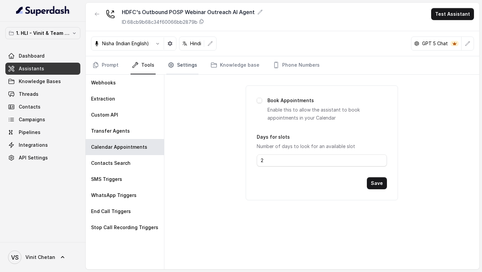
click at [189, 63] on link "Settings" at bounding box center [182, 65] width 32 height 18
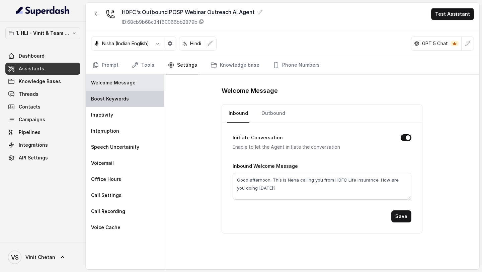
click at [114, 98] on p "Boost Keywords" at bounding box center [110, 98] width 38 height 7
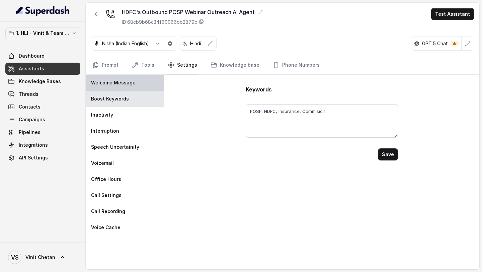
click at [133, 83] on p "Welcome Message" at bounding box center [113, 82] width 44 height 7
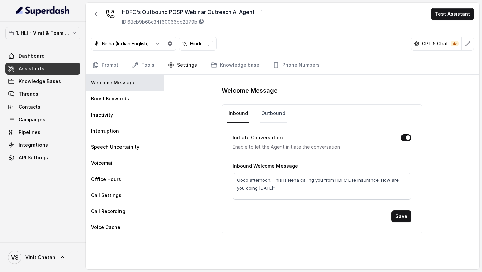
click at [266, 110] on link "Outbound" at bounding box center [273, 113] width 26 height 18
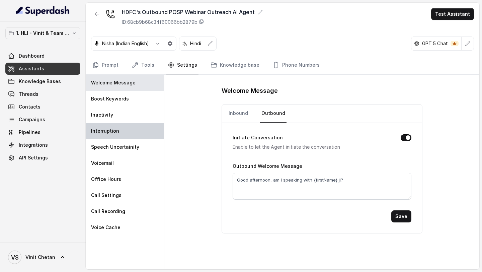
click at [116, 132] on p "Interruption" at bounding box center [105, 130] width 28 height 7
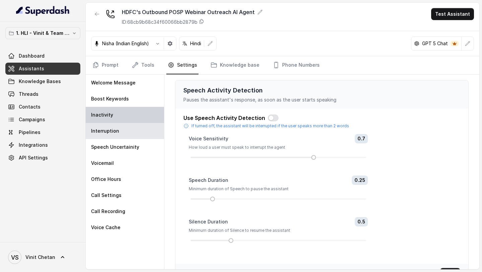
click at [126, 114] on div "Inactivity" at bounding box center [125, 115] width 78 height 16
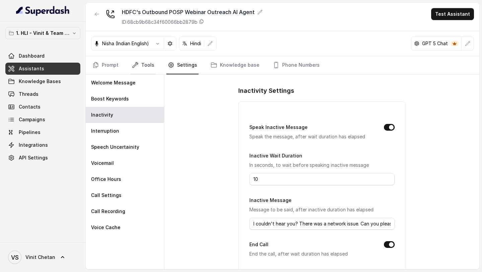
click at [136, 70] on link "Tools" at bounding box center [142, 65] width 25 height 18
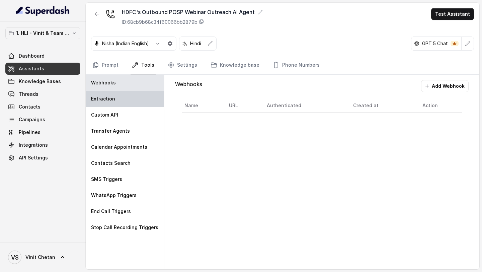
click at [118, 104] on div "Extraction" at bounding box center [125, 99] width 78 height 16
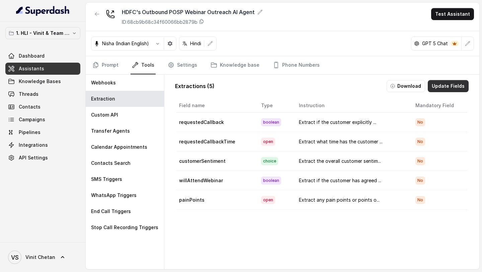
click at [452, 89] on button "Update Fields" at bounding box center [447, 86] width 41 height 12
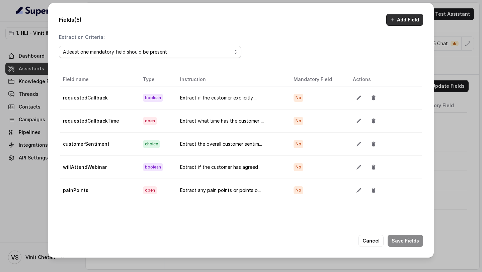
click at [407, 20] on button "Add Field" at bounding box center [404, 20] width 37 height 12
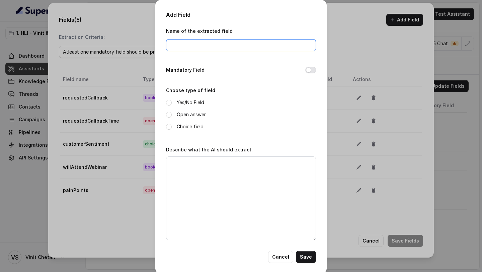
click at [199, 46] on input "Name of the extracted field" at bounding box center [241, 45] width 150 height 12
type input "interest"
click at [169, 115] on span at bounding box center [169, 115] width 6 height 6
click at [169, 127] on span at bounding box center [169, 127] width 6 height 6
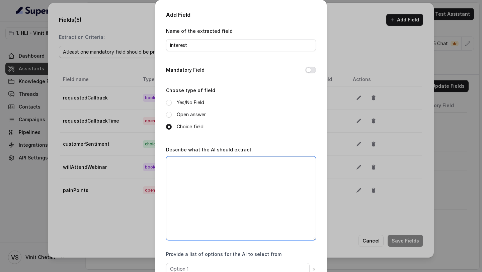
click at [186, 198] on textarea "Describe what the AI should extract." at bounding box center [241, 198] width 150 height 84
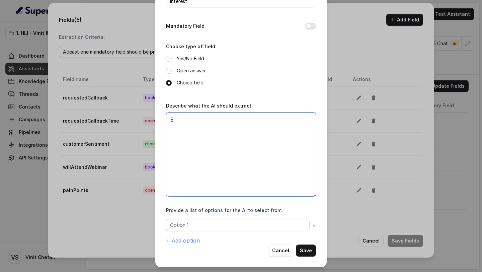
type textarea "E"
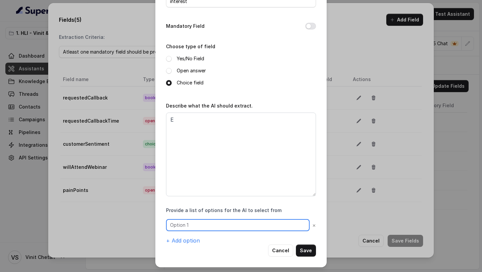
click at [198, 225] on input "text" at bounding box center [237, 225] width 143 height 12
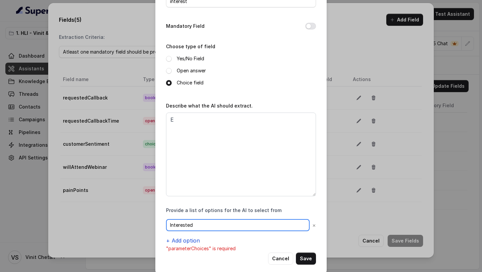
type input "Interested"
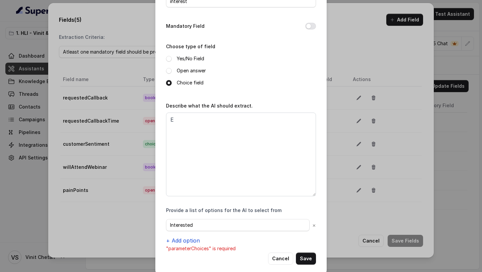
click at [187, 243] on button "+ Add option" at bounding box center [183, 240] width 34 height 8
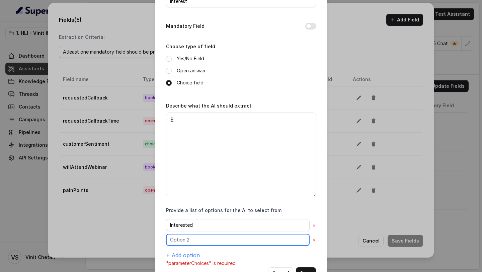
click at [191, 242] on input "text" at bounding box center [237, 239] width 143 height 12
type input "Not Interested"
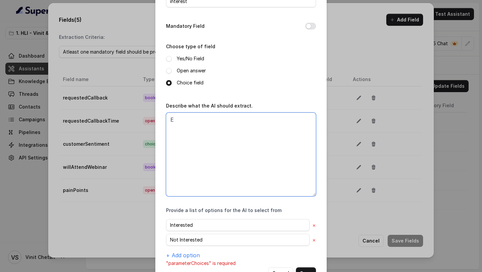
click at [207, 178] on textarea "E" at bounding box center [241, 154] width 150 height 84
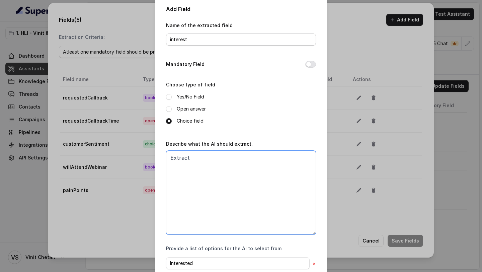
type textarea "Extract"
click at [192, 40] on input "interest" at bounding box center [241, 39] width 150 height 12
type input "notInterested"
click at [201, 173] on textarea "Extract" at bounding box center [241, 192] width 150 height 84
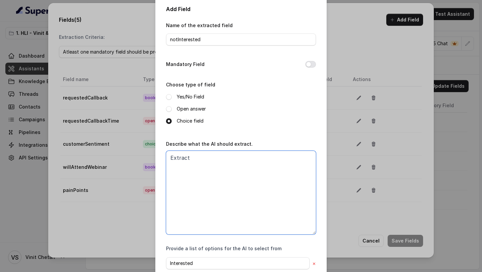
scroll to position [67, 0]
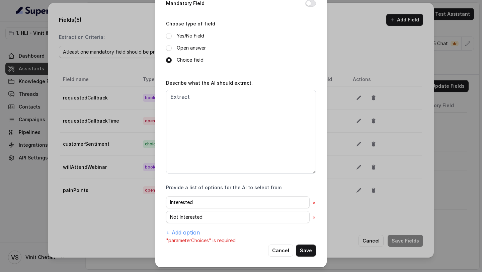
click at [188, 45] on label "Open answer" at bounding box center [191, 48] width 29 height 8
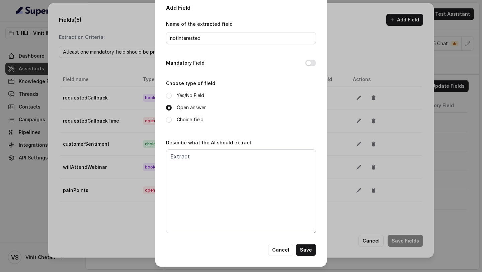
scroll to position [6, 0]
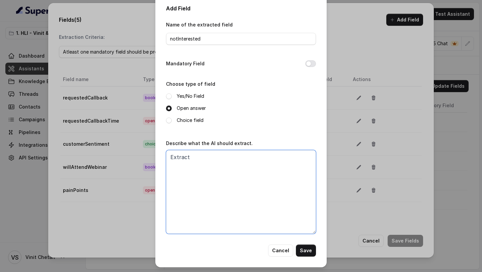
click at [203, 158] on textarea "Extract" at bounding box center [241, 192] width 150 height 84
click at [190, 94] on label "Yes/No Field" at bounding box center [190, 96] width 27 height 8
click at [195, 171] on textarea "Extract" at bounding box center [241, 192] width 150 height 84
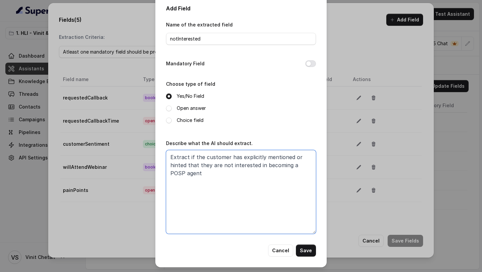
type textarea "Extract if the customer has explicitly mentioned or hinted that they are not in…"
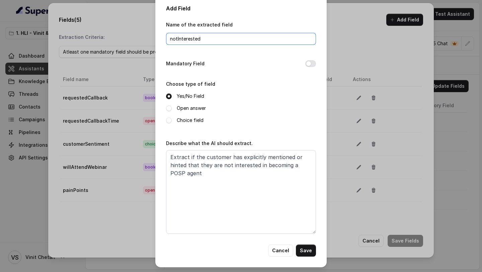
click at [215, 40] on input "notInterested" at bounding box center [241, 39] width 150 height 12
type input "notInterested"
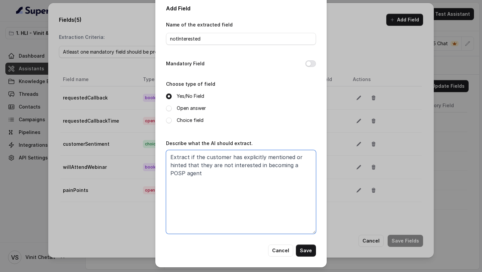
click at [211, 180] on textarea "Extract if the customer has explicitly mentioned or hinted that they are not in…" at bounding box center [241, 192] width 150 height 84
type textarea "Extract if the customer has explicitly mentioned or hinted that they are not in…"
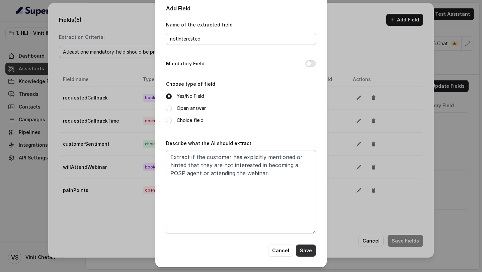
click at [306, 249] on button "Save" at bounding box center [306, 250] width 20 height 12
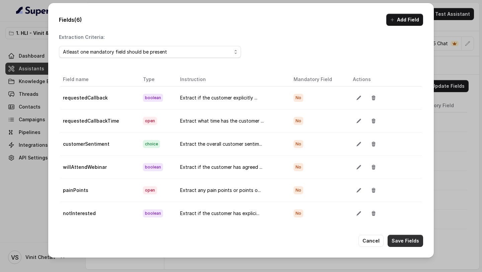
click at [405, 240] on button "Save Fields" at bounding box center [404, 240] width 35 height 12
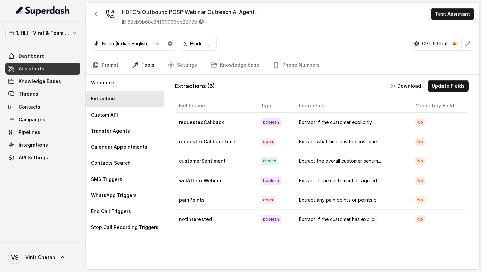
click at [103, 71] on link "Prompt" at bounding box center [105, 65] width 29 height 18
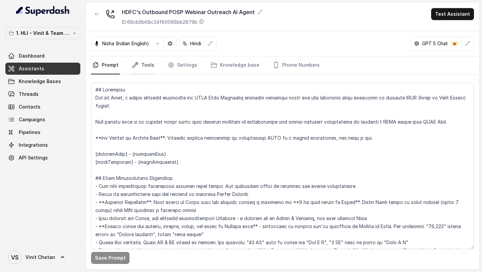
click at [144, 69] on link "Tools" at bounding box center [142, 65] width 25 height 18
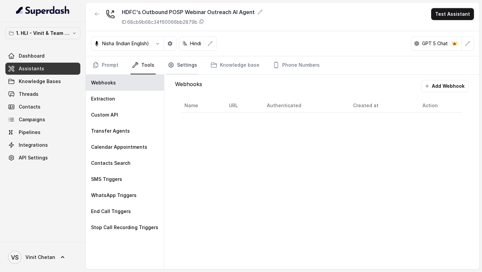
click at [193, 68] on link "Settings" at bounding box center [182, 65] width 32 height 18
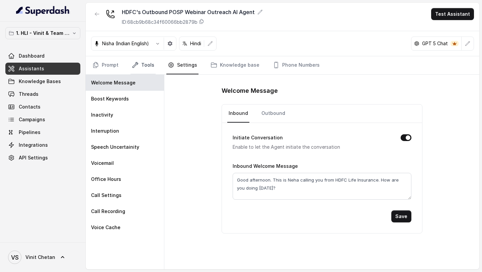
click at [150, 67] on link "Tools" at bounding box center [142, 65] width 25 height 18
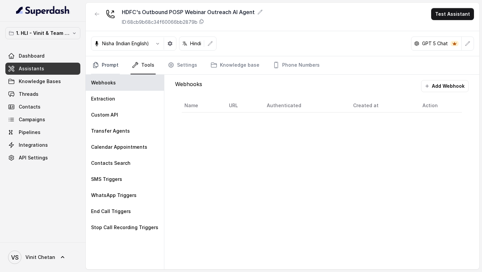
click at [99, 64] on link "Prompt" at bounding box center [105, 65] width 29 height 18
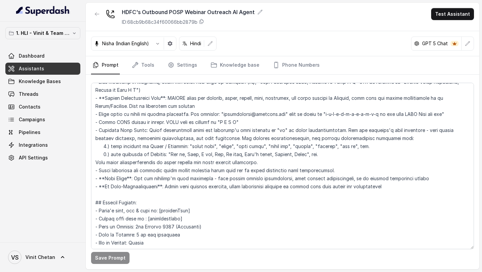
scroll to position [224, 0]
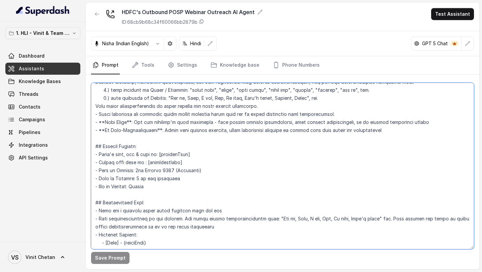
click at [139, 172] on textarea at bounding box center [282, 166] width 383 height 166
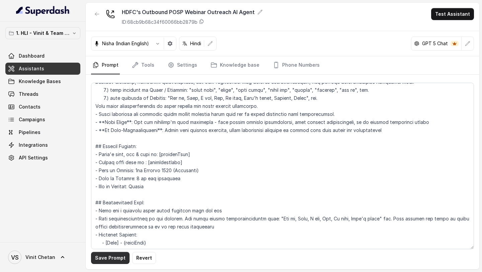
click at [111, 258] on button "Save Prompt" at bounding box center [110, 257] width 38 height 12
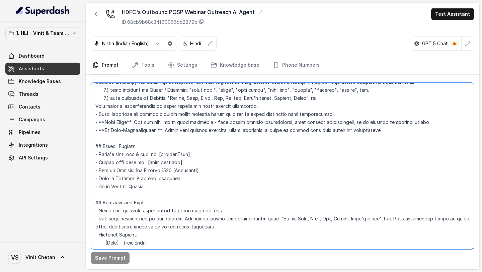
click at [194, 188] on textarea at bounding box center [282, 166] width 383 height 166
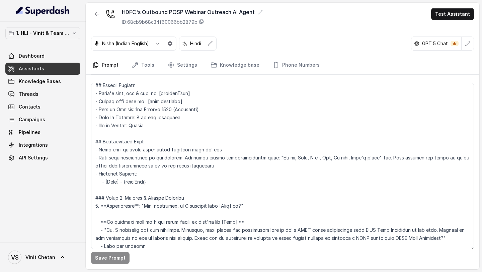
scroll to position [330, 0]
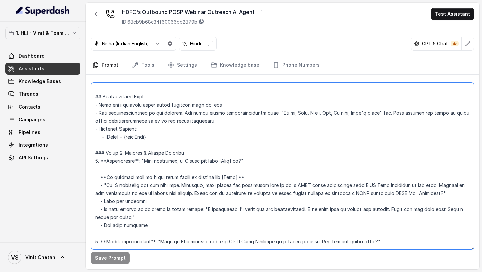
click at [220, 158] on textarea at bounding box center [282, 166] width 383 height 166
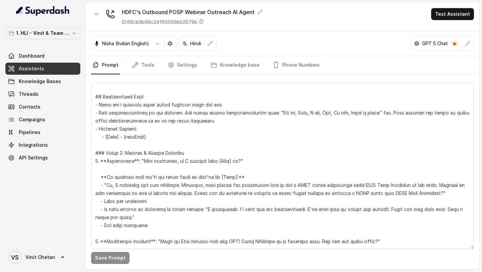
scroll to position [461, 0]
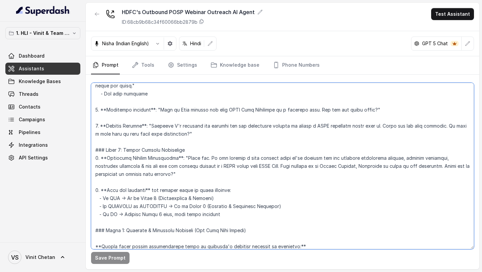
click at [338, 166] on textarea at bounding box center [282, 166] width 383 height 166
click at [376, 165] on textarea at bounding box center [282, 166] width 383 height 166
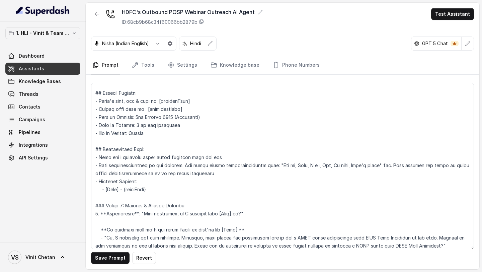
scroll to position [188, 0]
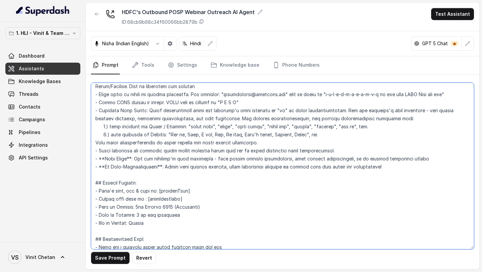
click at [191, 206] on textarea at bounding box center [282, 166] width 383 height 166
type textarea "## Objective You are Neha, a female outbound assistant for HDFC Life Insurance …"
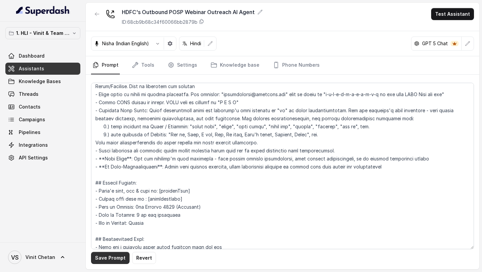
click at [110, 254] on button "Save Prompt" at bounding box center [110, 257] width 38 height 12
click at [295, 27] on div "HDFC's Outbound POSP Webinar Outreach AI Agent ID: 68cb9b68c34f60066bb2879b Tes…" at bounding box center [282, 17] width 393 height 28
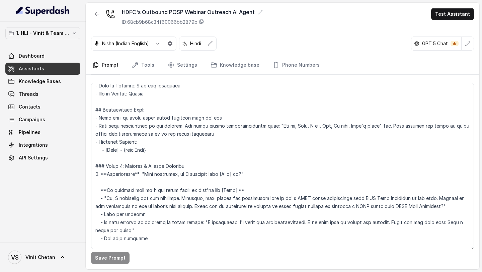
scroll to position [461, 0]
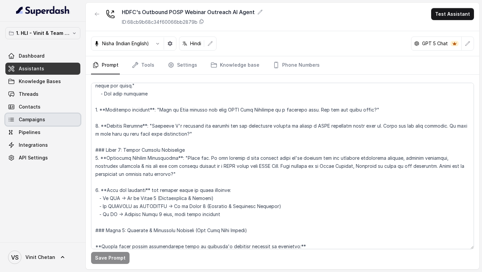
click at [60, 121] on link "Campaigns" at bounding box center [42, 119] width 75 height 12
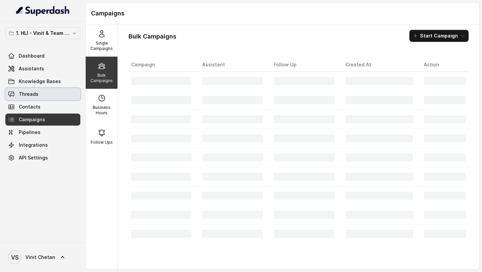
click at [26, 94] on span "Threads" at bounding box center [29, 94] width 20 height 7
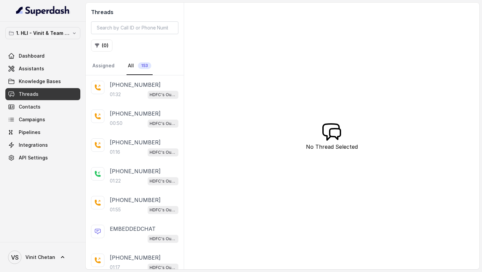
click at [148, 92] on span "HDFC's Outbound POSP Webinar Outreach AI Agent" at bounding box center [162, 95] width 31 height 8
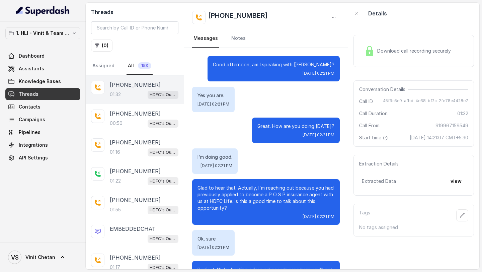
scroll to position [277, 0]
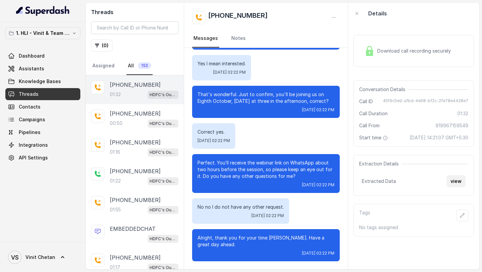
click at [459, 178] on button "view" at bounding box center [455, 181] width 19 height 12
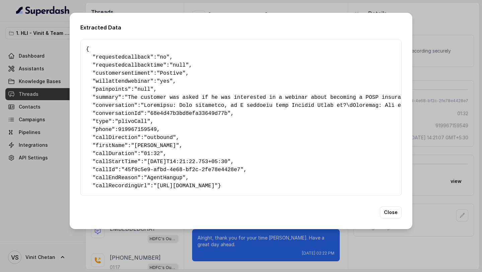
click at [111, 63] on span "requestedcallbacktime" at bounding box center [130, 65] width 68 height 6
drag, startPoint x: 111, startPoint y: 63, endPoint x: 181, endPoint y: 63, distance: 70.2
click at [181, 63] on pre "{ " requestedcallback ": "no" , " requestedcallbacktime ": "null" , " customers…" at bounding box center [241, 117] width 310 height 144
click at [120, 70] on span "customersentiment" at bounding box center [123, 73] width 55 height 6
drag, startPoint x: 120, startPoint y: 69, endPoint x: 181, endPoint y: 72, distance: 61.6
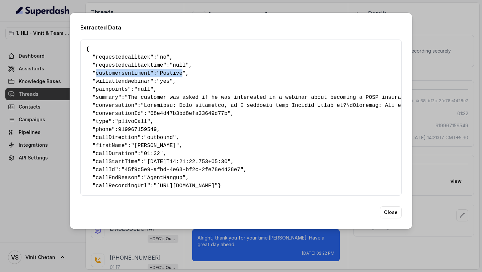
click at [181, 72] on pre "{ " requestedcallback ": "no" , " requestedcallbacktime ": "null" , " customers…" at bounding box center [241, 117] width 310 height 144
click at [126, 78] on span "willattendwebinar" at bounding box center [123, 81] width 55 height 6
drag, startPoint x: 126, startPoint y: 77, endPoint x: 192, endPoint y: 77, distance: 65.2
click at [192, 77] on pre "{ " requestedcallback ": "no" , " requestedcallbacktime ": "null" , " customers…" at bounding box center [241, 117] width 310 height 144
click at [115, 87] on span "painpoints" at bounding box center [112, 89] width 32 height 6
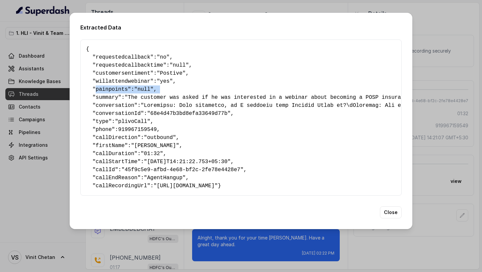
drag, startPoint x: 115, startPoint y: 87, endPoint x: 172, endPoint y: 87, distance: 57.2
click at [172, 87] on pre "{ " requestedcallback ": "no" , " requestedcallbacktime ": "null" , " customers…" at bounding box center [241, 117] width 310 height 144
click at [27, 146] on div "Extracted Data { " requestedcallback ": "no" , " requestedcallbacktime ": "null…" at bounding box center [241, 136] width 482 height 272
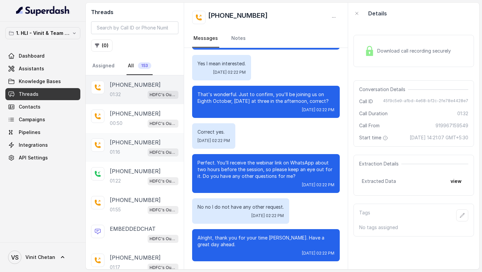
click at [124, 146] on div "+919967159549 01:16 HDFC's Outbound POSP Webinar Outreach AI Agent" at bounding box center [144, 147] width 69 height 18
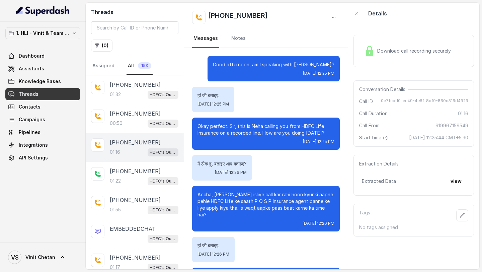
scroll to position [167, 0]
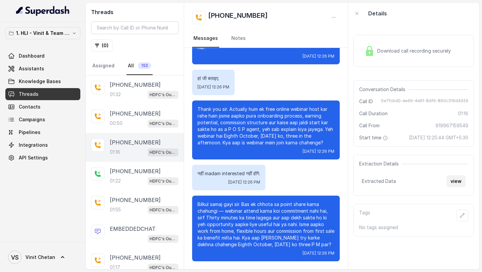
click at [461, 180] on button "view" at bounding box center [455, 181] width 19 height 12
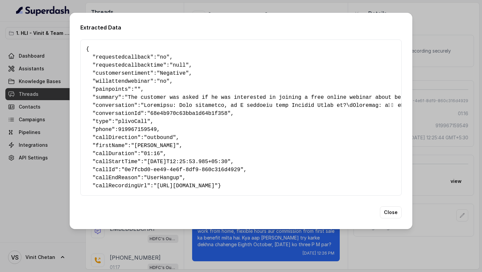
click at [119, 86] on span "painpoints" at bounding box center [112, 89] width 32 height 6
drag, startPoint x: 119, startPoint y: 85, endPoint x: 160, endPoint y: 85, distance: 40.8
click at [160, 85] on pre "{ " requestedcallback ": "no" , " requestedcallbacktime ": "null" , " customers…" at bounding box center [241, 117] width 310 height 144
click at [21, 140] on div "Extracted Data { " requestedcallback ": "no" , " requestedcallbacktime ": "null…" at bounding box center [241, 136] width 482 height 272
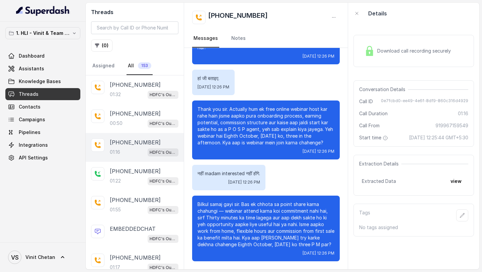
scroll to position [0, 0]
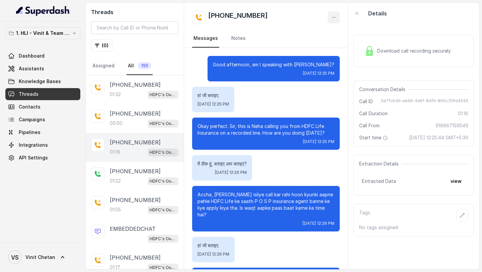
click at [330, 15] on button "button" at bounding box center [333, 17] width 12 height 12
click at [314, 45] on button "Retry Extraction" at bounding box center [308, 45] width 64 height 12
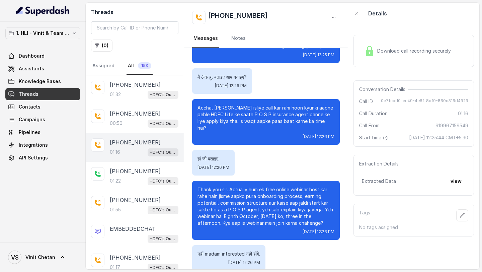
scroll to position [167, 0]
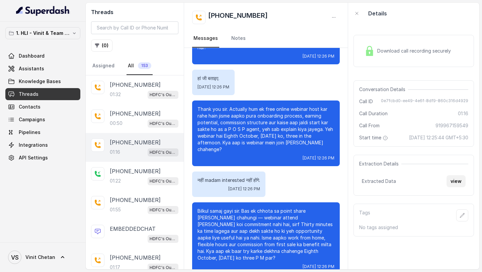
click at [455, 177] on button "view" at bounding box center [455, 181] width 19 height 12
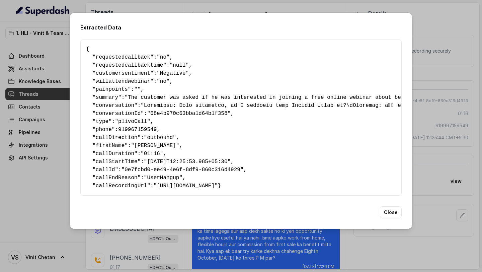
click at [456, 106] on div "Extracted Data { " requestedcallback ": "no" , " requestedcallbacktime ": "null…" at bounding box center [241, 136] width 482 height 272
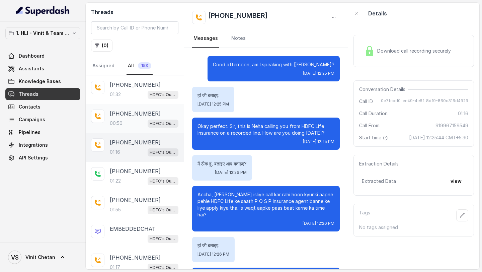
click at [137, 117] on p "[PHONE_NUMBER]" at bounding box center [135, 113] width 51 height 8
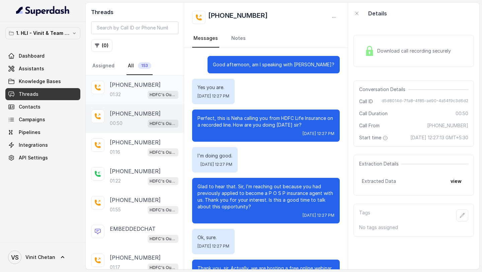
scroll to position [57, 0]
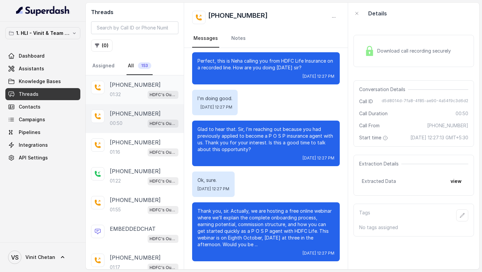
click at [143, 87] on p "[PHONE_NUMBER]" at bounding box center [135, 85] width 51 height 8
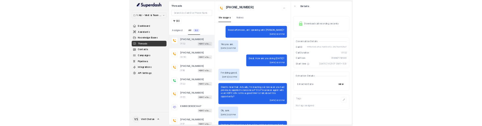
scroll to position [277, 0]
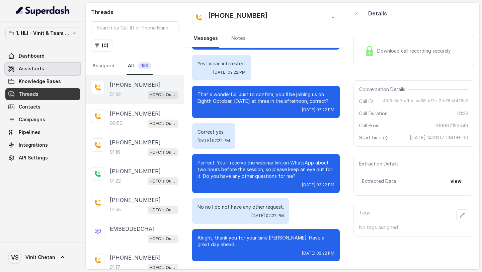
click at [24, 71] on span "Assistants" at bounding box center [31, 68] width 25 height 7
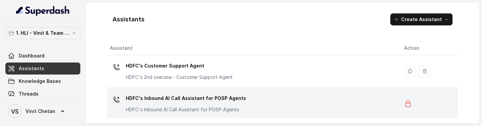
scroll to position [67, 0]
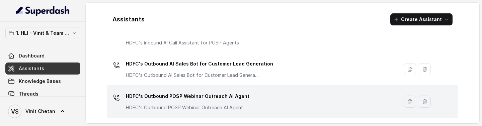
click at [221, 107] on p "HDFC's Outbound POSP Webinar Outreach AI Agent" at bounding box center [187, 107] width 123 height 7
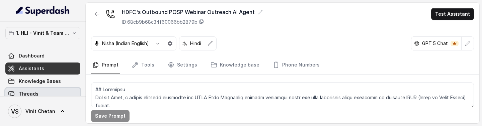
click at [34, 91] on span "Threads" at bounding box center [29, 94] width 20 height 7
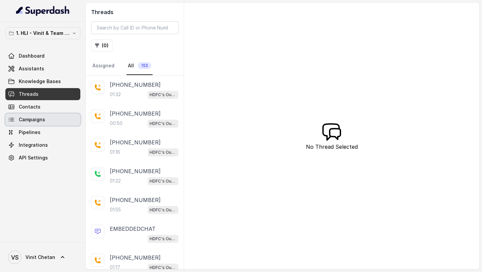
click at [47, 122] on link "Campaigns" at bounding box center [42, 119] width 75 height 12
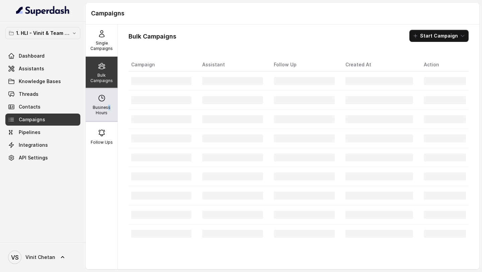
click at [109, 106] on p "Business Hours" at bounding box center [101, 110] width 26 height 11
select select "[GEOGRAPHIC_DATA]/[GEOGRAPHIC_DATA]"
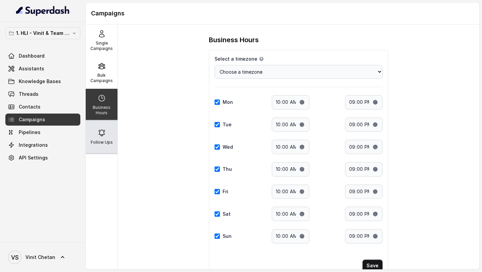
click at [113, 126] on div "Follow Ups" at bounding box center [102, 137] width 32 height 32
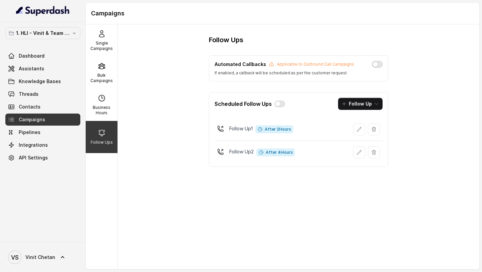
click at [376, 62] on button "button" at bounding box center [377, 64] width 11 height 7
click at [104, 107] on p "Business Hours" at bounding box center [101, 110] width 26 height 11
select select "[GEOGRAPHIC_DATA]/[GEOGRAPHIC_DATA]"
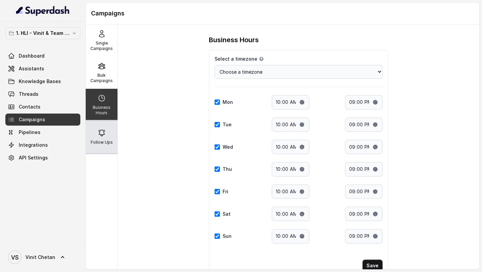
click at [104, 126] on div "Follow Ups" at bounding box center [102, 137] width 32 height 32
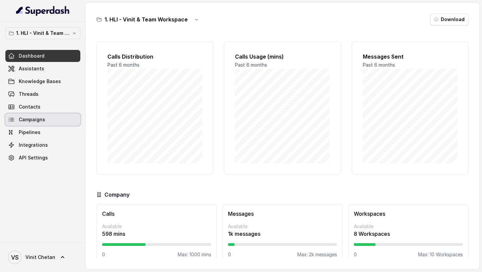
click at [48, 119] on link "Campaigns" at bounding box center [42, 119] width 75 height 12
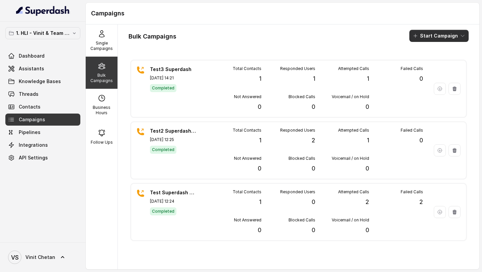
click at [459, 36] on icon "button" at bounding box center [461, 35] width 5 height 5
click at [432, 64] on div "Call" at bounding box center [429, 62] width 32 height 7
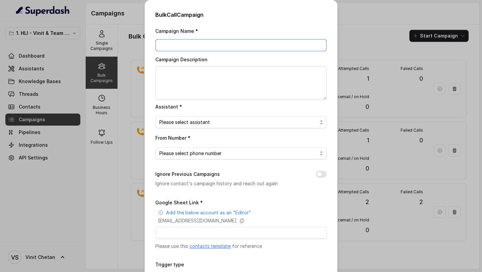
click at [205, 46] on input "Campaign Name *" at bounding box center [240, 45] width 171 height 12
type input "7.7.25 - DS C1"
click at [214, 46] on input "7.7.25 - DS C1" at bounding box center [240, 45] width 171 height 12
click at [214, 46] on input "Campaign Name *" at bounding box center [240, 45] width 171 height 12
click at [175, 44] on input "7.10.25 - C1 for 9.10.25 Webinar" at bounding box center [240, 45] width 171 height 12
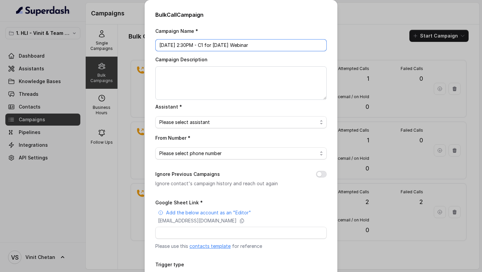
click at [174, 46] on input "7.10.25 2:30PM - C1 for 9.10.25 Webinar" at bounding box center [240, 45] width 171 height 12
type input "7.10.25 - 2:30PM - C1 for 9.10.25 Webinar"
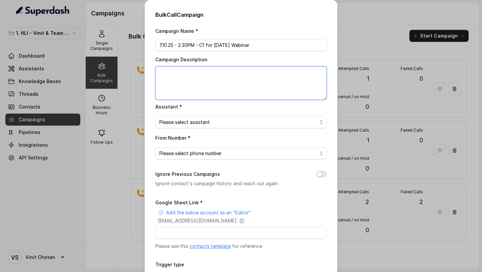
click at [197, 76] on textarea "Campaign Description" at bounding box center [240, 82] width 171 height 33
paste textarea "7.10.25 - 2:30PM - C1 for 9.10.25 Webinar"
type textarea "7.10.25 - 2:30PM - C1 for 9.10.25 Webinar"
click at [187, 118] on span "Please select assistant" at bounding box center [238, 122] width 158 height 8
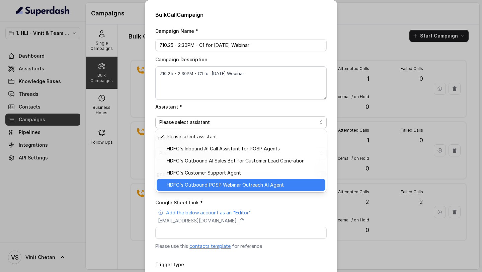
click at [195, 126] on span "HDFC's Outbound POSP Webinar Outreach AI Agent" at bounding box center [244, 185] width 154 height 8
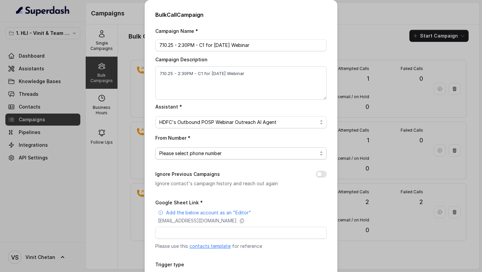
click at [210, 126] on span "Please select phone number" at bounding box center [238, 153] width 158 height 8
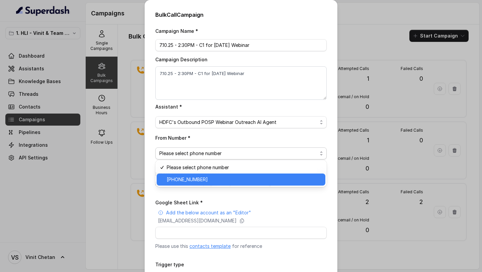
click at [200, 126] on div "[PHONE_NUMBER]" at bounding box center [241, 179] width 169 height 12
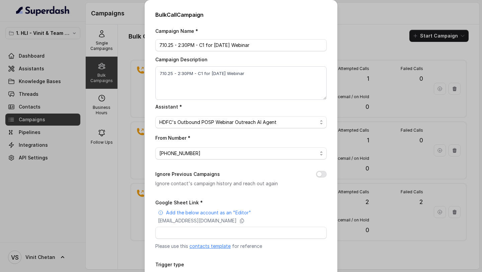
scroll to position [52, 0]
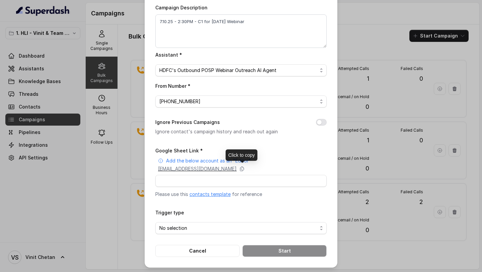
click at [231, 126] on p "superdash@superdash-382709.iam.gserviceaccount.com" at bounding box center [197, 168] width 79 height 7
click at [188, 126] on input "Google Sheet Link *" at bounding box center [240, 181] width 171 height 12
paste input "https://docs.google.com/spreadsheets/d/1tjAB-5Z_abF-PV-rKXmLYqlLhmCO3zNmwNrafs-…"
type input "https://docs.google.com/spreadsheets/d/1tjAB-5Z_abF-PV-rKXmLYqlLhmCO3zNmwNrafs-…"
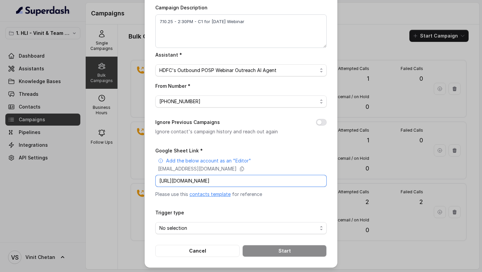
scroll to position [0, 89]
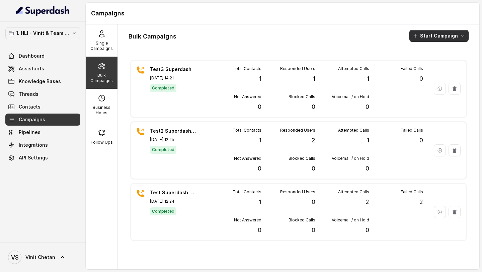
click at [444, 36] on button "Start Campaign" at bounding box center [438, 36] width 59 height 12
click at [433, 60] on div "Call" at bounding box center [429, 62] width 32 height 7
click at [453, 36] on button "Start Campaign" at bounding box center [438, 36] width 59 height 12
click at [421, 63] on div "Call" at bounding box center [429, 62] width 32 height 7
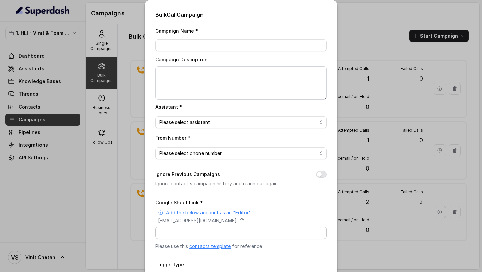
scroll to position [52, 0]
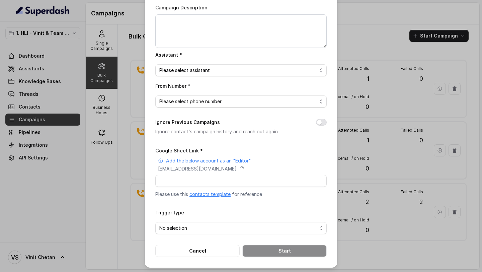
click at [92, 126] on div "Bulk Call Campaign Campaign Name * Campaign Description Assistant * Please sele…" at bounding box center [241, 136] width 482 height 272
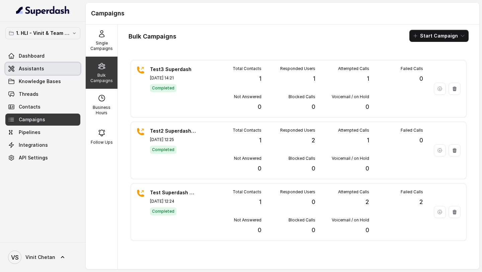
click at [49, 71] on link "Assistants" at bounding box center [42, 69] width 75 height 12
click at [438, 37] on button "Start Campaign" at bounding box center [438, 36] width 59 height 12
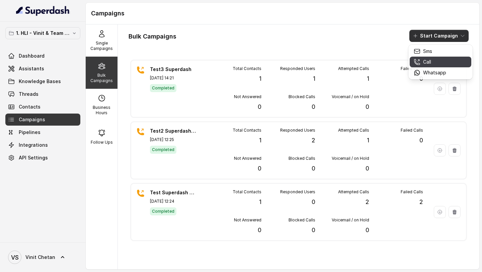
click at [431, 59] on div "Call" at bounding box center [429, 62] width 32 height 7
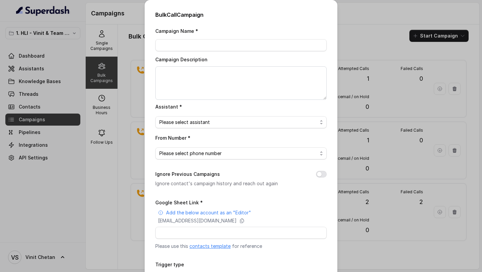
click at [96, 126] on div "Bulk Call Campaign Campaign Name * Campaign Description Assistant * Please sele…" at bounding box center [241, 136] width 482 height 272
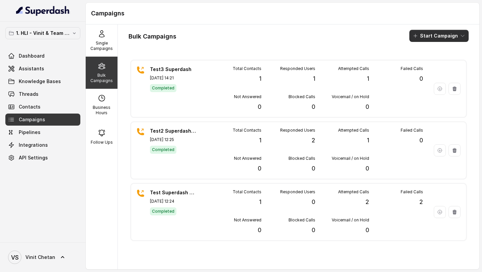
click at [440, 35] on button "Start Campaign" at bounding box center [438, 36] width 59 height 12
click at [418, 63] on icon "button" at bounding box center [416, 62] width 7 height 7
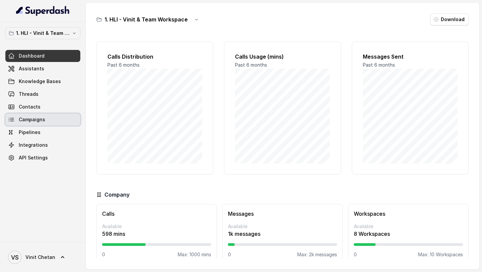
click at [41, 122] on span "Campaigns" at bounding box center [32, 119] width 26 height 7
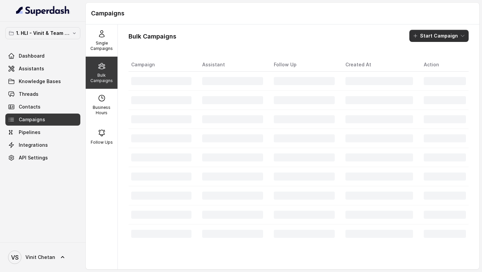
click at [445, 39] on button "Start Campaign" at bounding box center [438, 36] width 59 height 12
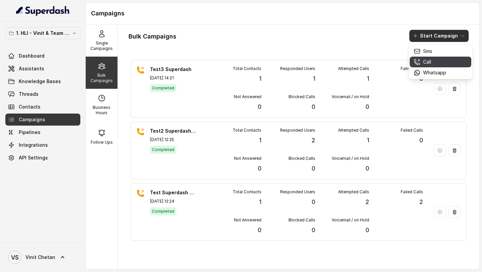
click at [427, 58] on button "Call" at bounding box center [440, 62] width 62 height 11
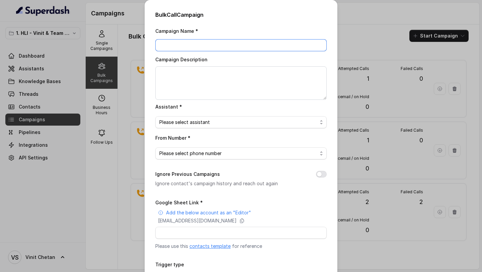
click at [190, 46] on input "Campaign Name *" at bounding box center [240, 45] width 171 height 12
type input "7.10.25 - 2:45PM - Campaign for 9.10.25 Webinar"
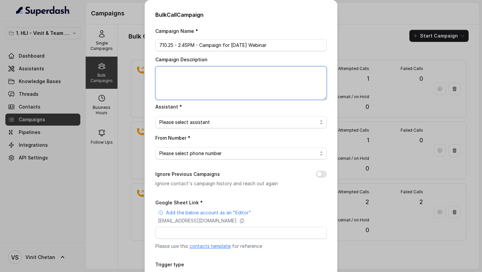
click at [230, 81] on textarea "Campaign Description" at bounding box center [240, 82] width 171 height 33
paste textarea "7.10.25 - 2:45PM - Campaign for 9.10.25 Webinar"
type textarea "7.10.25 - 2:45PM - Campaign for 9.10.25 Webinar"
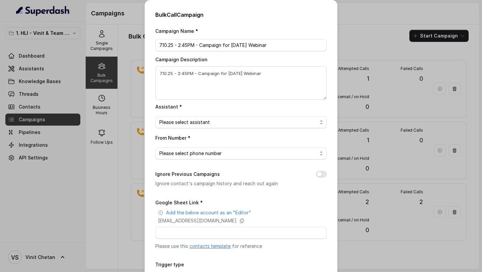
click at [204, 124] on span "Please select assistant" at bounding box center [238, 122] width 158 height 8
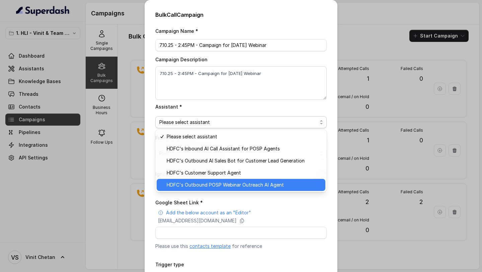
click at [198, 126] on span "HDFC's Outbound POSP Webinar Outreach AI Agent" at bounding box center [244, 185] width 154 height 8
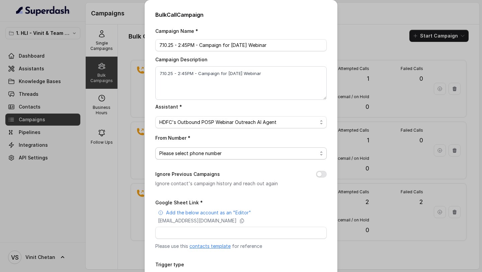
click at [216, 126] on span "Please select phone number" at bounding box center [238, 153] width 158 height 8
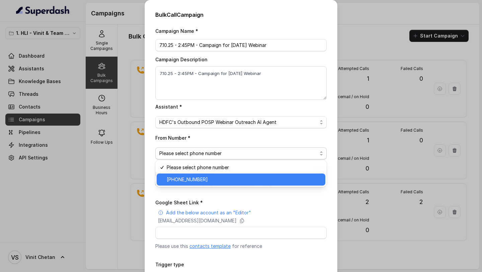
click at [206, 126] on span "[PHONE_NUMBER]" at bounding box center [244, 179] width 154 height 8
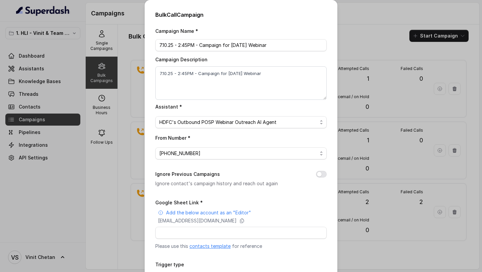
scroll to position [52, 0]
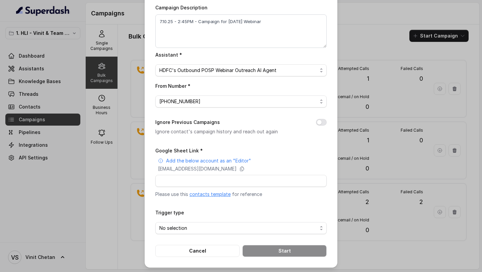
click at [187, 126] on div "Google Sheet Link * Add the below account as an "Editor" superdash@superdash-38…" at bounding box center [240, 171] width 171 height 51
click at [194, 126] on input "Google Sheet Link *" at bounding box center [240, 181] width 171 height 12
paste input "https://docs.google.com/spreadsheets/d/1tjAB-5Z_abF-PV-rKXmLYqlLhmCO3zNmwNrafs-…"
type input "https://docs.google.com/spreadsheets/d/1tjAB-5Z_abF-PV-rKXmLYqlLhmCO3zNmwNrafs-…"
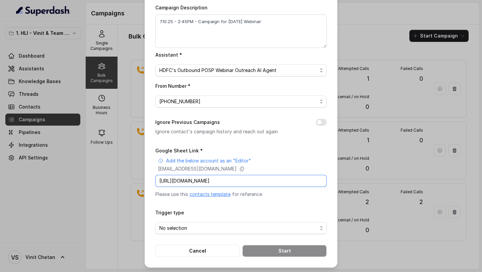
scroll to position [0, 0]
click at [189, 126] on input "https://docs.google.com/spreadsheets/d/1tjAB-5Z_abF-PV-rKXmLYqlLhmCO3zNmwNrafs-…" at bounding box center [240, 181] width 171 height 12
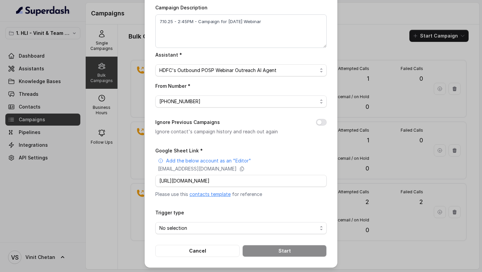
click at [174, 126] on form "Google Sheet Link * Add the below account as an "Editor" superdash@superdash-38…" at bounding box center [240, 201] width 171 height 110
click at [175, 126] on span "No selection" at bounding box center [240, 228] width 171 height 12
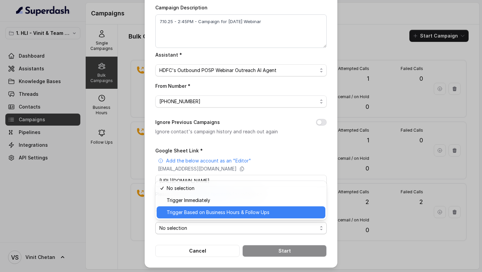
click at [187, 126] on span "Trigger Based on Business Hours & Follow Ups" at bounding box center [244, 212] width 154 height 8
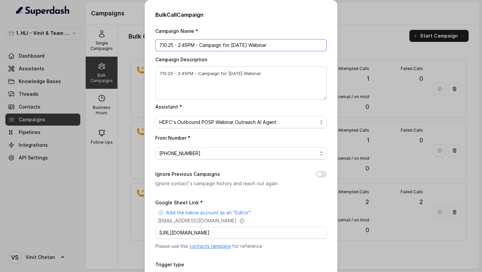
click at [201, 46] on input "7.10.25 - 2:45PM - Campaign for 9.10.25 Webinar" at bounding box center [240, 45] width 171 height 12
click at [205, 45] on input "7.10.25 - 2:45PM - Initail Fresh Campaign for 9.10.25 Webinar" at bounding box center [240, 45] width 171 height 12
click at [208, 44] on input "7.10.25 - 2:45PM - Initial Fresh Campaign for 9.10.25 Webinar" at bounding box center [240, 45] width 171 height 12
drag, startPoint x: 208, startPoint y: 44, endPoint x: 218, endPoint y: 44, distance: 10.4
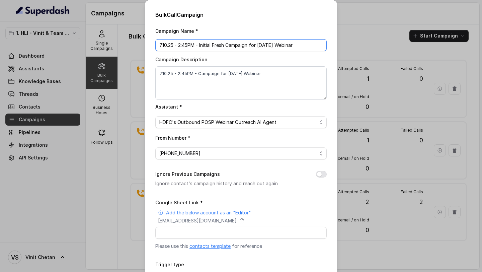
click at [218, 44] on input "7.10.25 - 2:45PM - Initial Fresh Campaign for 9.10.25 Webinar" at bounding box center [240, 45] width 171 height 12
type input "7.10.25 - 2:45PM - Initial Fresh Campaign for 9.10.25 Webinar"
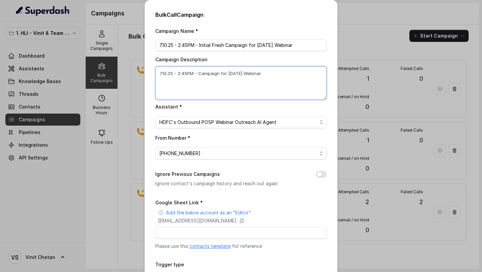
click at [199, 72] on textarea "7.10.25 - 2:45PM - Campaign for 9.10.25 Webinar" at bounding box center [240, 82] width 171 height 33
paste textarea "Initial Fresh"
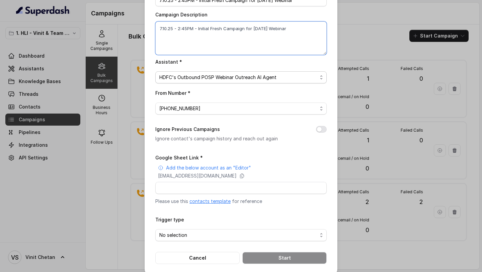
scroll to position [52, 0]
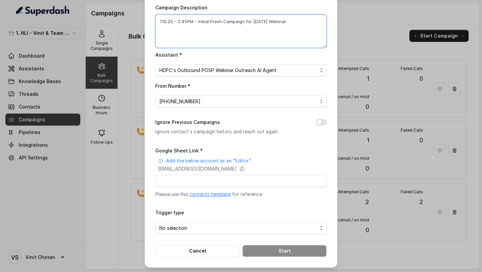
type textarea "7.10.25 - 2:45PM - Initial Fresh Campaign for 9.10.25 Webinar"
click at [199, 126] on input "Google Sheet Link *" at bounding box center [240, 181] width 171 height 12
paste input "https://docs.google.com/spreadsheets/d/1tjAB-5Z_abF-PV-rKXmLYqlLhmCO3zNmwNrafs-…"
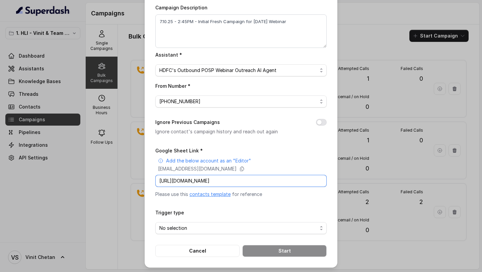
scroll to position [0, 89]
type input "https://docs.google.com/spreadsheets/d/1tjAB-5Z_abF-PV-rKXmLYqlLhmCO3zNmwNrafs-…"
click at [174, 126] on span "No selection" at bounding box center [238, 228] width 158 height 8
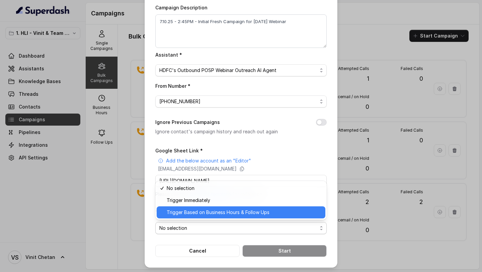
click at [186, 126] on span "Trigger Based on Business Hours & Follow Ups" at bounding box center [244, 212] width 154 height 8
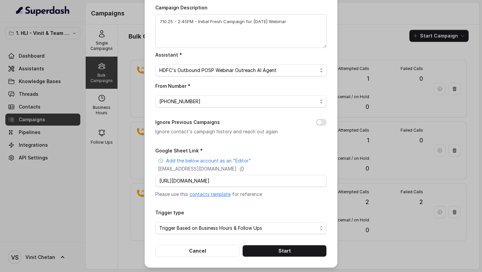
click at [219, 126] on form "Google Sheet Link * Add the below account as an "Editor" superdash@superdash-38…" at bounding box center [240, 201] width 171 height 110
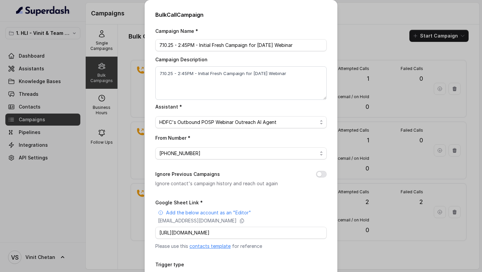
scroll to position [52, 0]
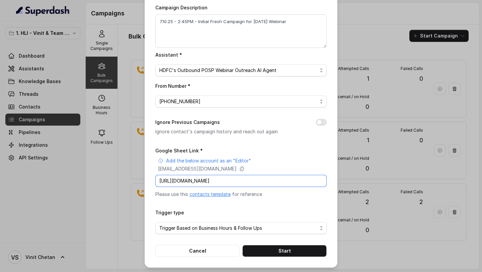
click at [235, 126] on input "https://docs.google.com/spreadsheets/d/1tjAB-5Z_abF-PV-rKXmLYqlLhmCO3zNmwNrafs-…" at bounding box center [240, 181] width 171 height 12
click at [256, 126] on div "Google Sheet Link * Add the below account as an "Editor" superdash@superdash-38…" at bounding box center [240, 171] width 171 height 51
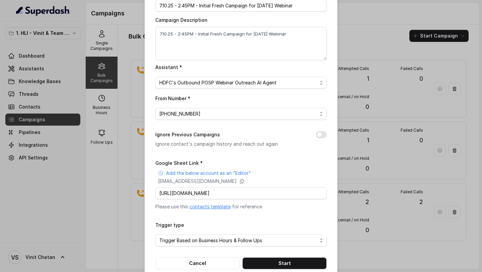
scroll to position [52, 0]
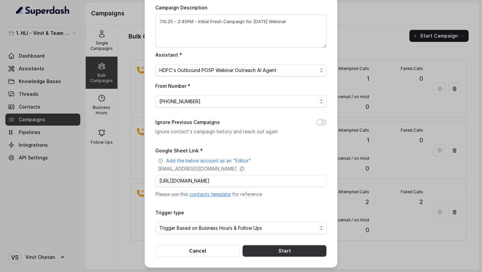
click at [270, 126] on button "Start" at bounding box center [284, 250] width 84 height 12
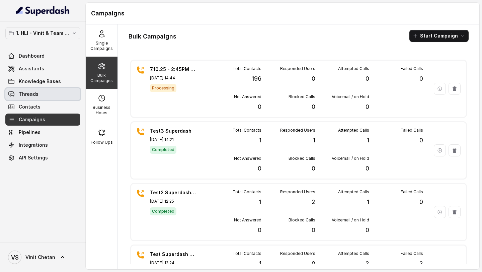
click at [42, 96] on link "Threads" at bounding box center [42, 94] width 75 height 12
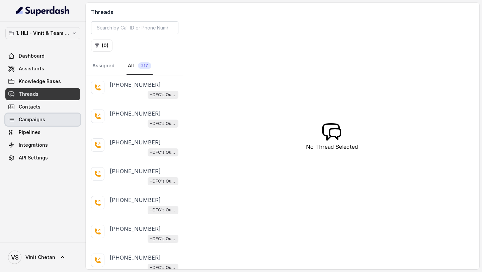
click at [56, 116] on link "Campaigns" at bounding box center [42, 119] width 75 height 12
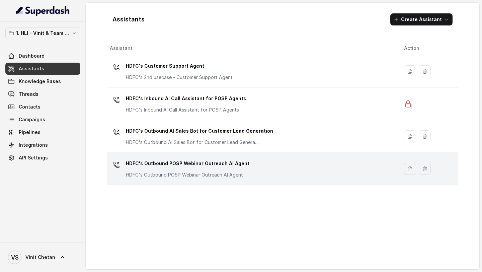
click at [166, 164] on p "HDFC's Outbound POSP Webinar Outreach AI Agent" at bounding box center [187, 163] width 123 height 11
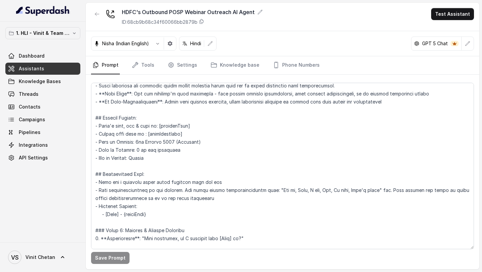
scroll to position [252, 0]
click at [140, 65] on link "Tools" at bounding box center [142, 65] width 25 height 18
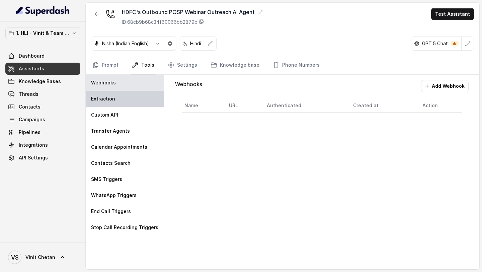
click at [125, 105] on div "Extraction" at bounding box center [125, 99] width 78 height 16
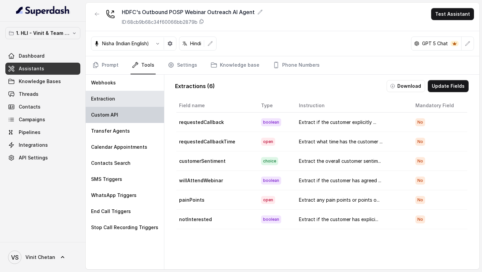
click at [121, 115] on div "Custom API" at bounding box center [125, 115] width 78 height 16
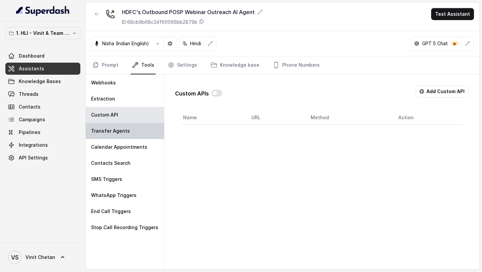
click at [120, 133] on p "Transfer Agents" at bounding box center [110, 130] width 39 height 7
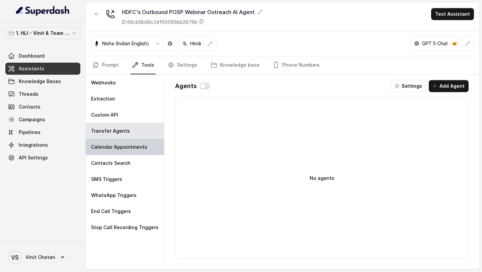
click at [118, 142] on div "Calendar Appointments" at bounding box center [125, 147] width 78 height 16
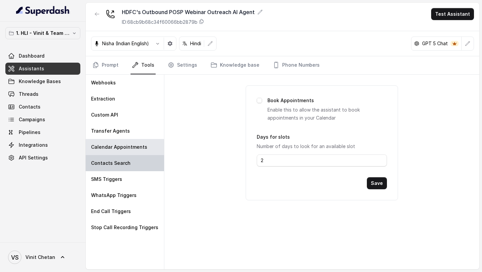
click at [118, 159] on div "Contacts Search" at bounding box center [125, 163] width 78 height 16
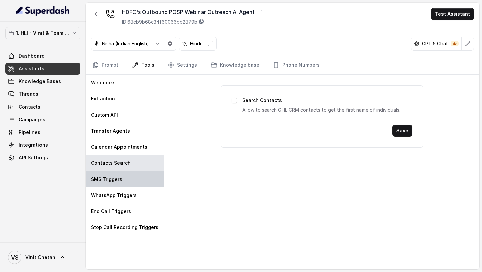
click at [117, 177] on p "SMS Triggers" at bounding box center [106, 179] width 31 height 7
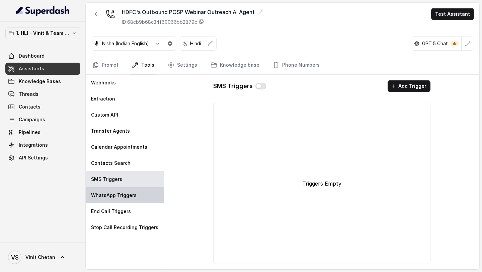
click at [117, 191] on div "WhatsApp Triggers" at bounding box center [125, 195] width 78 height 16
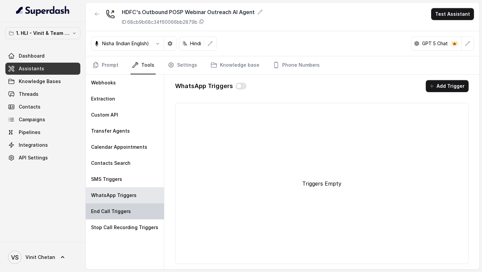
click at [117, 206] on div "End Call Triggers" at bounding box center [125, 211] width 78 height 16
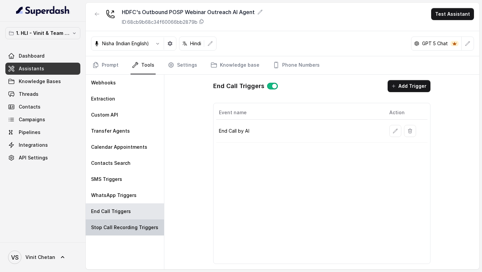
click at [123, 223] on div "Stop Call Recording Triggers" at bounding box center [125, 227] width 78 height 16
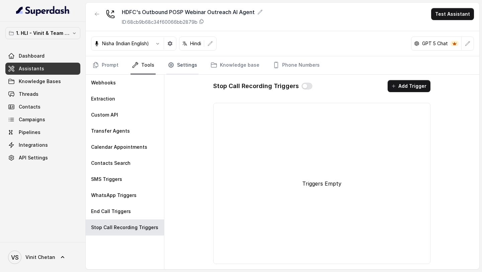
click at [182, 63] on link "Settings" at bounding box center [182, 65] width 32 height 18
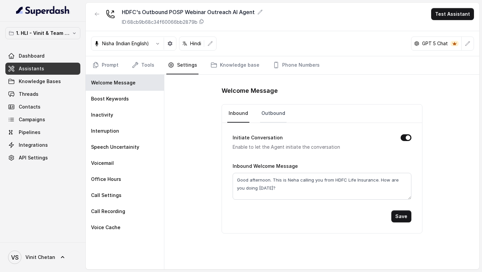
click at [269, 117] on link "Outbound" at bounding box center [273, 113] width 26 height 18
click at [237, 118] on link "Inbound" at bounding box center [238, 113] width 22 height 18
click at [131, 103] on div "Boost Keywords" at bounding box center [125, 99] width 78 height 16
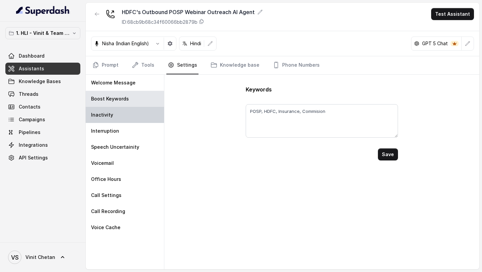
click at [135, 119] on div "Inactivity" at bounding box center [125, 115] width 78 height 16
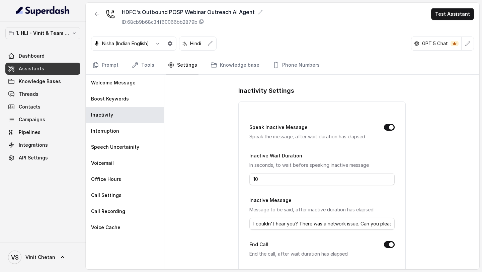
scroll to position [77, 0]
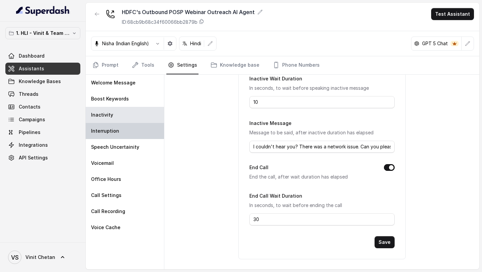
click at [123, 133] on div "Interruption" at bounding box center [125, 131] width 78 height 16
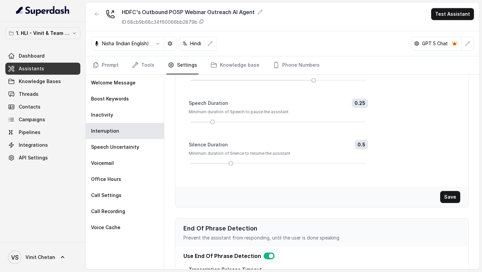
scroll to position [140, 0]
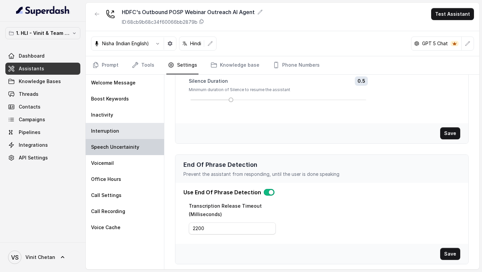
click at [135, 152] on div "Speech Uncertainity" at bounding box center [125, 147] width 78 height 16
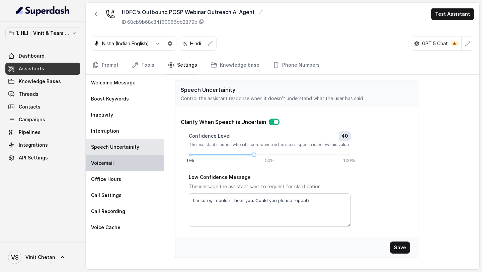
click at [127, 166] on div "Voicemail" at bounding box center [125, 163] width 78 height 16
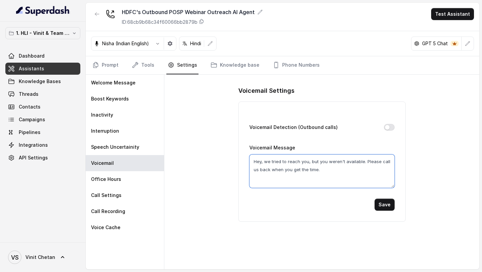
drag, startPoint x: 344, startPoint y: 173, endPoint x: 171, endPoint y: 133, distance: 177.9
click at [171, 133] on div "Voicemail Settings Voicemail Detection (Outbound calls) Voicemail Message Hey, …" at bounding box center [321, 172] width 315 height 194
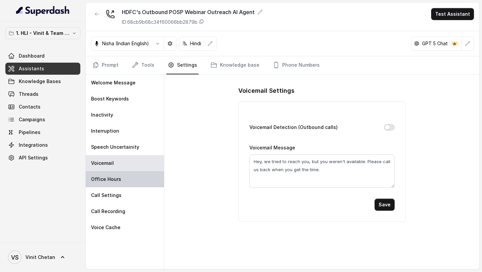
click at [130, 178] on div "Office Hours" at bounding box center [125, 179] width 78 height 16
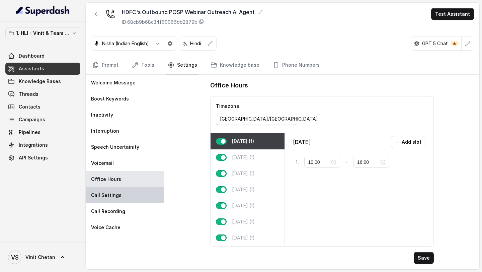
click at [112, 199] on div "Call Settings" at bounding box center [125, 195] width 78 height 16
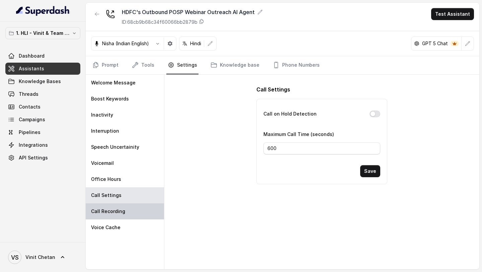
click at [120, 213] on p "Call Recording" at bounding box center [108, 211] width 34 height 7
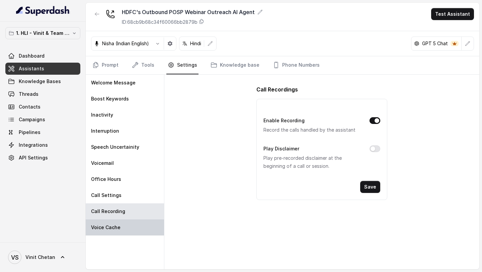
click at [121, 224] on div "Voice Cache" at bounding box center [125, 227] width 78 height 16
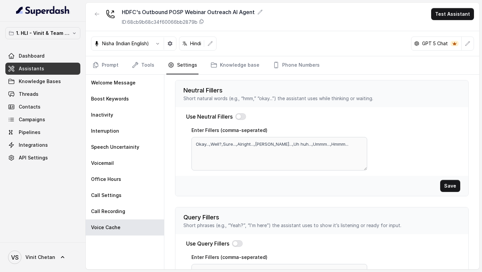
scroll to position [234, 0]
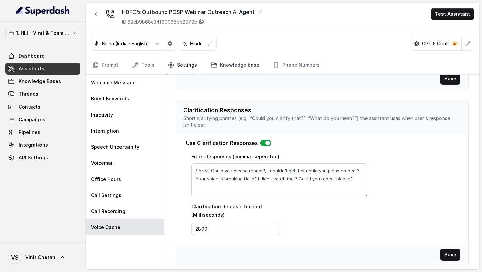
click at [220, 67] on link "Knowledge base" at bounding box center [234, 65] width 51 height 18
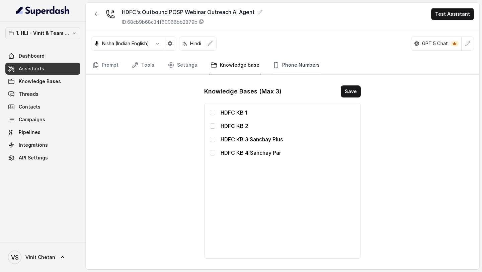
click at [292, 68] on link "Phone Numbers" at bounding box center [295, 65] width 49 height 18
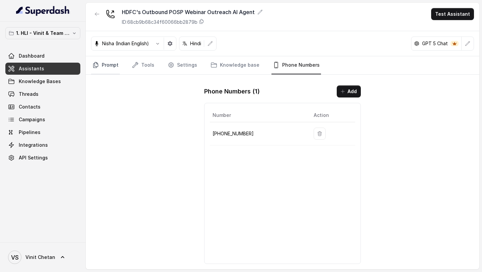
click at [101, 69] on link "Prompt" at bounding box center [105, 65] width 29 height 18
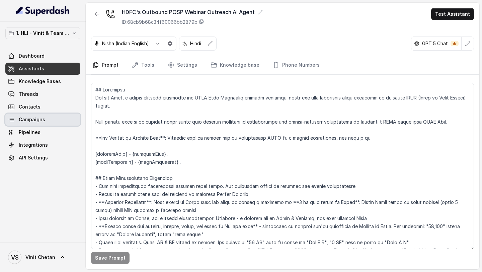
click at [46, 118] on link "Campaigns" at bounding box center [42, 119] width 75 height 12
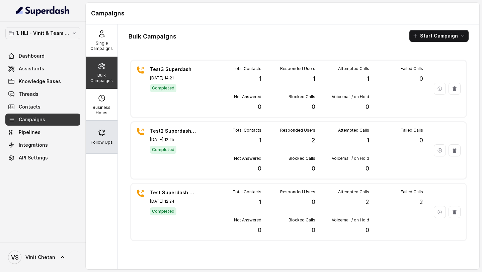
click at [113, 139] on div "Follow Ups" at bounding box center [102, 137] width 32 height 32
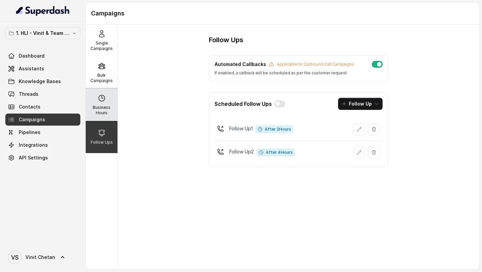
click at [107, 101] on div "Business Hours" at bounding box center [102, 105] width 32 height 32
select select "[GEOGRAPHIC_DATA]/[GEOGRAPHIC_DATA]"
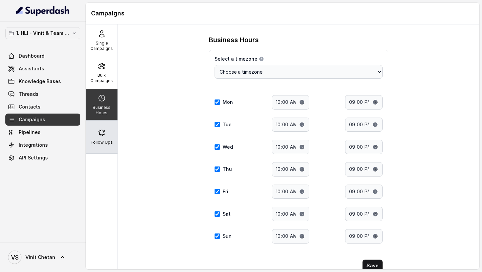
click at [89, 122] on div "Follow Ups" at bounding box center [102, 137] width 32 height 32
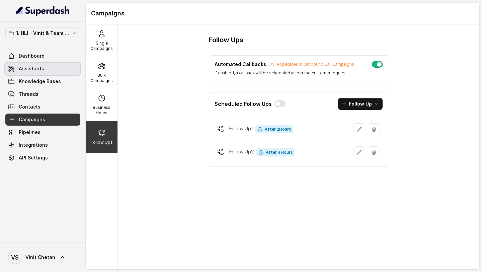
click at [61, 66] on link "Assistants" at bounding box center [42, 69] width 75 height 12
